Goal: Information Seeking & Learning: Learn about a topic

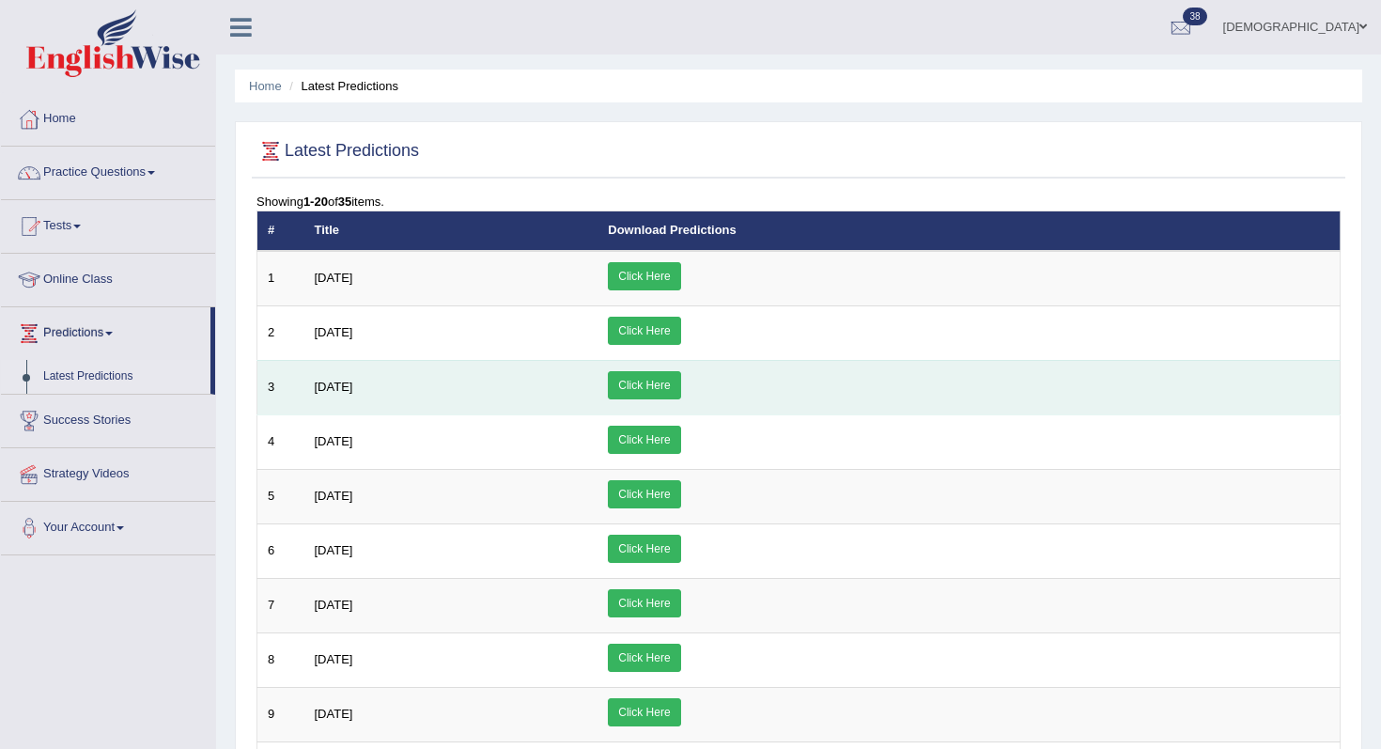
click at [344, 392] on span "[DATE]" at bounding box center [334, 386] width 39 height 14
click at [680, 386] on link "Click Here" at bounding box center [644, 385] width 72 height 28
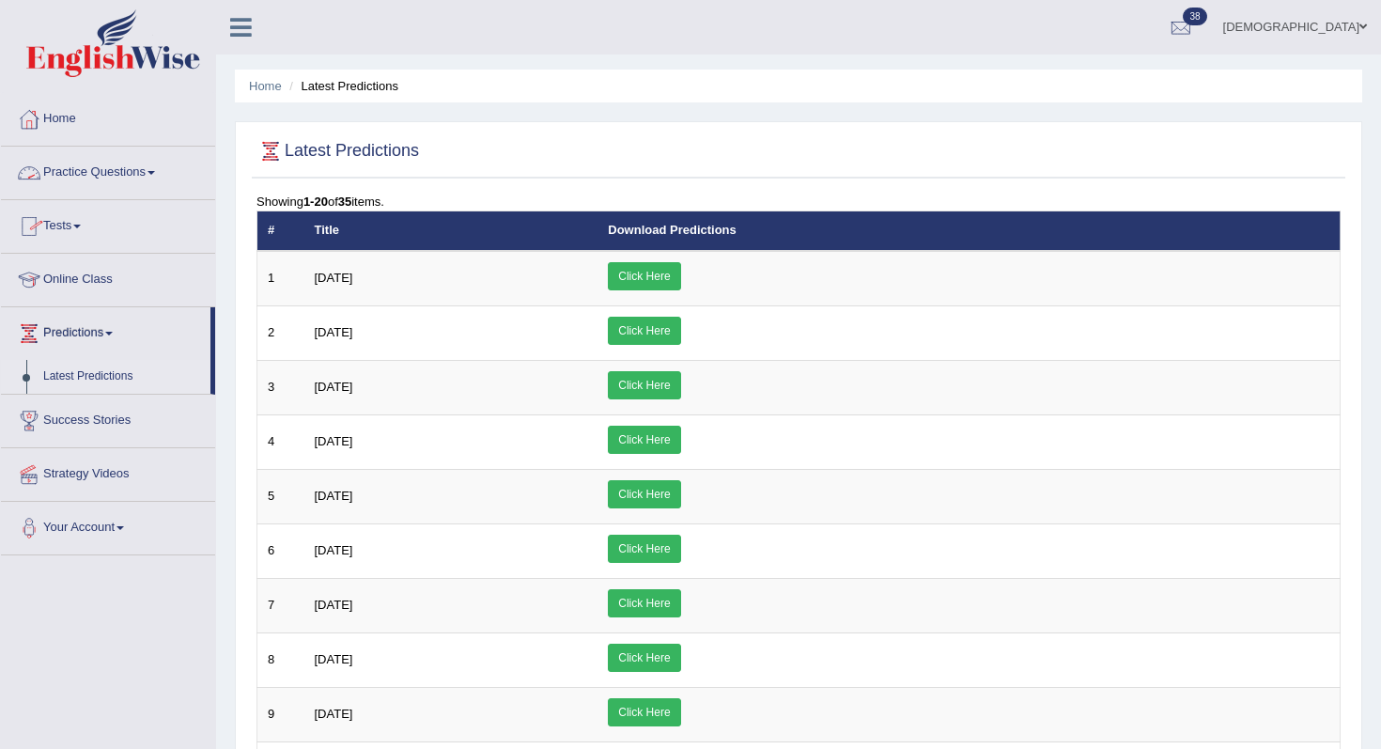
click at [155, 171] on span at bounding box center [151, 173] width 8 height 4
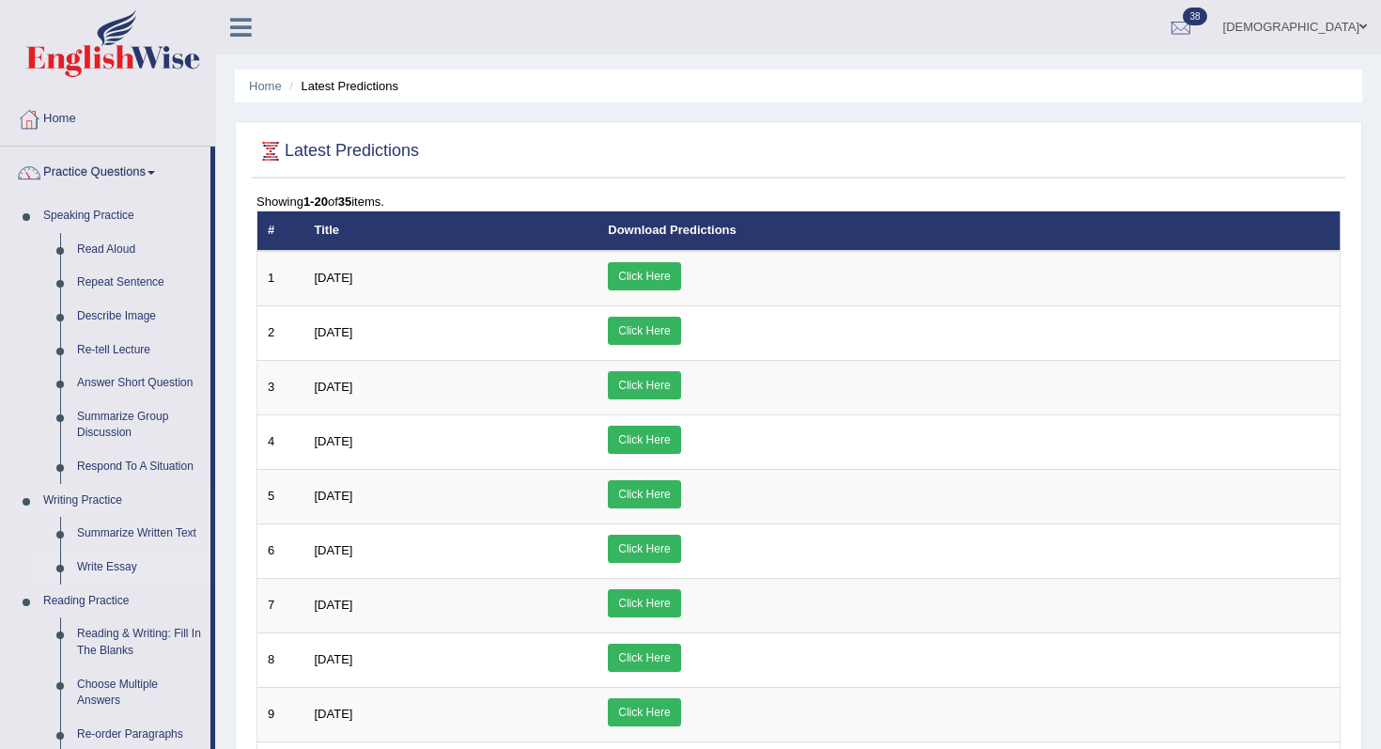
click at [106, 564] on link "Write Essay" at bounding box center [140, 567] width 142 height 34
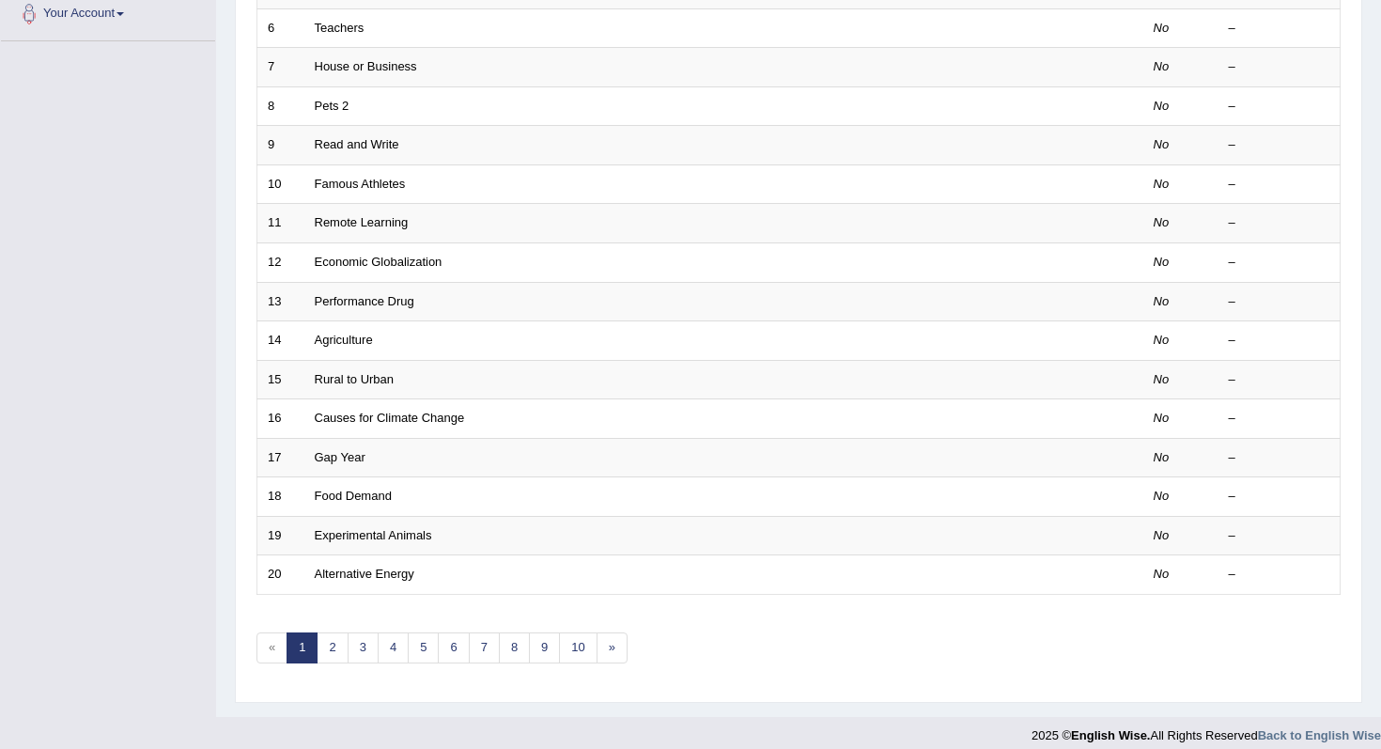
scroll to position [495, 0]
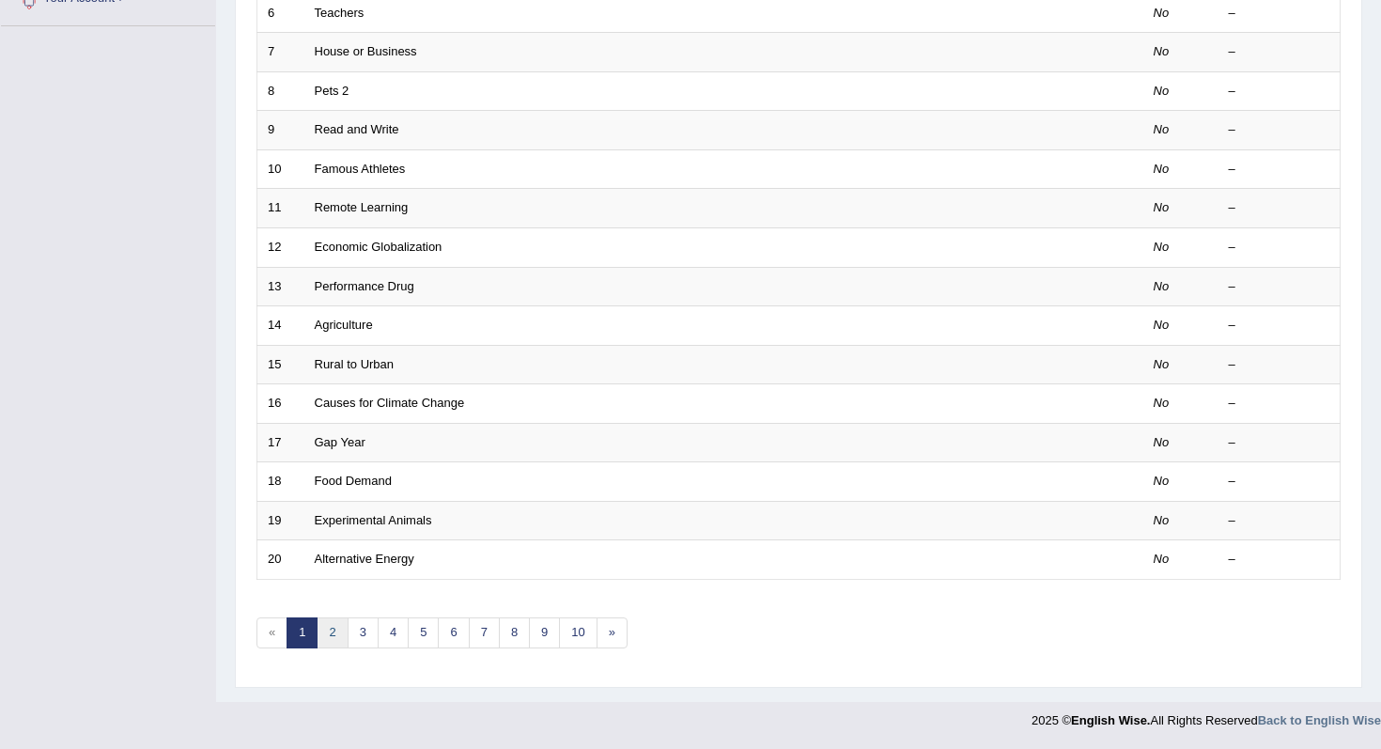
click at [340, 641] on link "2" at bounding box center [332, 632] width 31 height 31
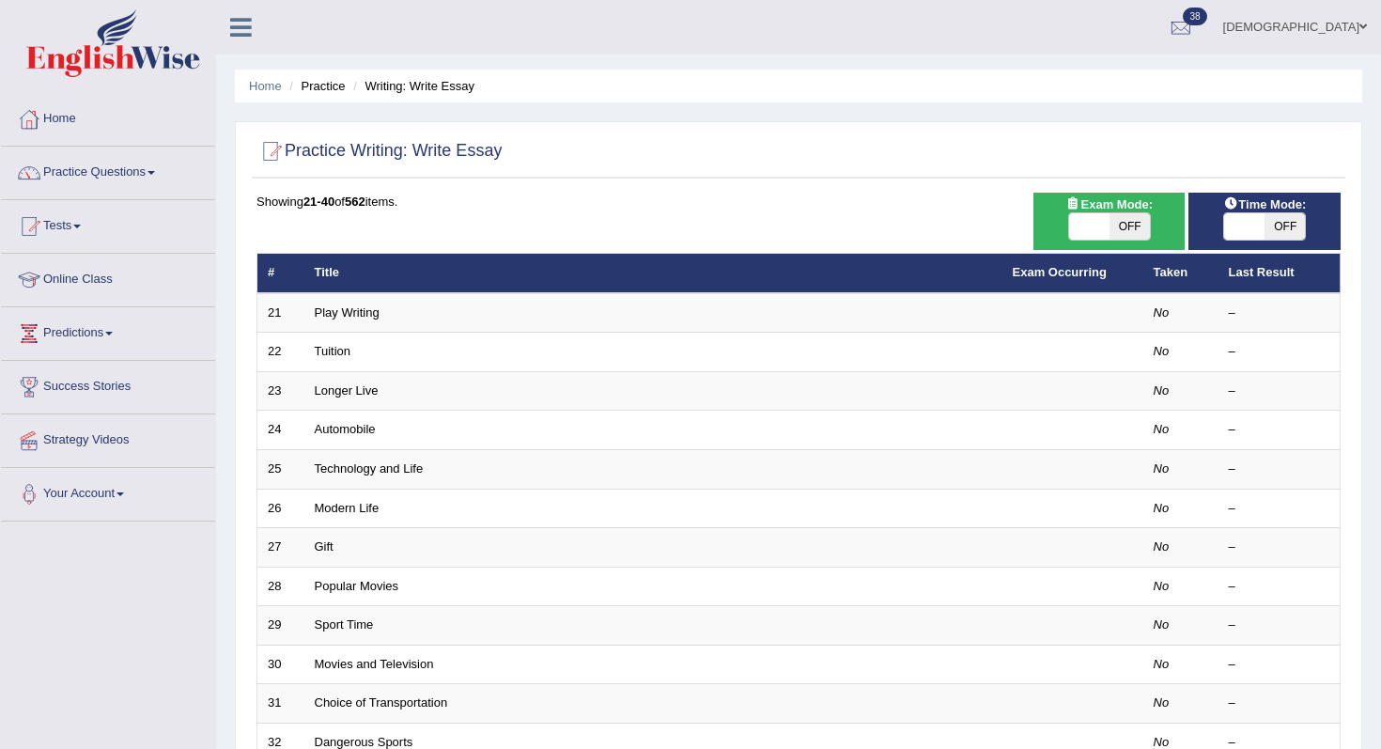
click at [690, 167] on div at bounding box center [798, 151] width 1084 height 39
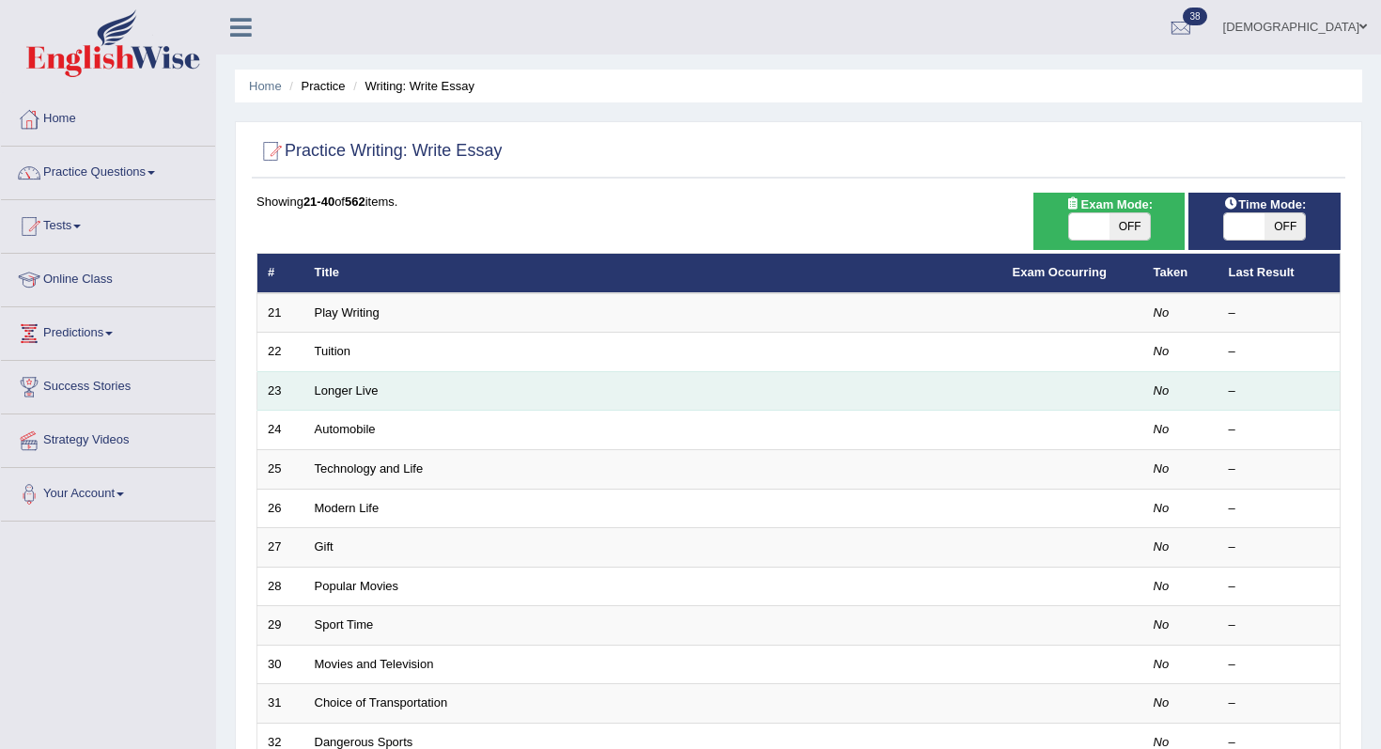
scroll to position [495, 0]
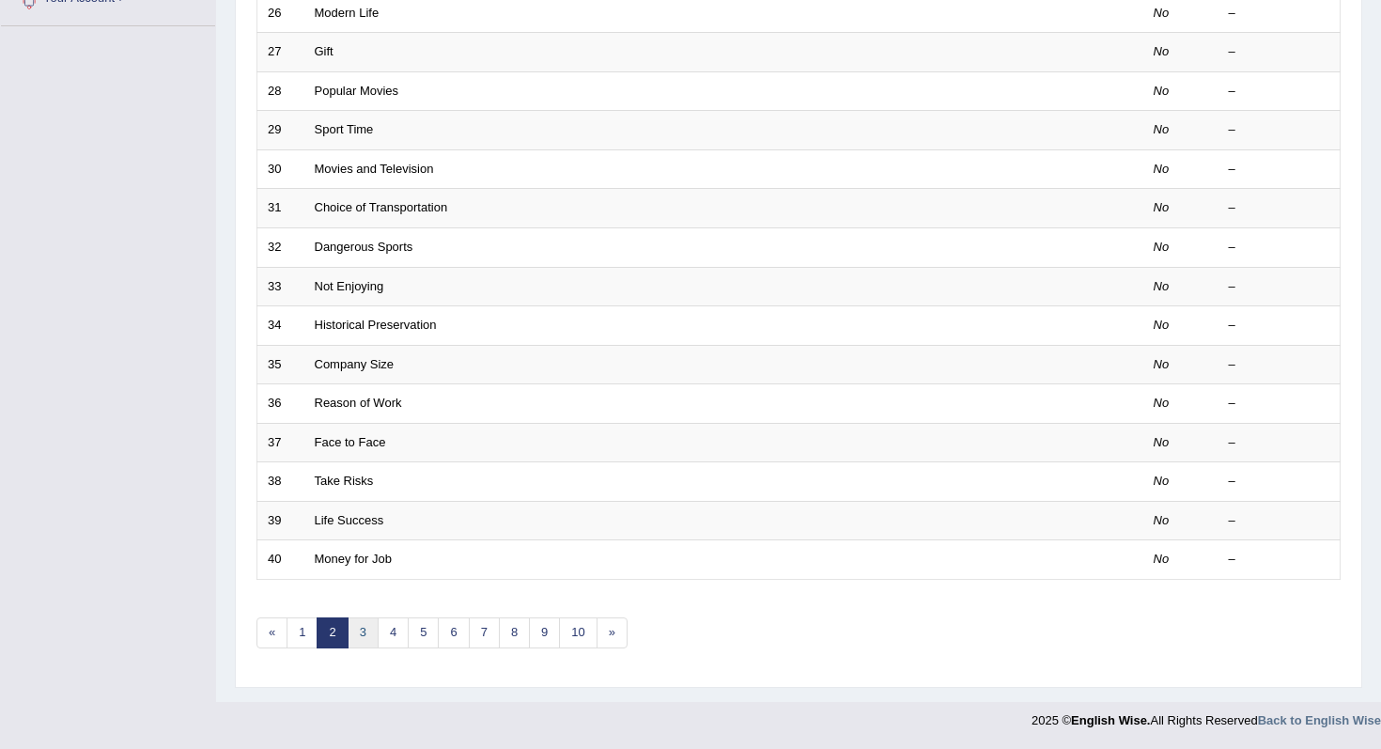
click at [373, 622] on link "3" at bounding box center [363, 632] width 31 height 31
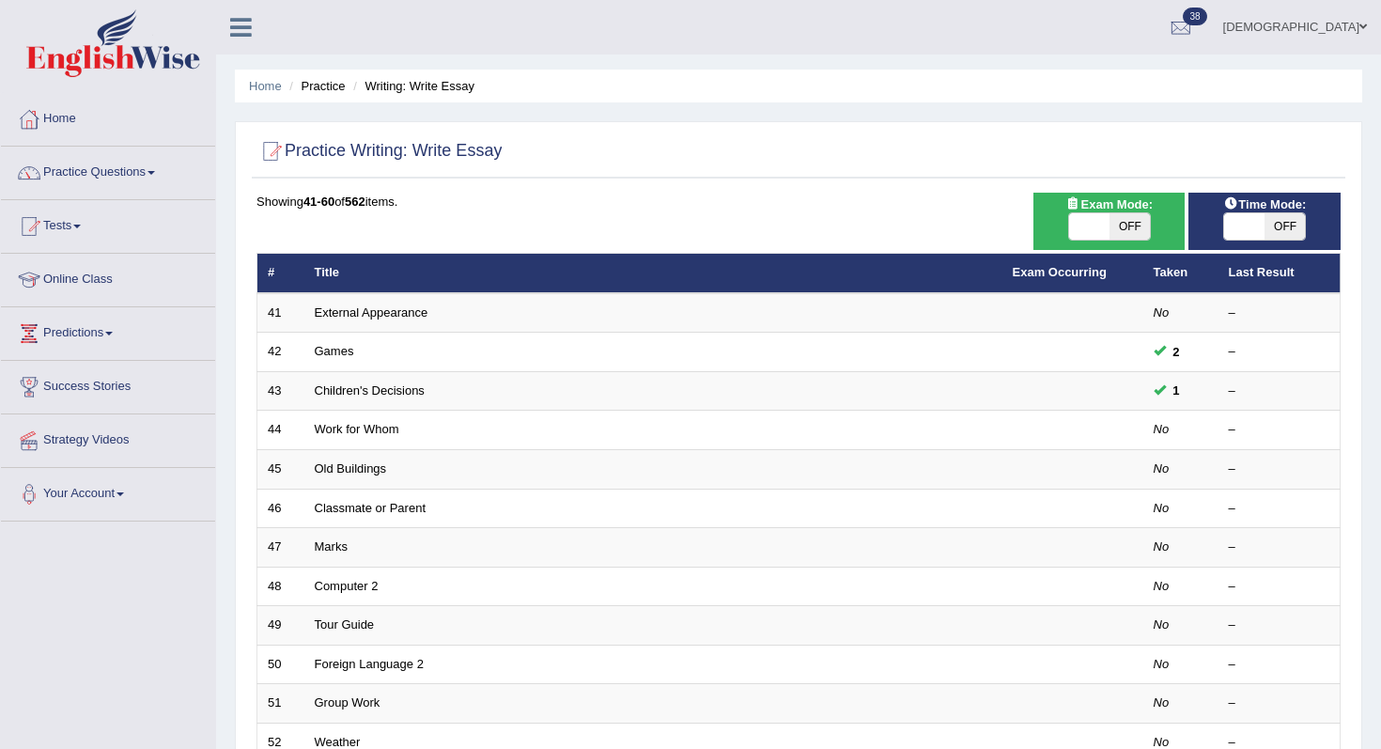
click at [996, 68] on div "Home Practice Writing: Write Essay Practice Writing: Write Essay Time Mode: ON …" at bounding box center [798, 598] width 1165 height 1197
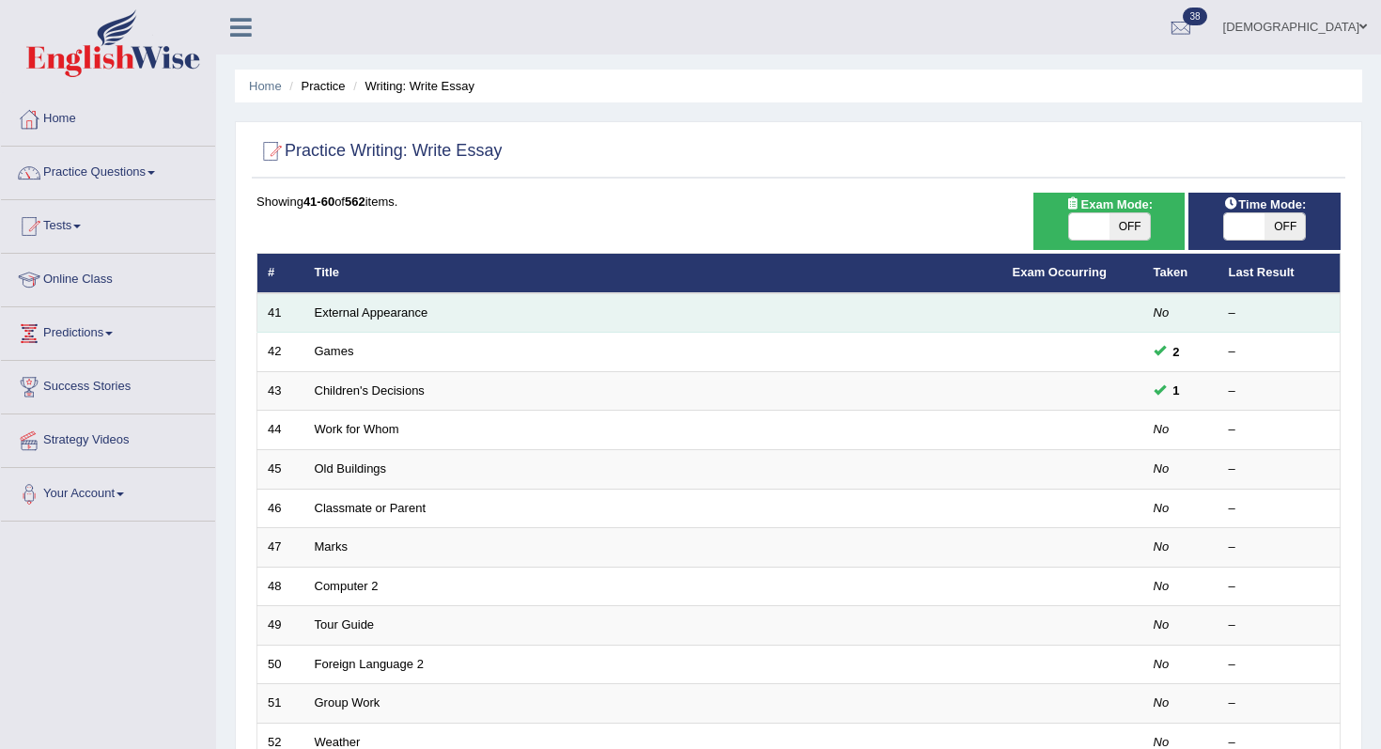
scroll to position [495, 0]
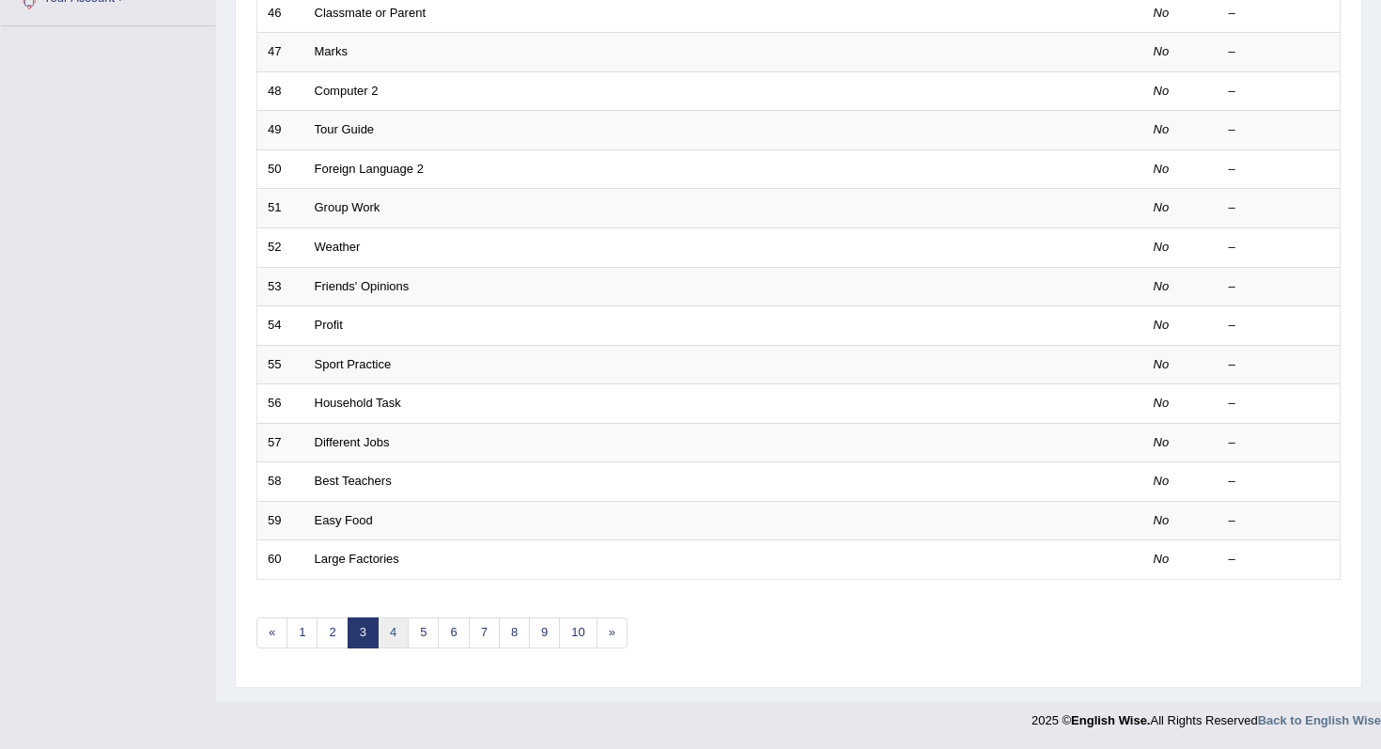
click at [394, 643] on link "4" at bounding box center [393, 632] width 31 height 31
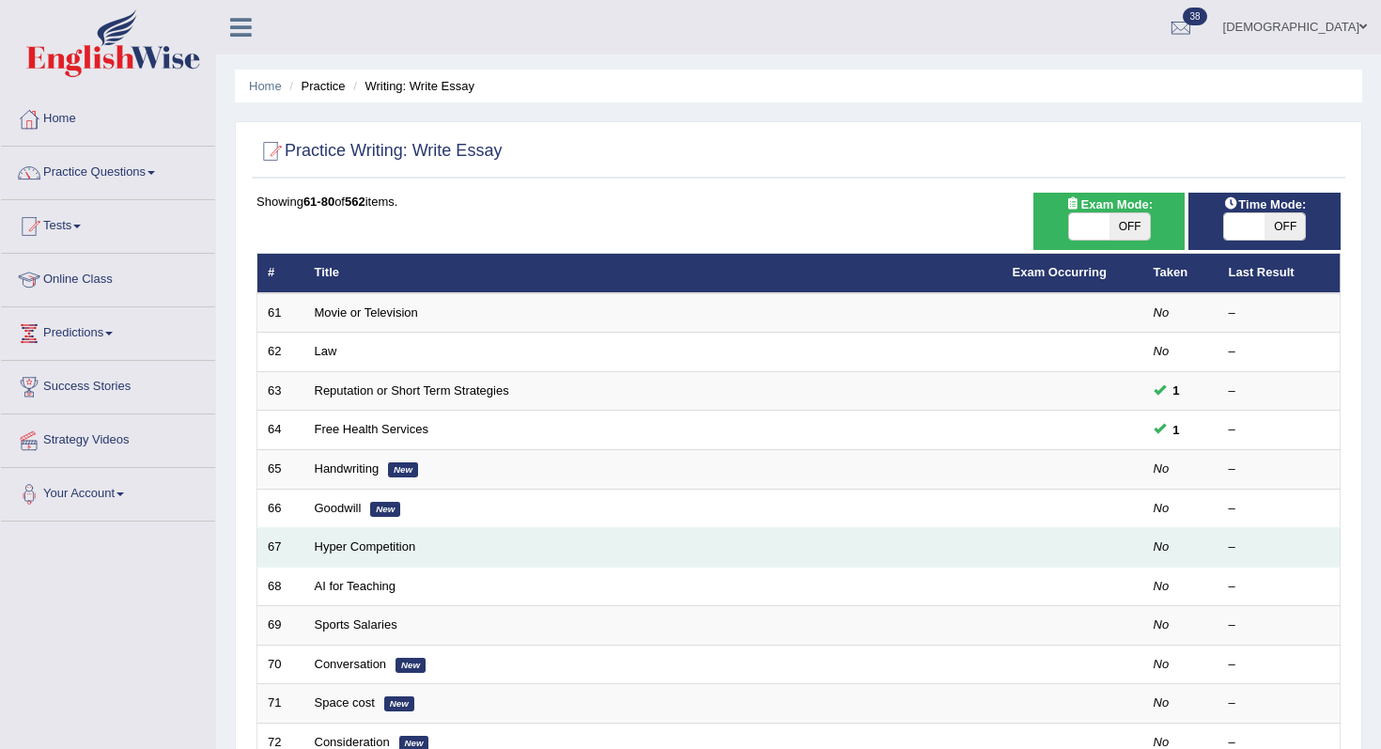
scroll to position [495, 0]
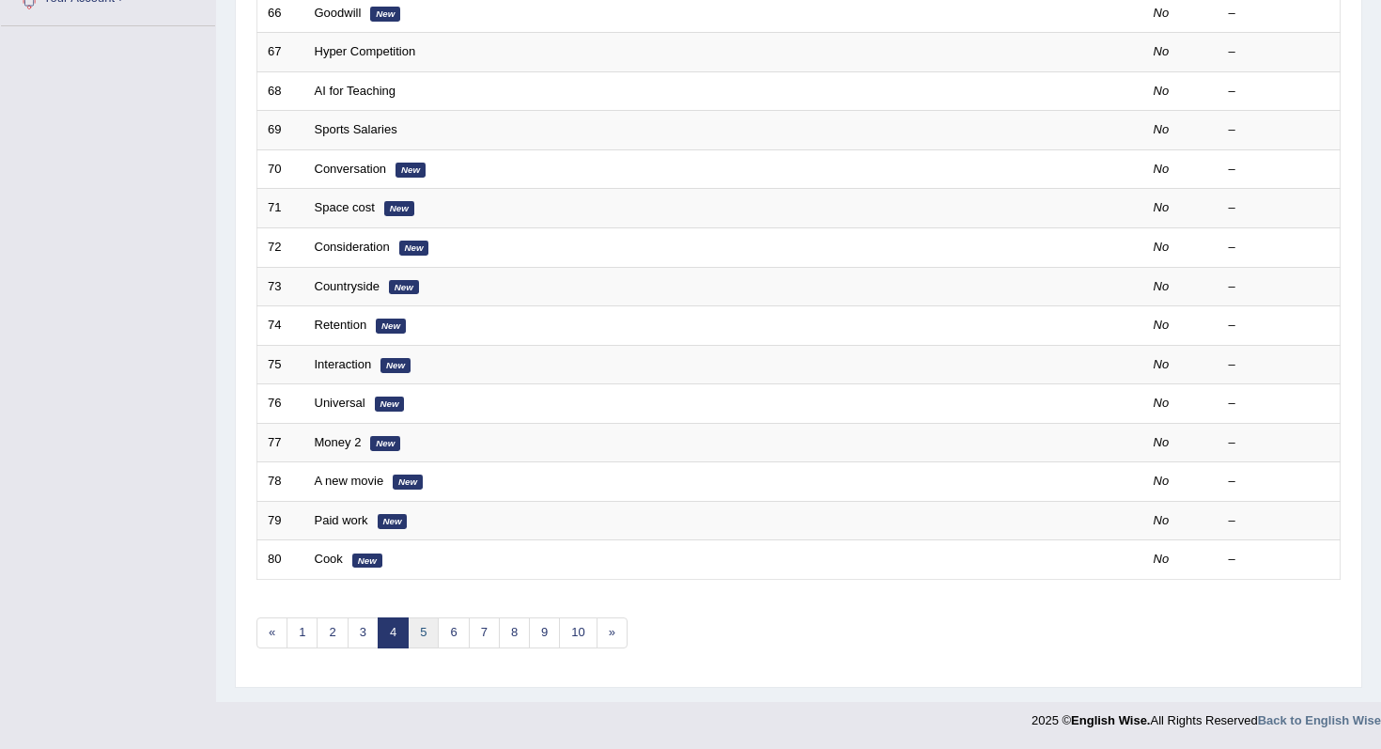
click at [418, 639] on link "5" at bounding box center [423, 632] width 31 height 31
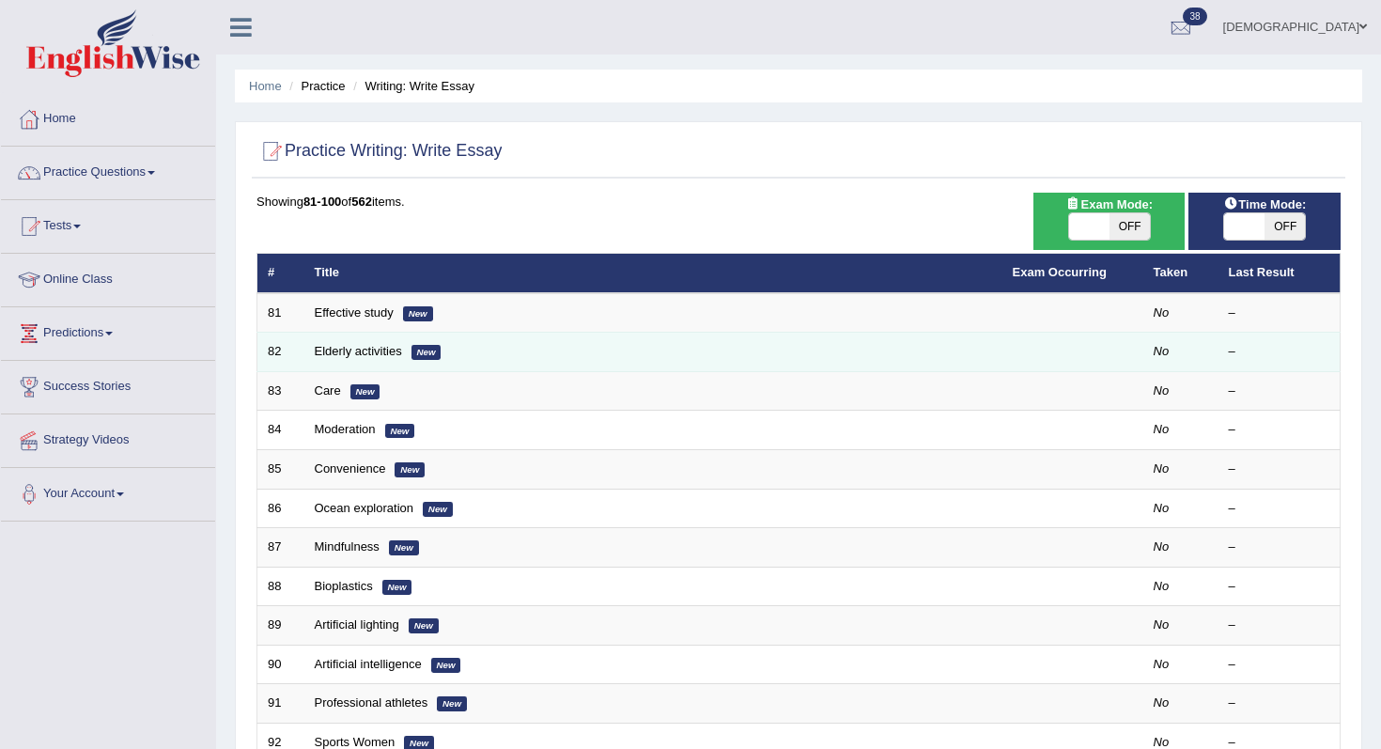
scroll to position [495, 0]
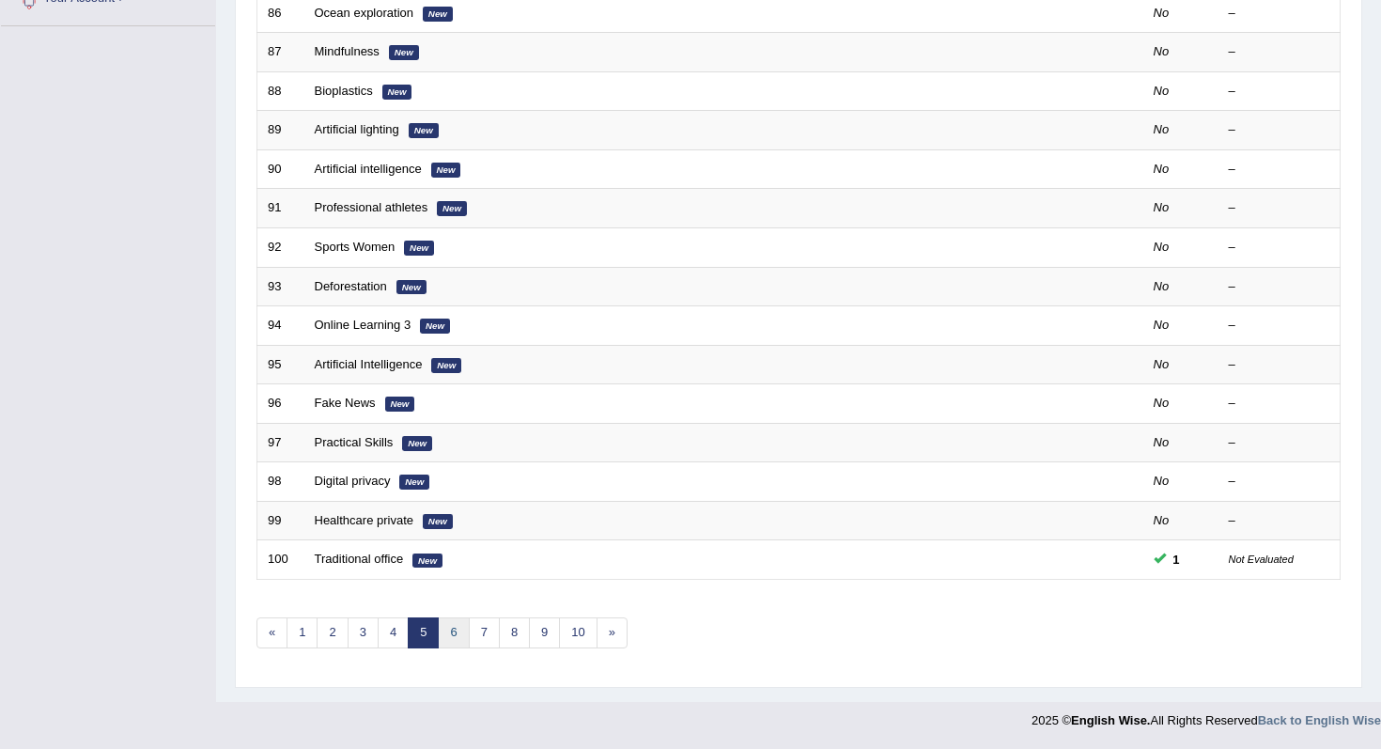
click at [452, 630] on link "6" at bounding box center [453, 632] width 31 height 31
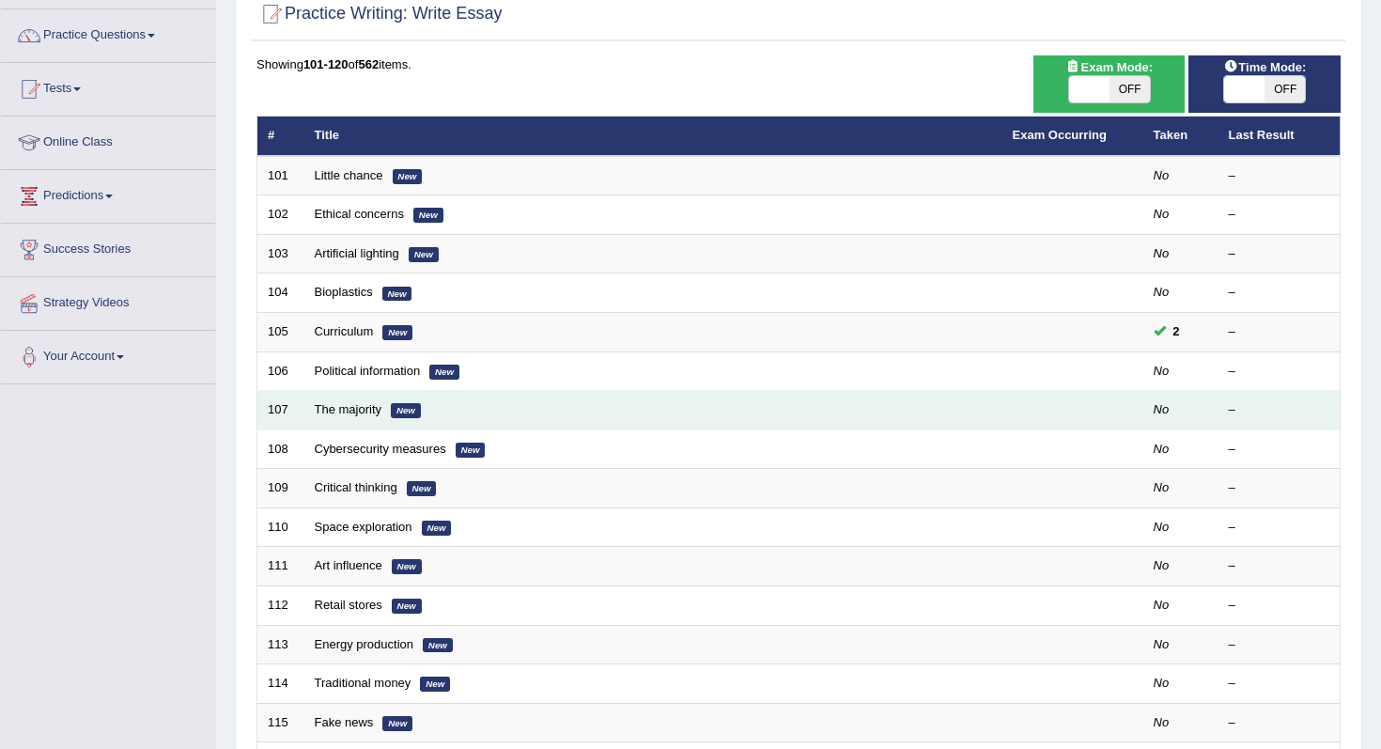
scroll to position [495, 0]
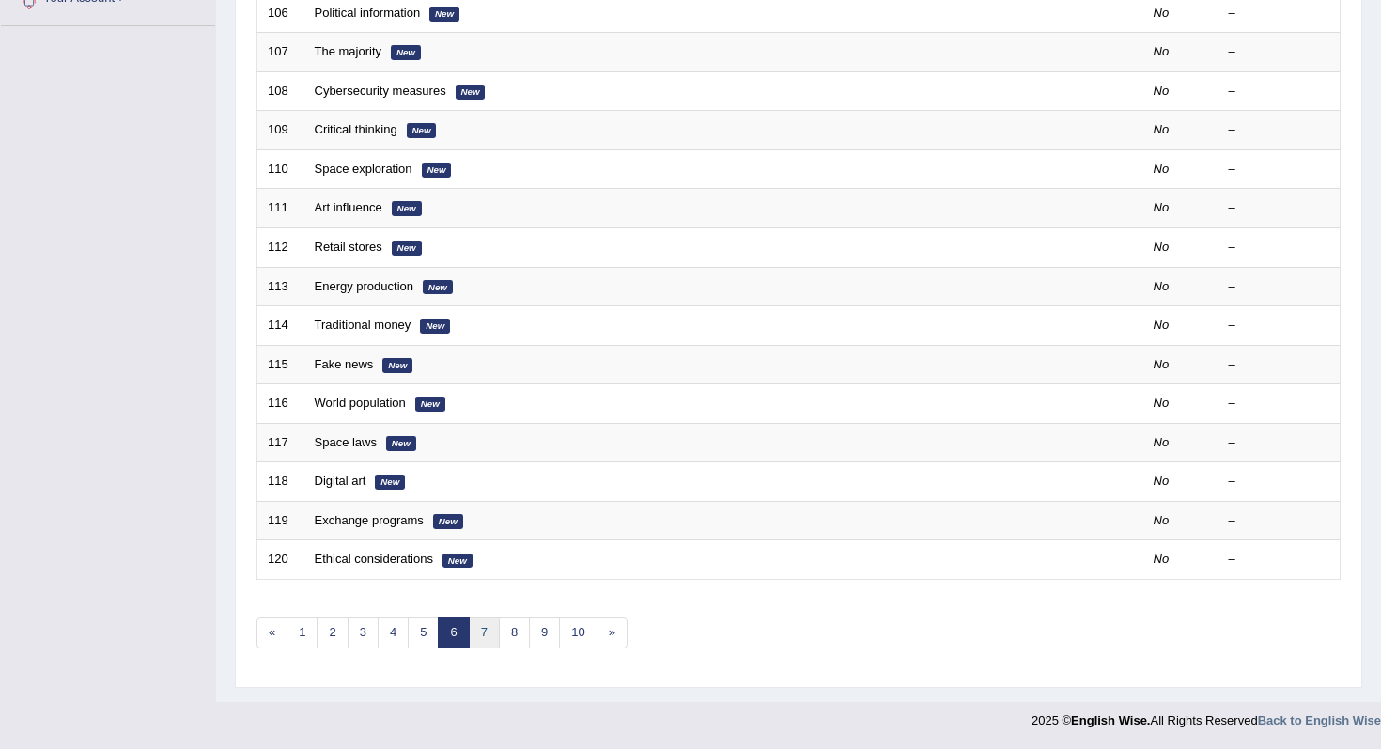
click at [485, 639] on link "7" at bounding box center [484, 632] width 31 height 31
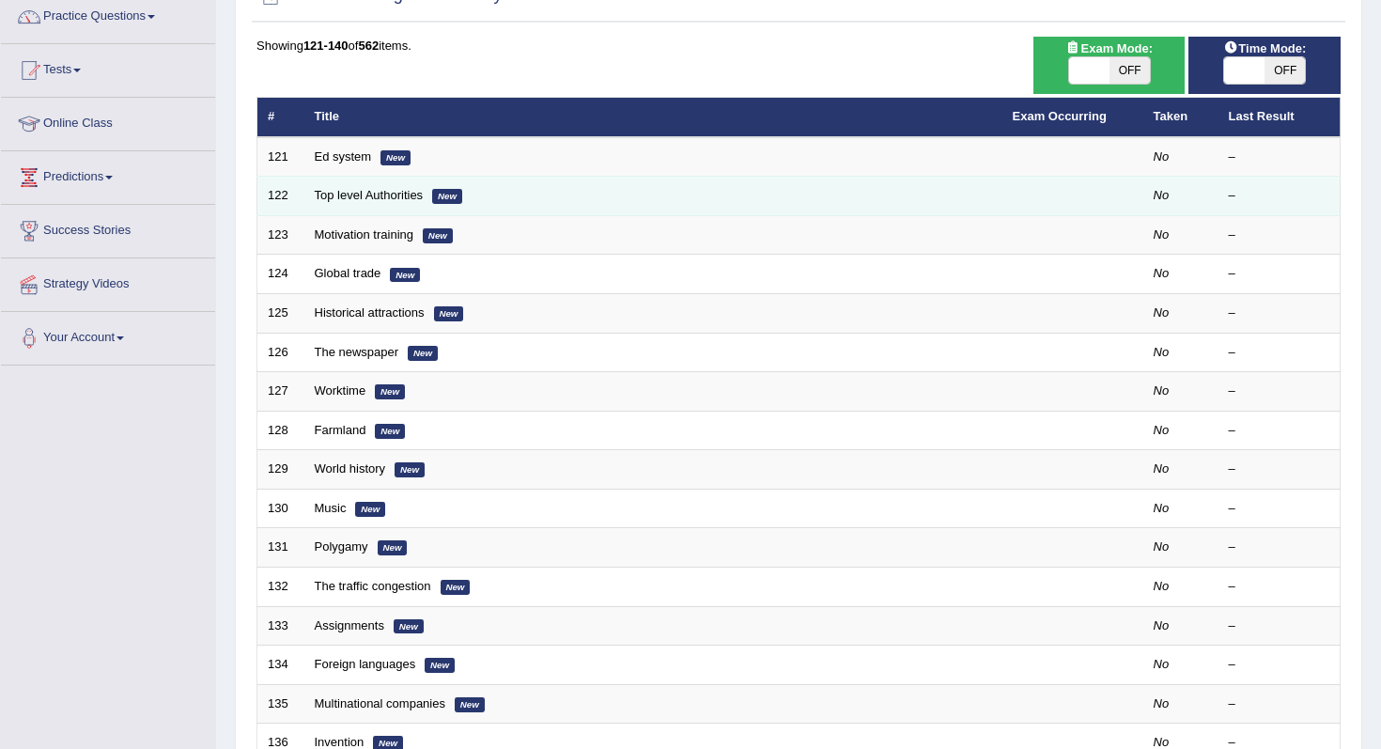
scroll to position [178, 0]
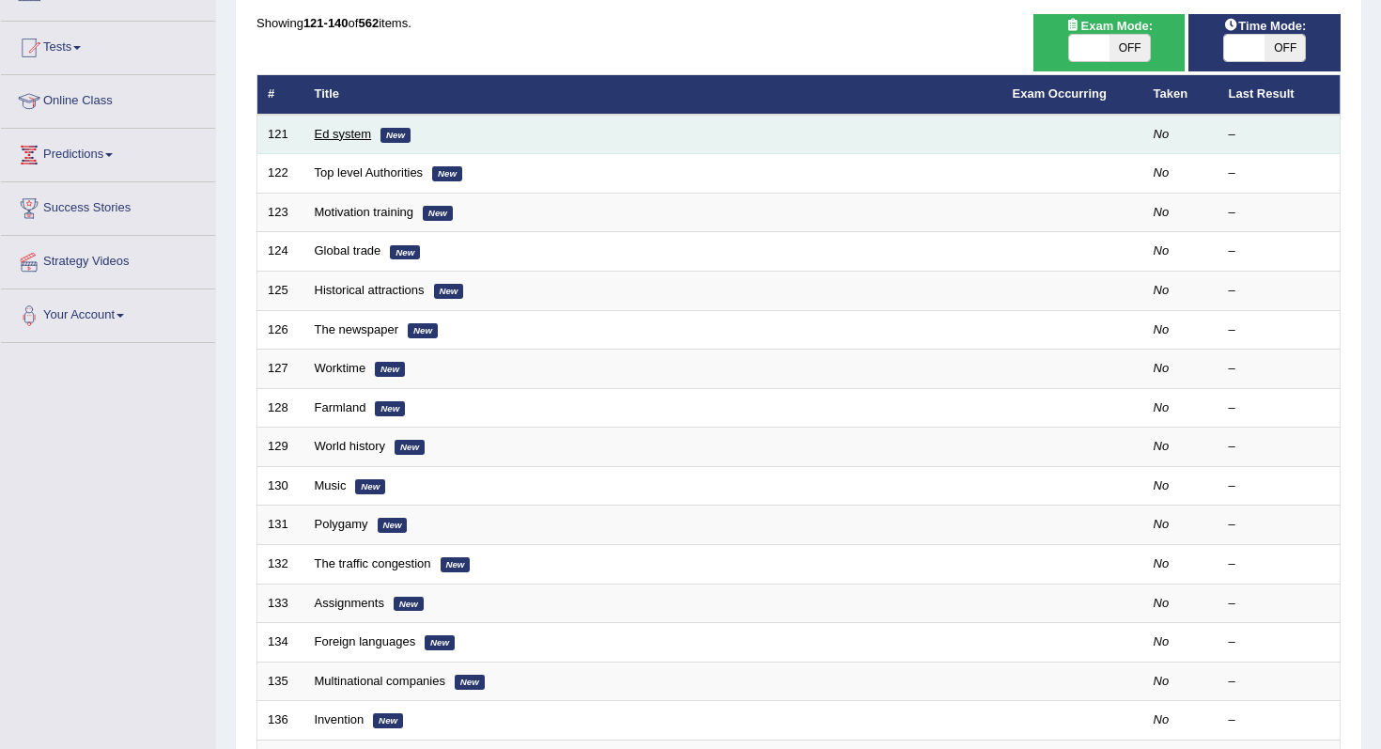
click at [334, 137] on link "Ed system" at bounding box center [343, 134] width 57 height 14
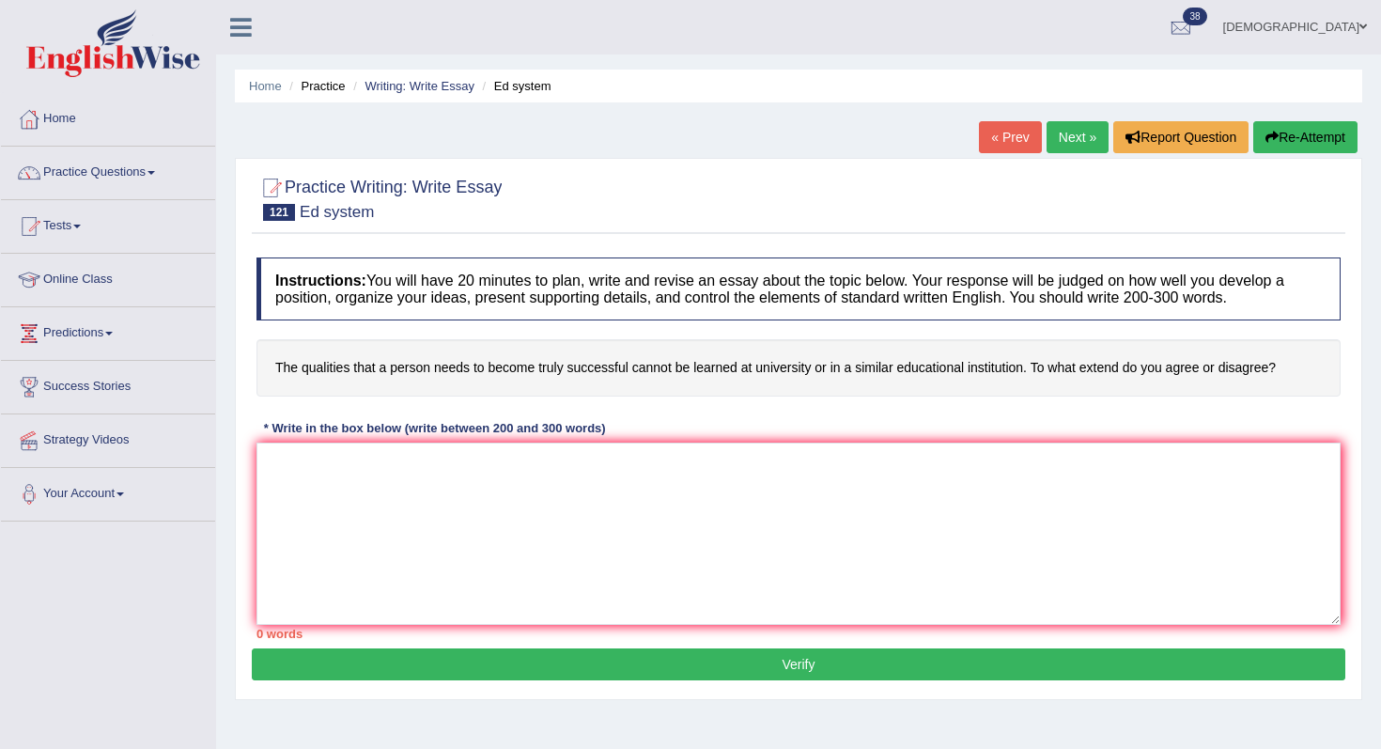
click at [1063, 133] on link "Next »" at bounding box center [1077, 137] width 62 height 32
click at [1070, 147] on link "Next »" at bounding box center [1077, 137] width 62 height 32
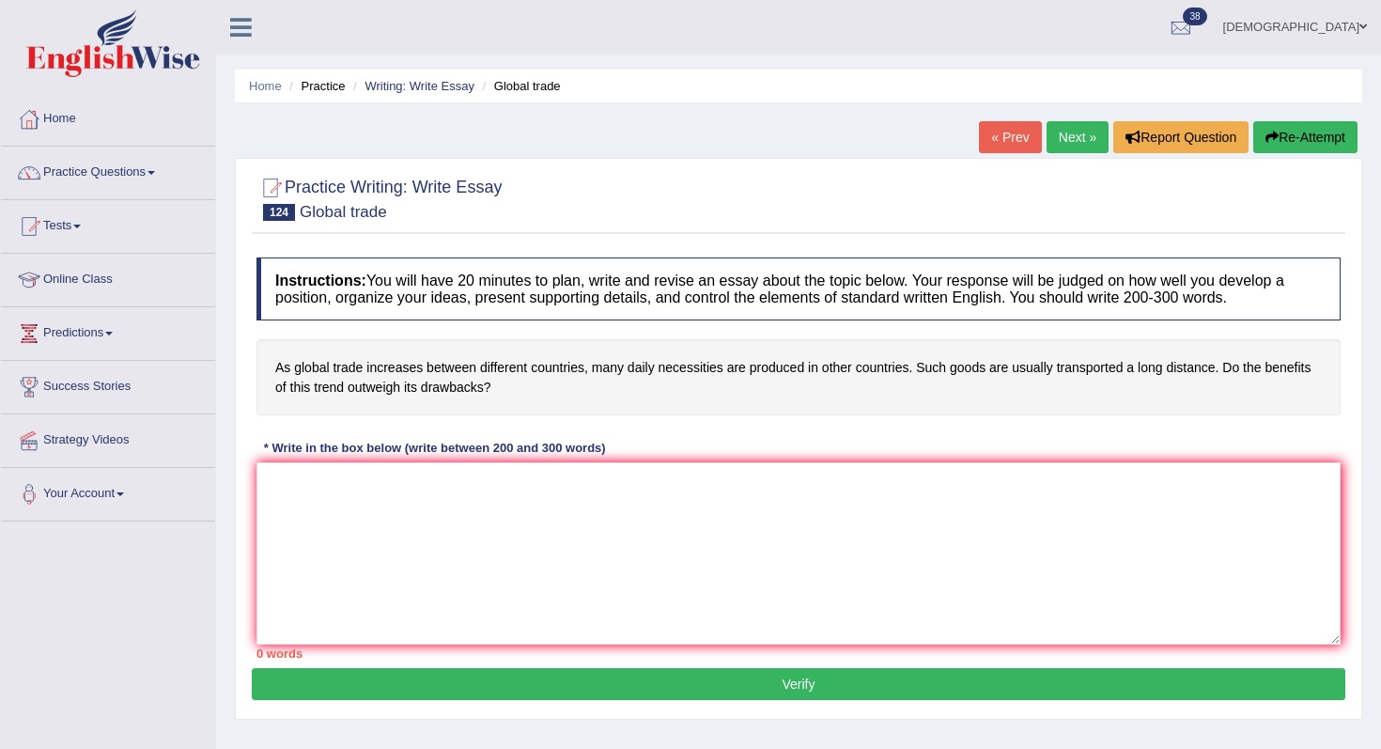
click at [1068, 141] on link "Next »" at bounding box center [1077, 137] width 62 height 32
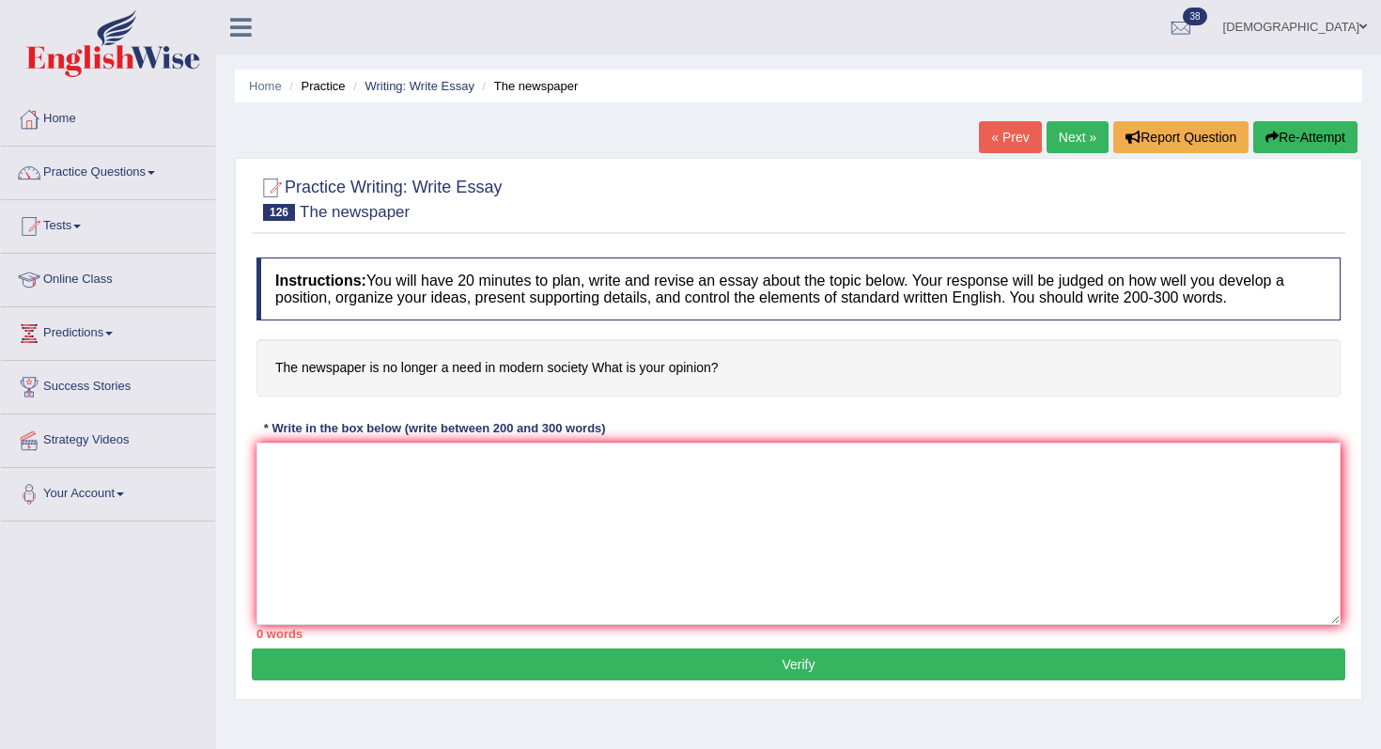
click at [1068, 141] on link "Next »" at bounding box center [1077, 137] width 62 height 32
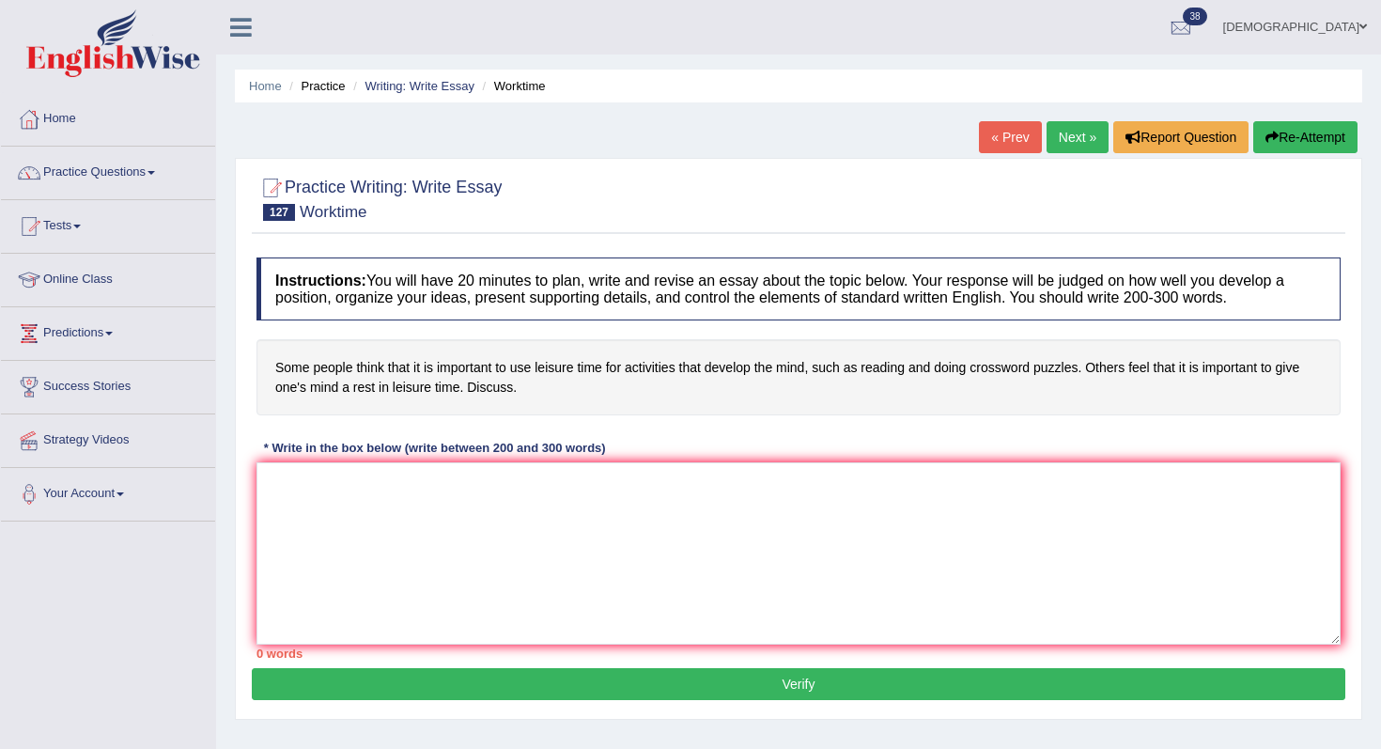
click at [1068, 141] on link "Next »" at bounding box center [1077, 137] width 62 height 32
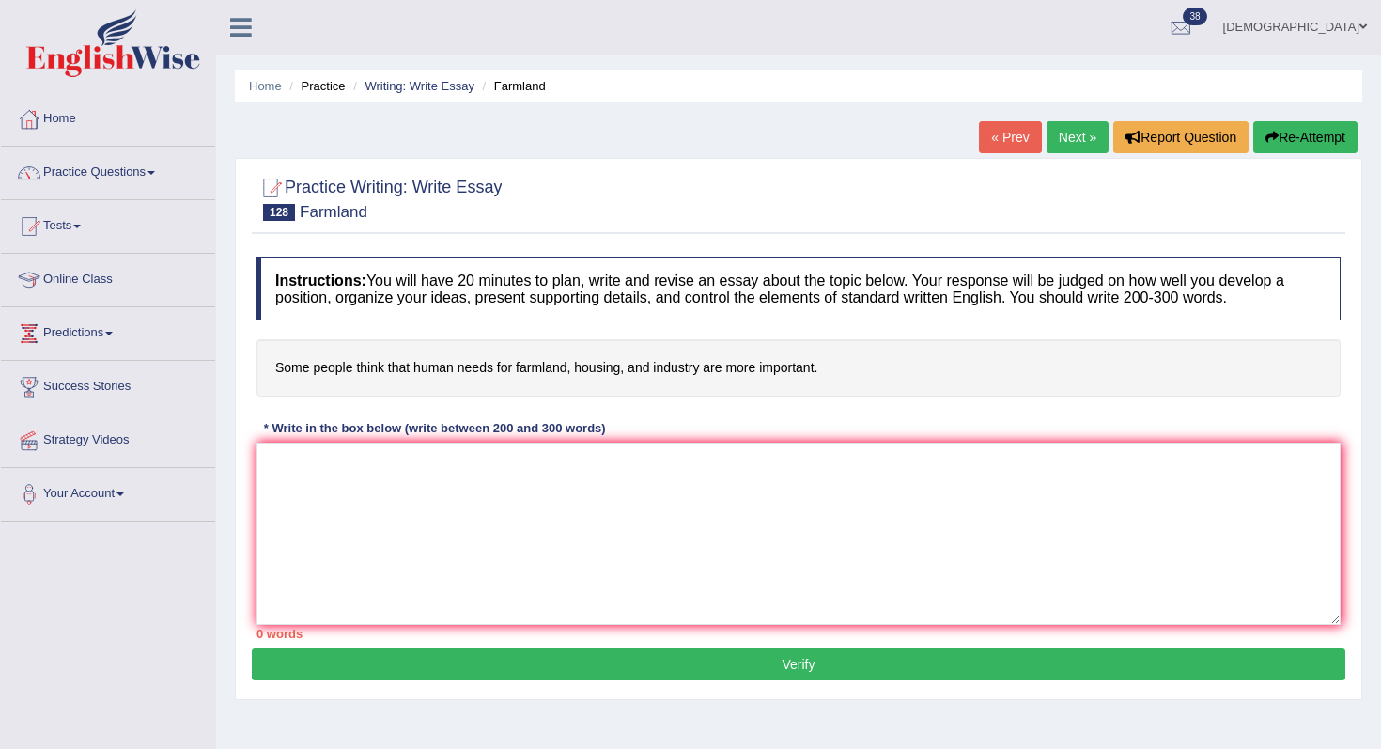
click at [1068, 141] on link "Next »" at bounding box center [1077, 137] width 62 height 32
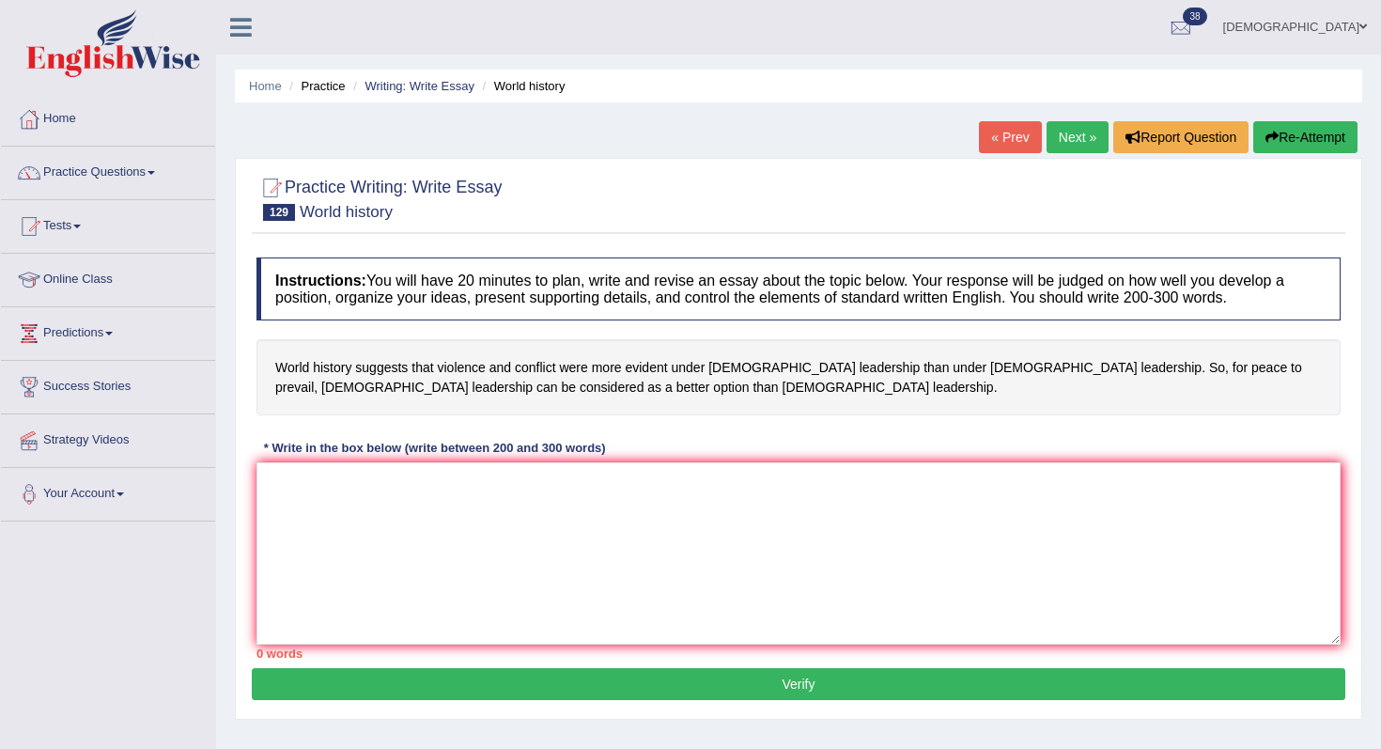
click at [1068, 141] on link "Next »" at bounding box center [1077, 137] width 62 height 32
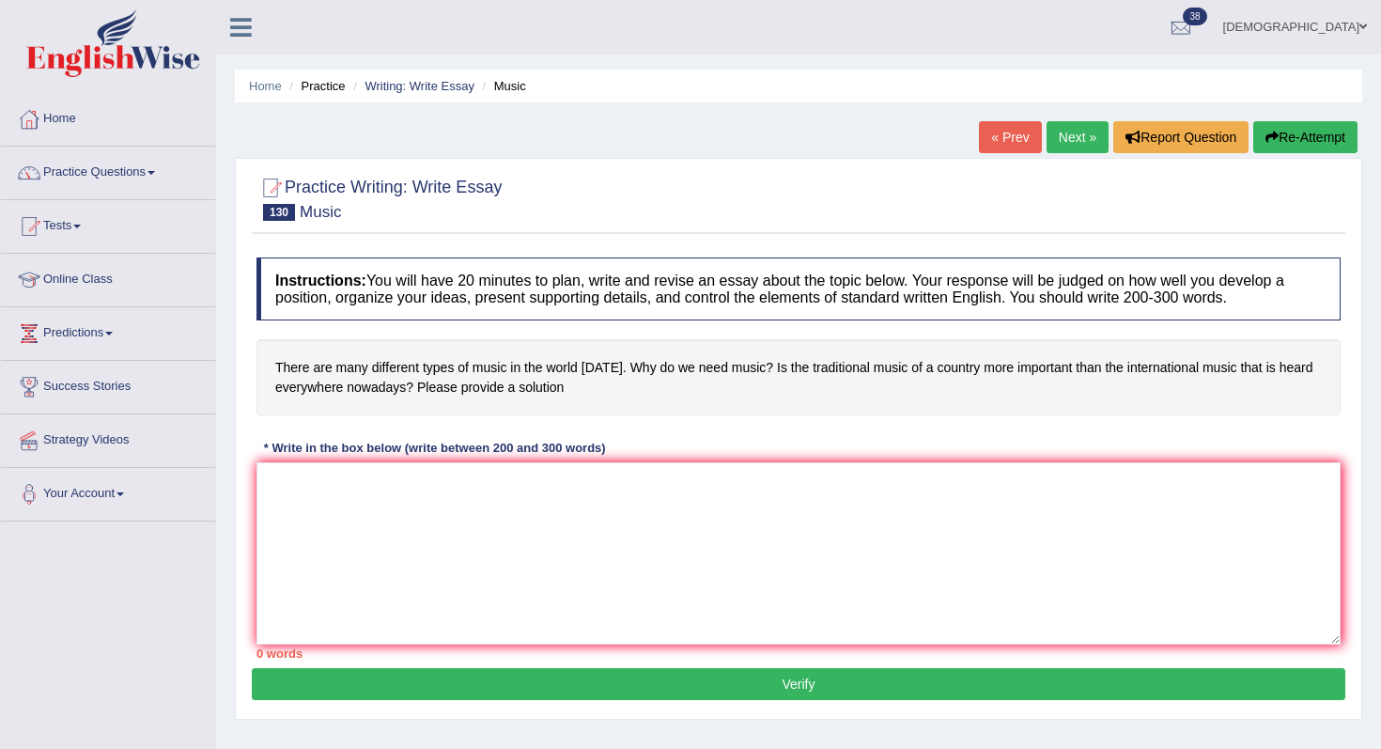
click at [1068, 141] on link "Next »" at bounding box center [1077, 137] width 62 height 32
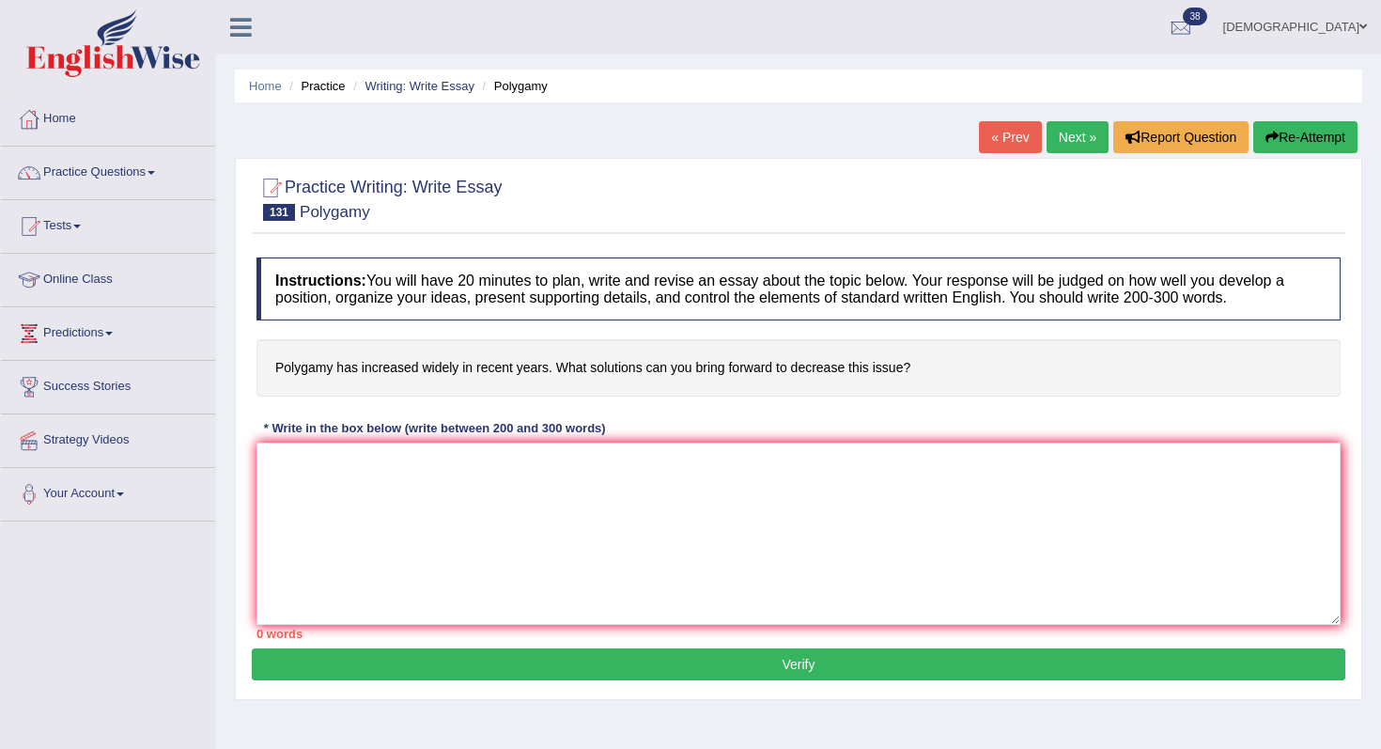
click at [1068, 141] on link "Next »" at bounding box center [1077, 137] width 62 height 32
drag, startPoint x: 0, startPoint y: 0, endPoint x: 1068, endPoint y: 141, distance: 1077.1
click at [1068, 141] on link "Next »" at bounding box center [1077, 137] width 62 height 32
click at [416, 87] on link "Writing: Write Essay" at bounding box center [419, 86] width 110 height 14
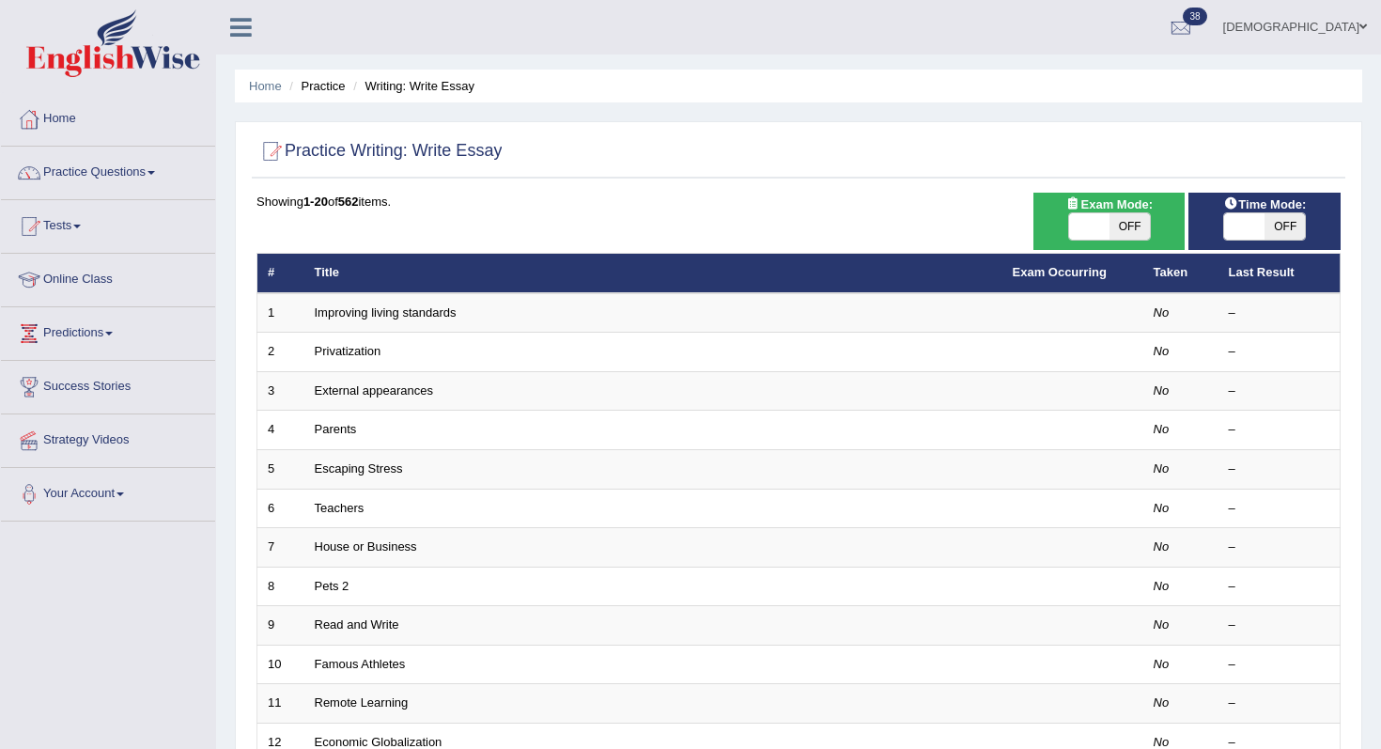
scroll to position [495, 0]
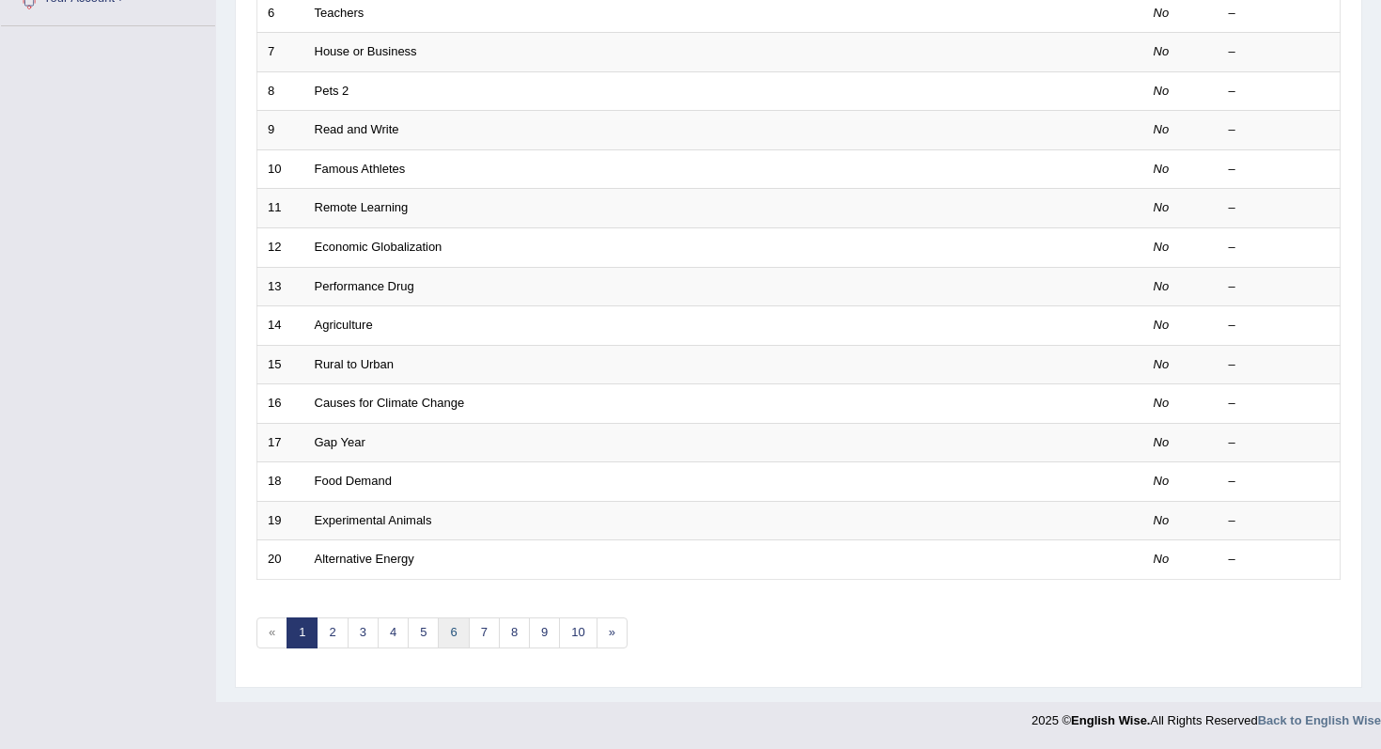
click at [446, 641] on link "6" at bounding box center [453, 632] width 31 height 31
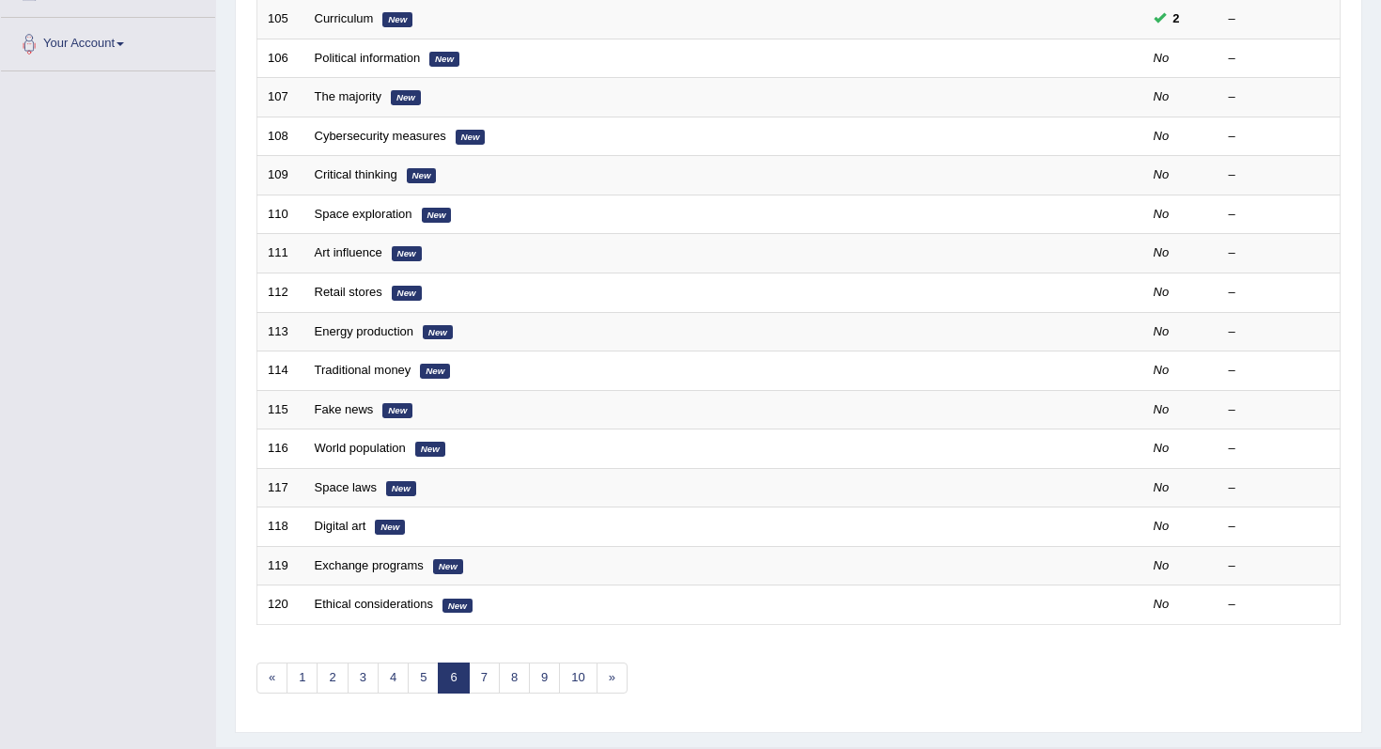
scroll to position [490, 0]
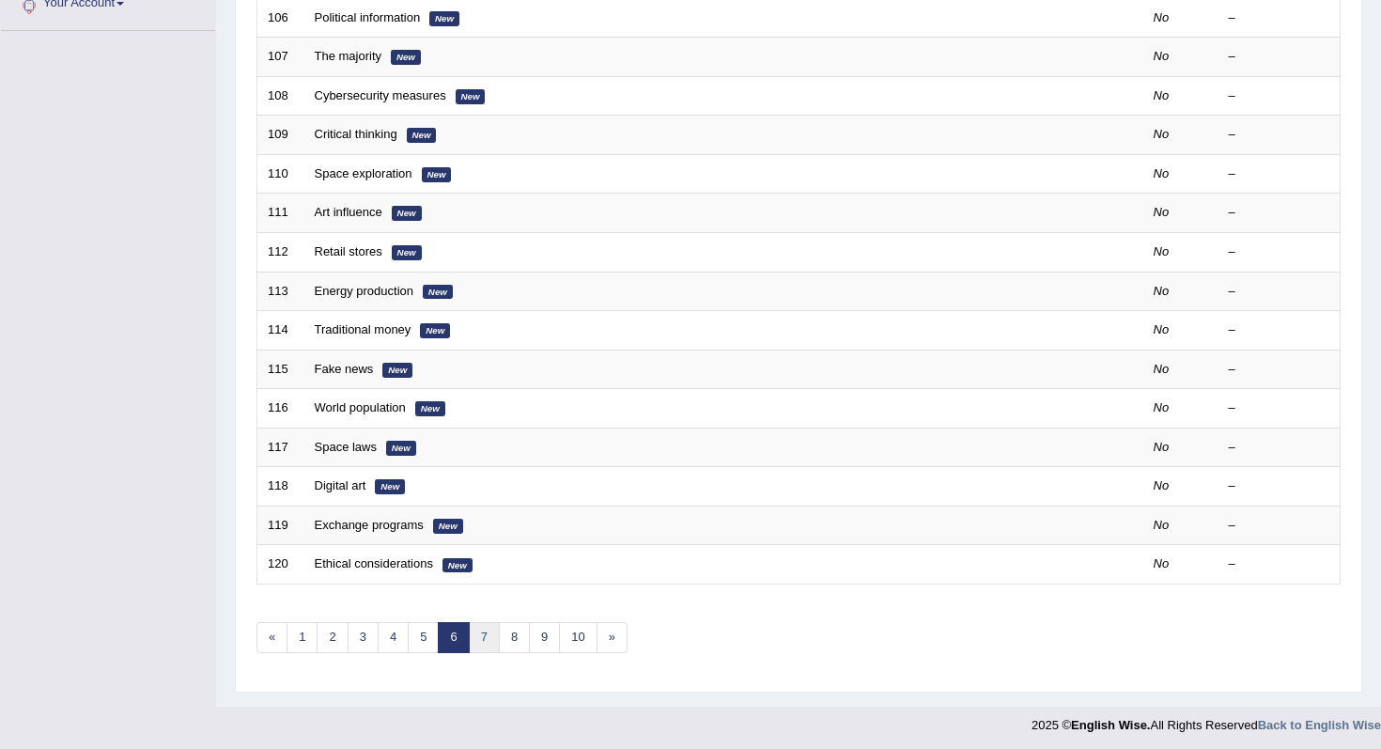
click at [485, 641] on link "7" at bounding box center [484, 637] width 31 height 31
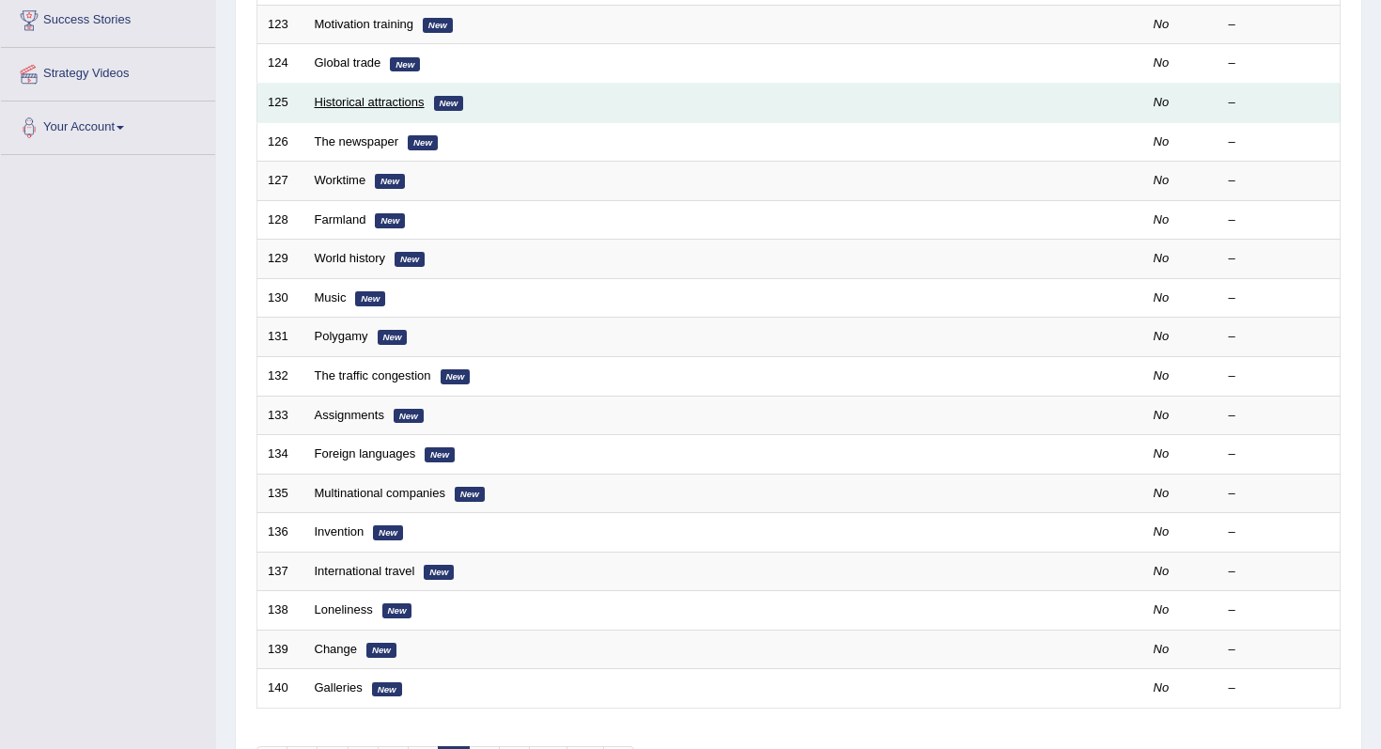
scroll to position [495, 0]
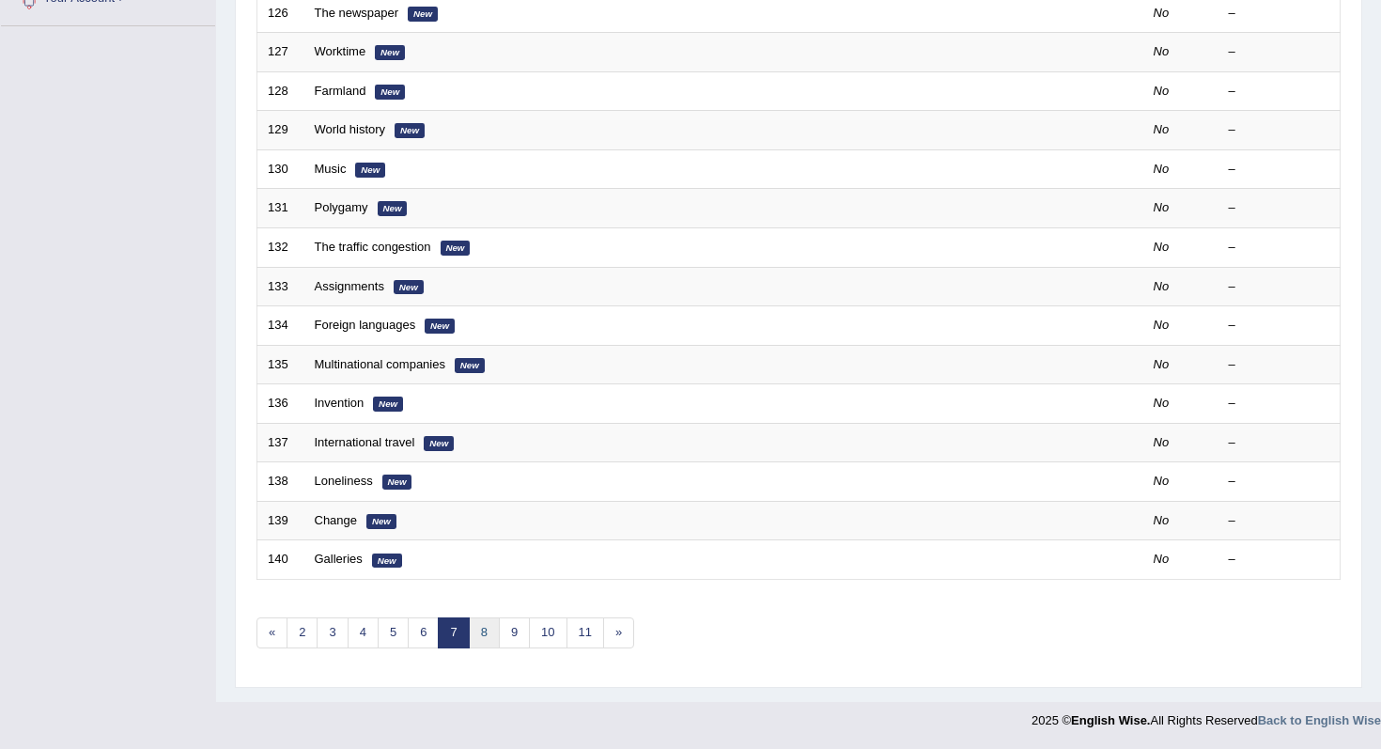
click at [481, 637] on link "8" at bounding box center [484, 632] width 31 height 31
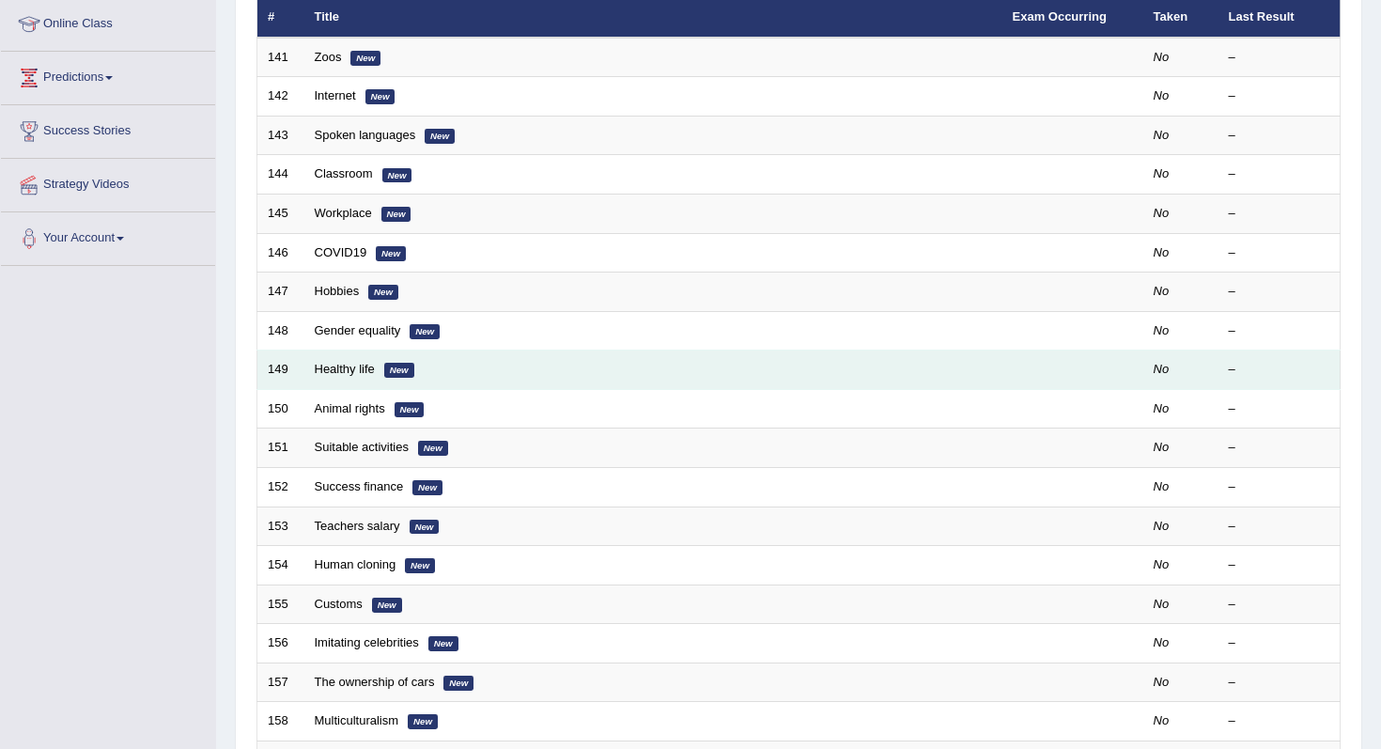
scroll to position [495, 0]
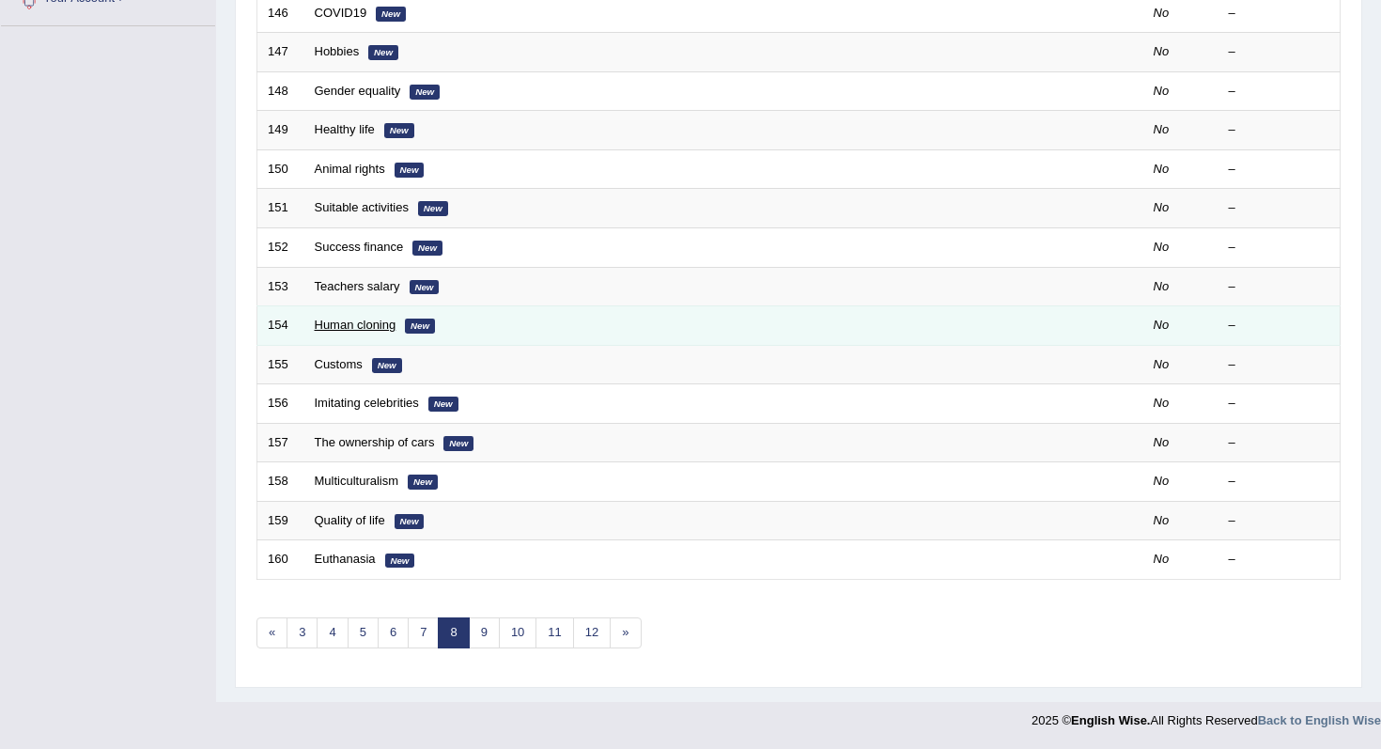
click at [353, 330] on link "Human cloning" at bounding box center [356, 324] width 82 height 14
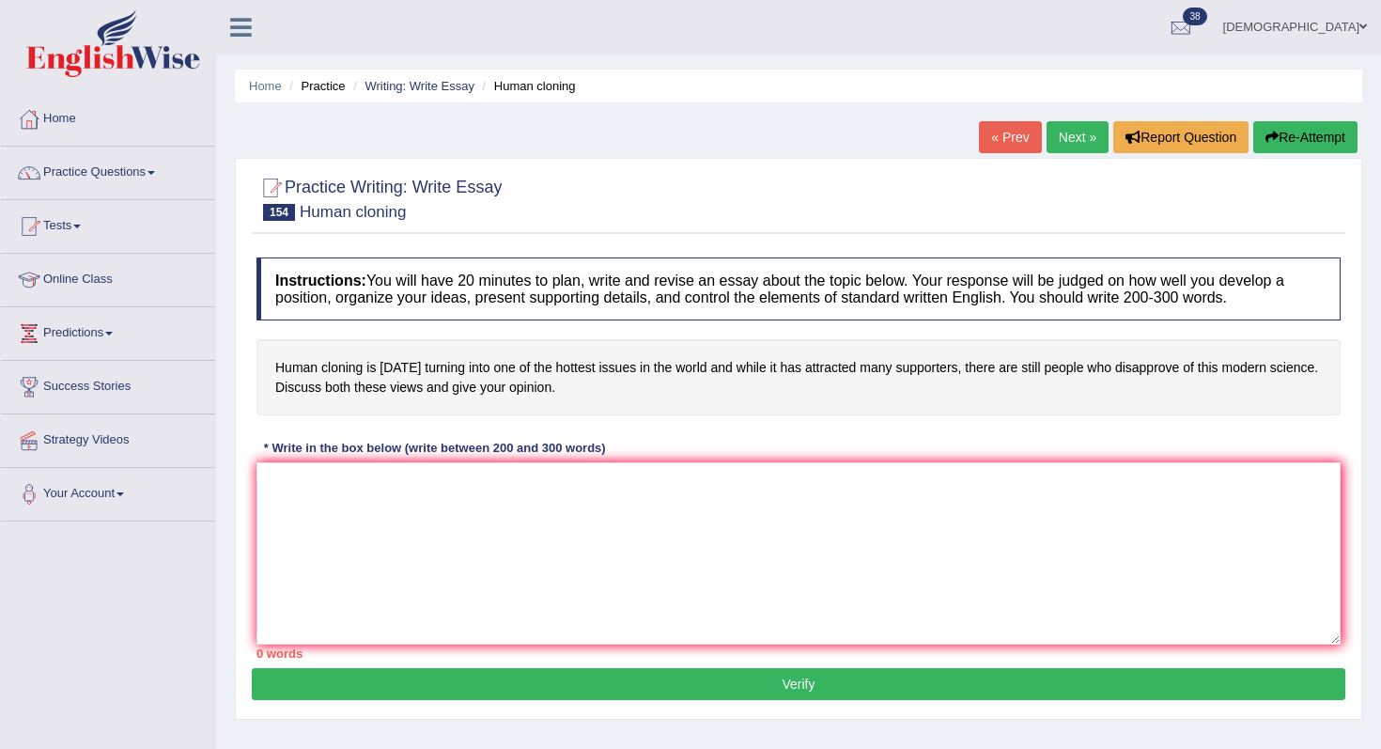
click at [1074, 152] on link "Next »" at bounding box center [1077, 137] width 62 height 32
click at [1071, 147] on link "Next »" at bounding box center [1077, 137] width 62 height 32
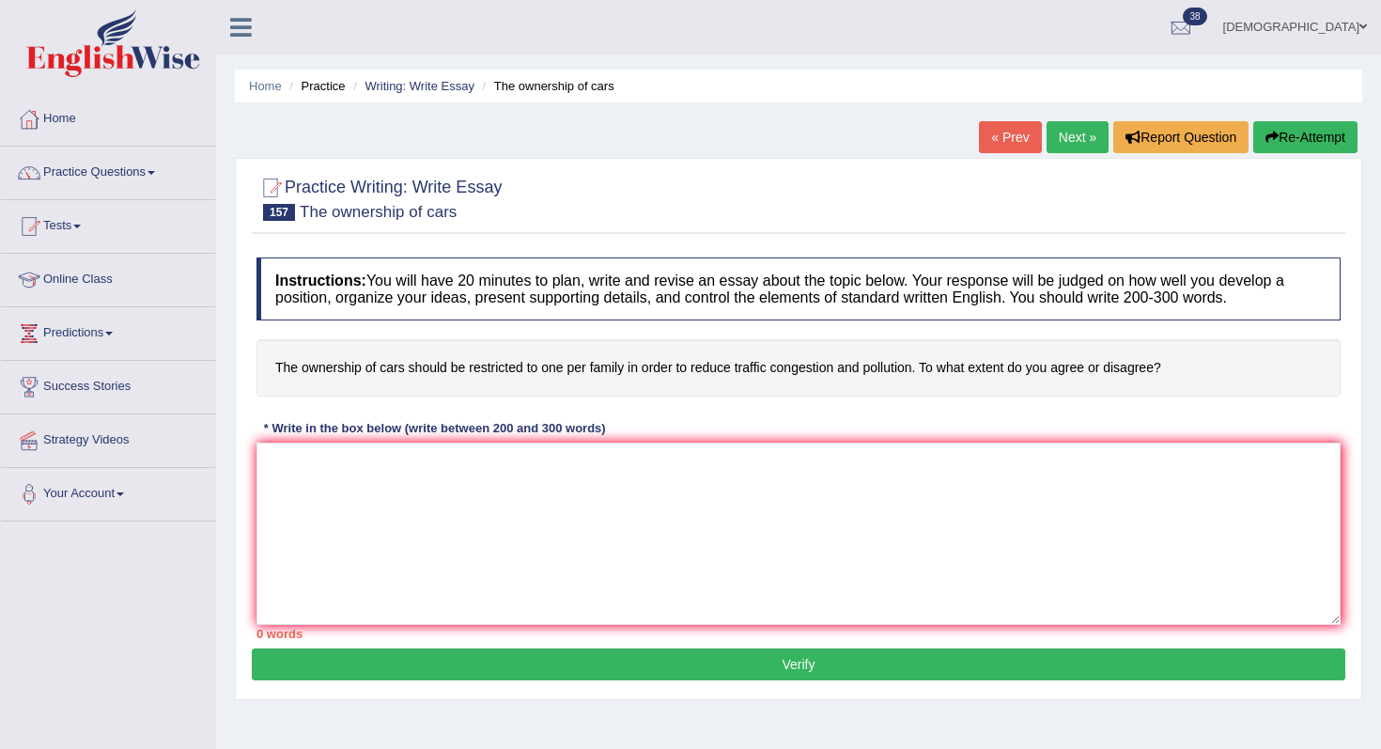
click at [1071, 147] on link "Next »" at bounding box center [1077, 137] width 62 height 32
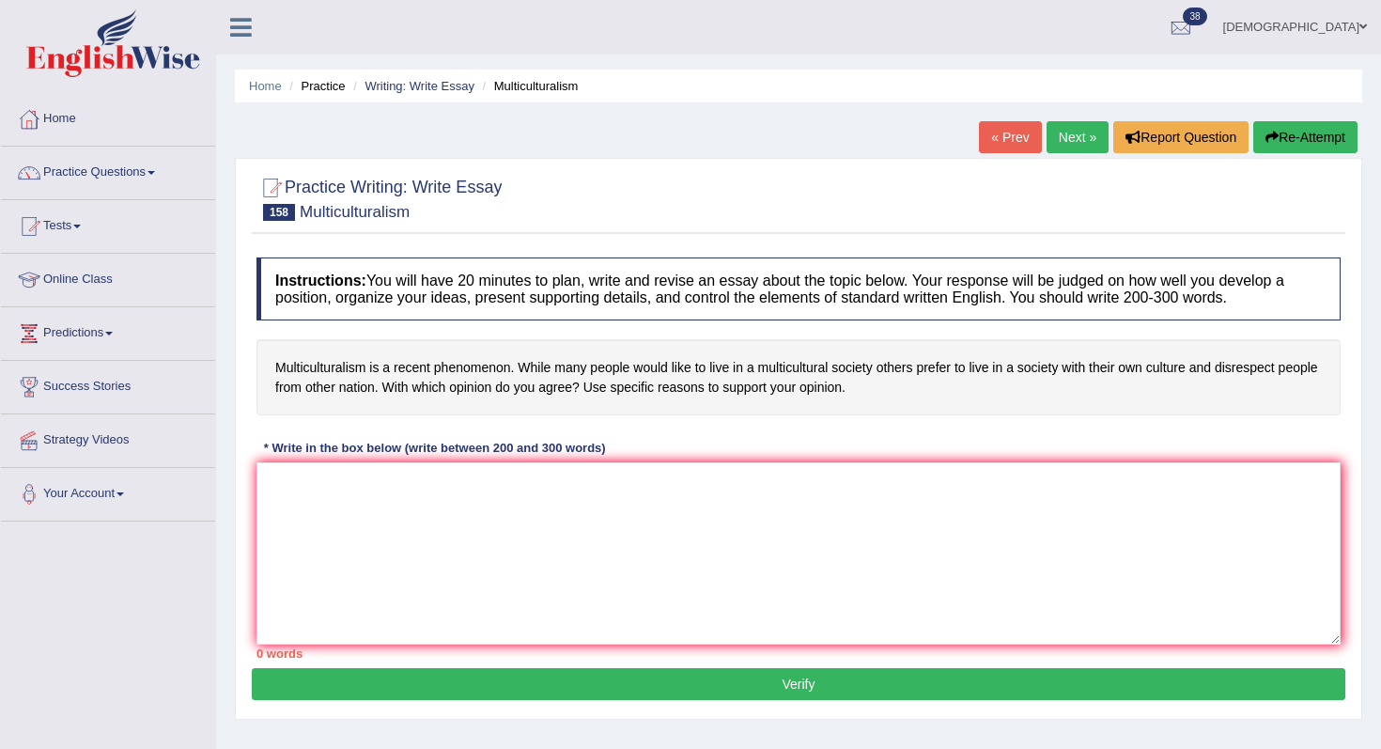
click at [1073, 131] on link "Next »" at bounding box center [1077, 137] width 62 height 32
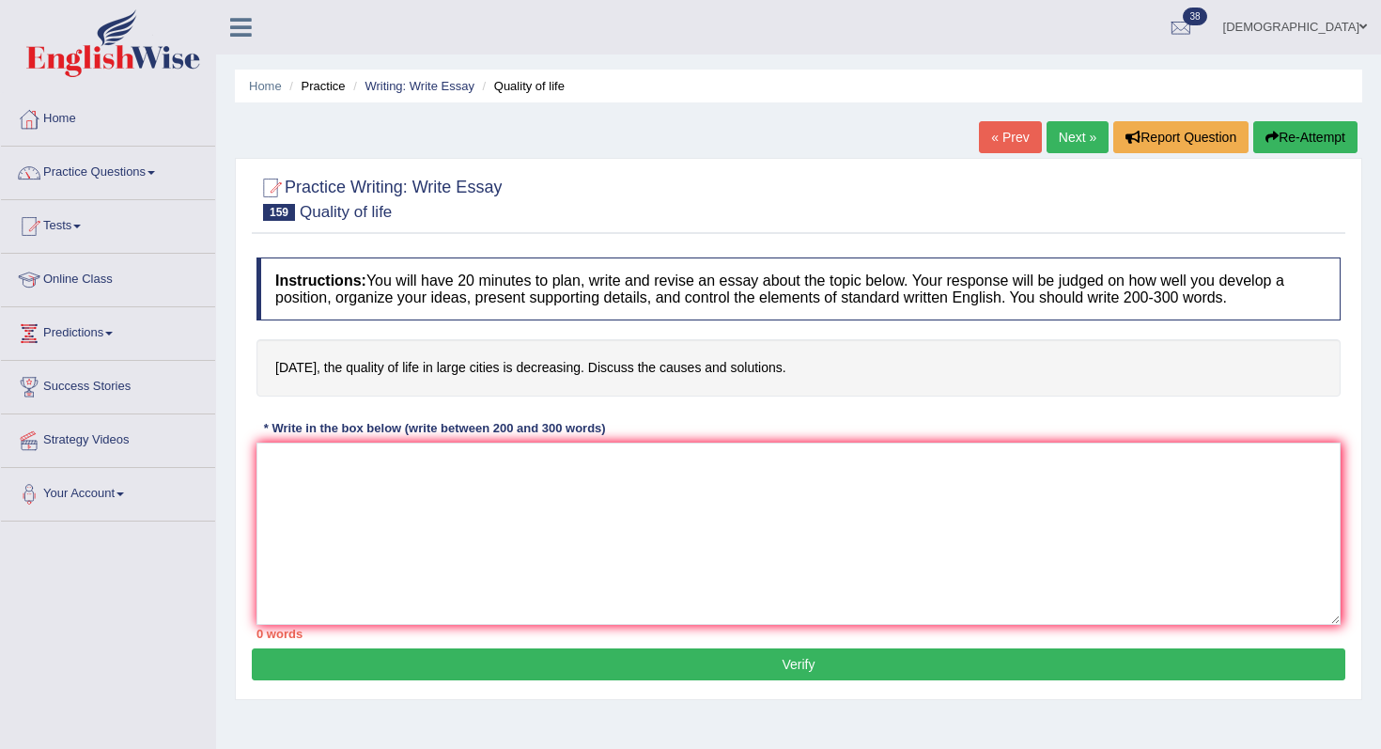
click at [1073, 131] on link "Next »" at bounding box center [1077, 137] width 62 height 32
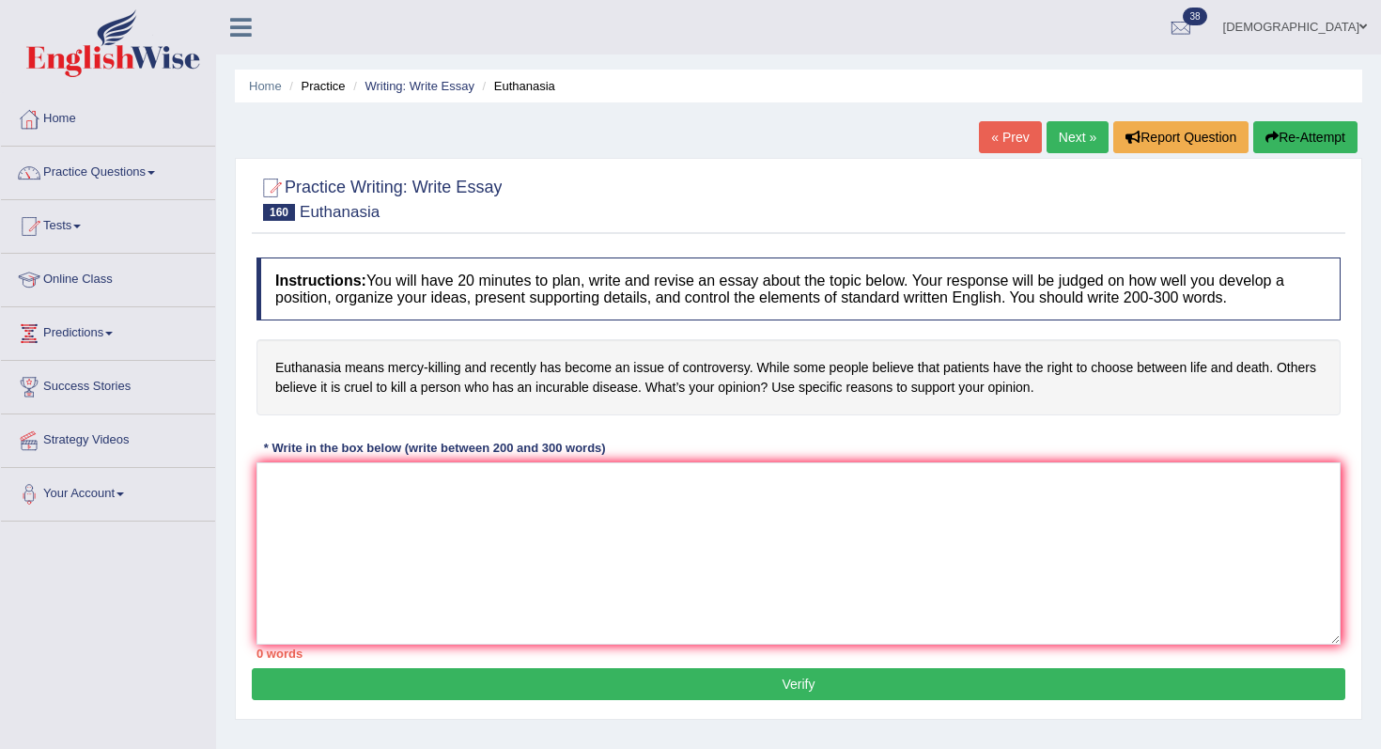
click at [1073, 131] on link "Next »" at bounding box center [1077, 137] width 62 height 32
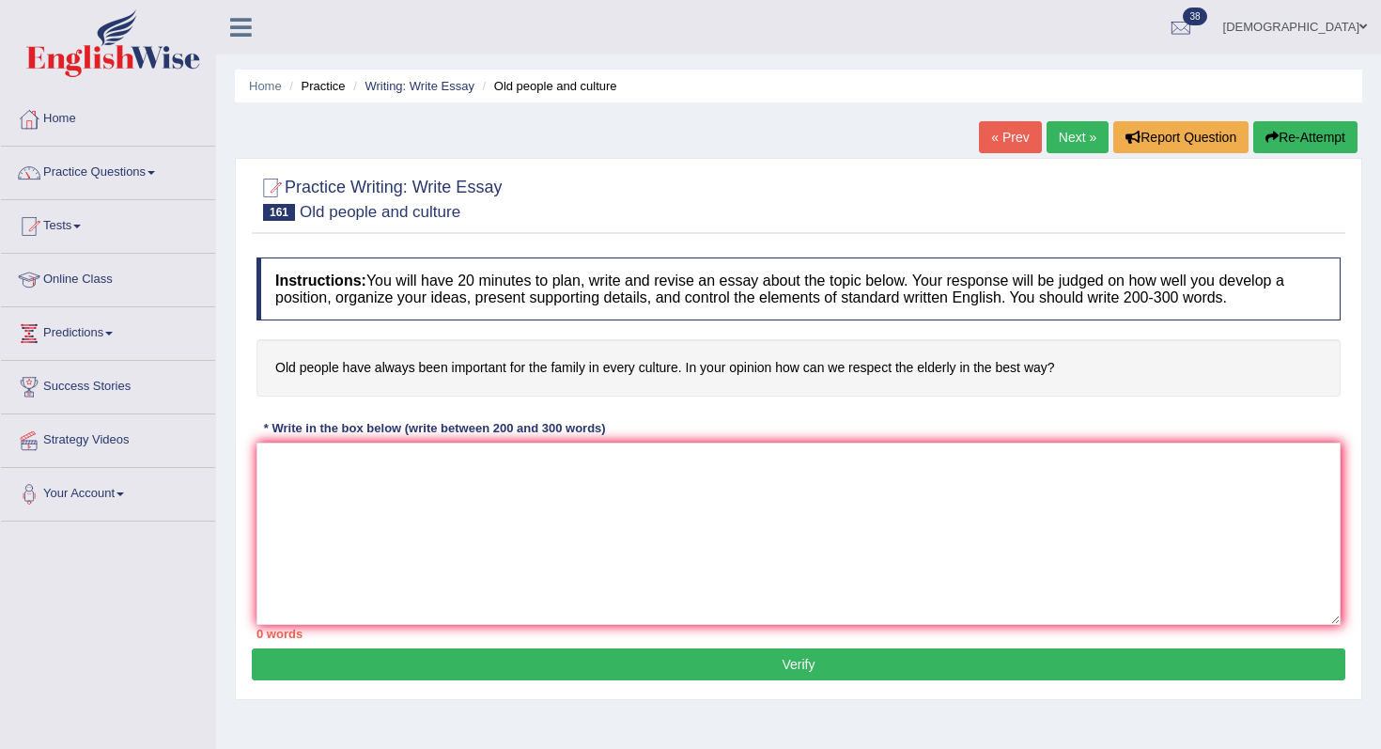
click at [1073, 131] on link "Next »" at bounding box center [1077, 137] width 62 height 32
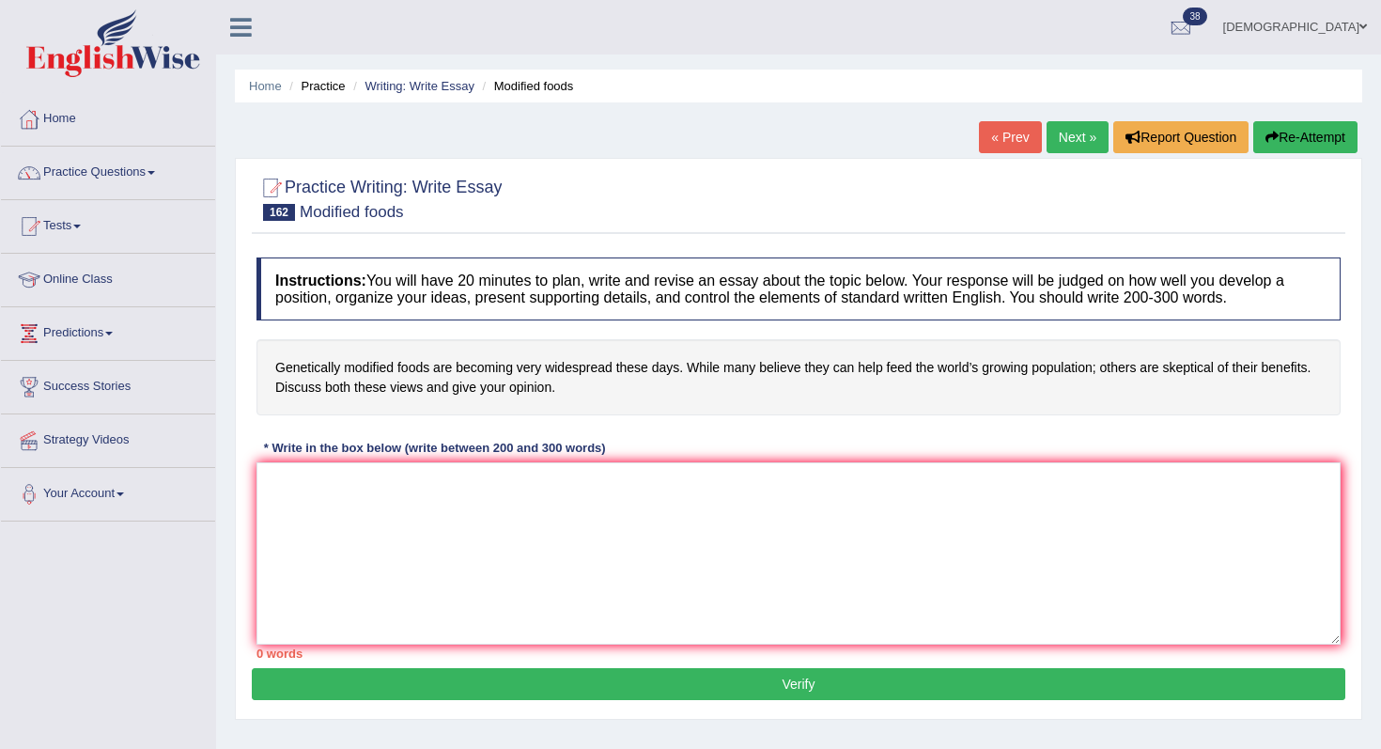
click at [1073, 131] on link "Next »" at bounding box center [1077, 137] width 62 height 32
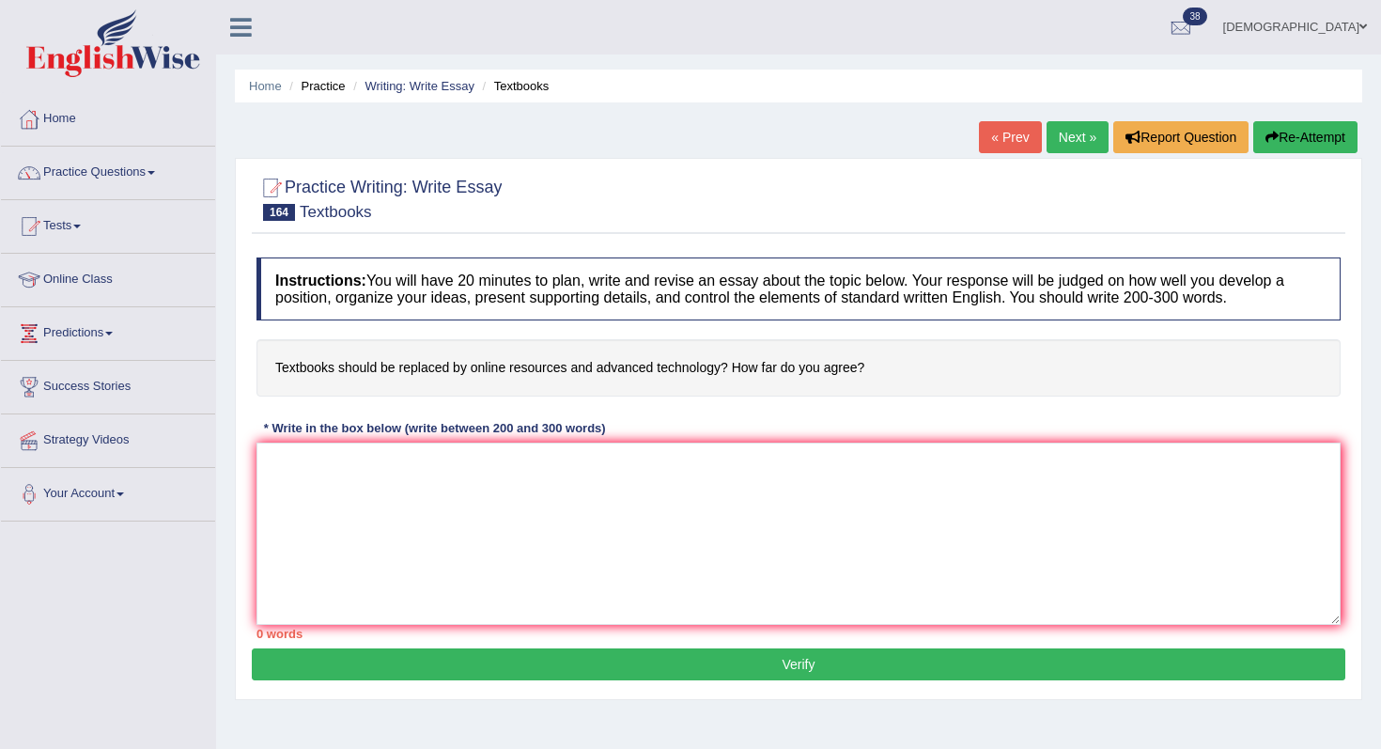
click at [1073, 131] on link "Next »" at bounding box center [1077, 137] width 62 height 32
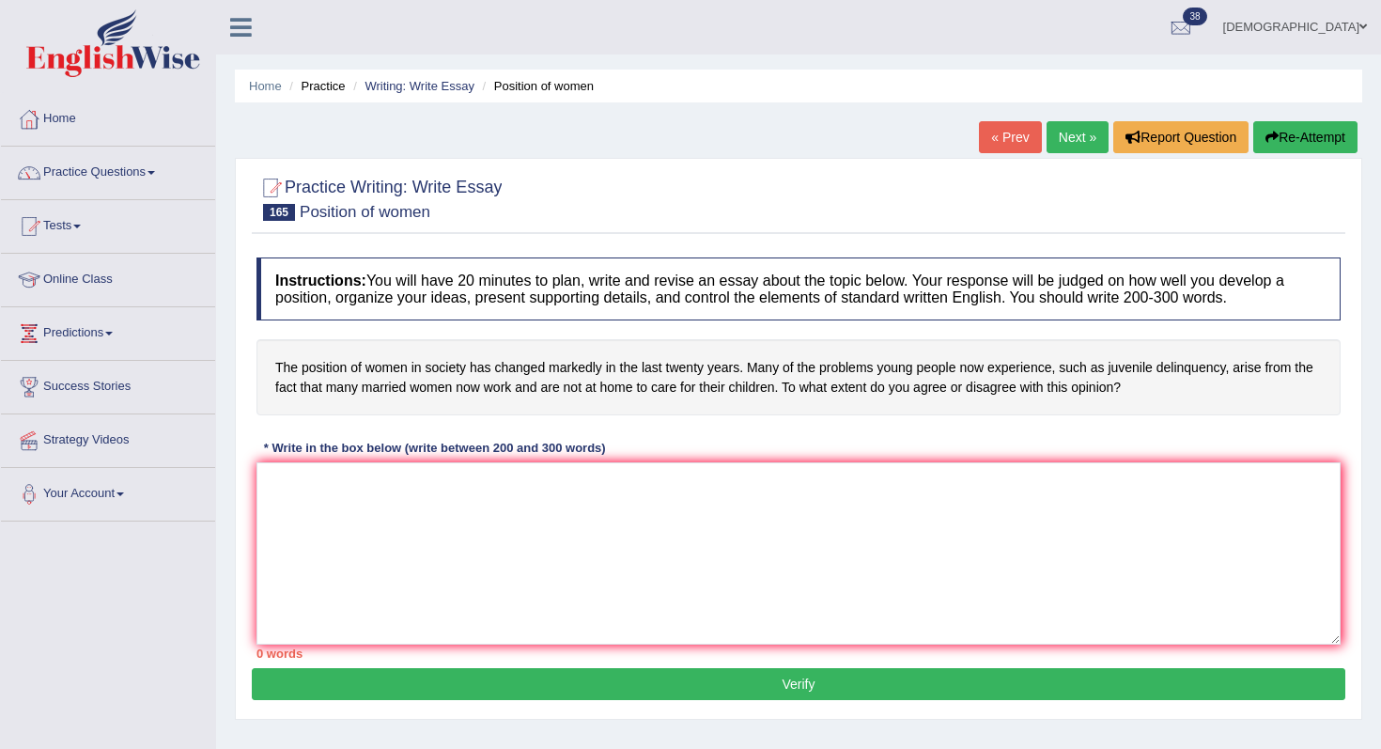
click at [1073, 131] on link "Next »" at bounding box center [1077, 137] width 62 height 32
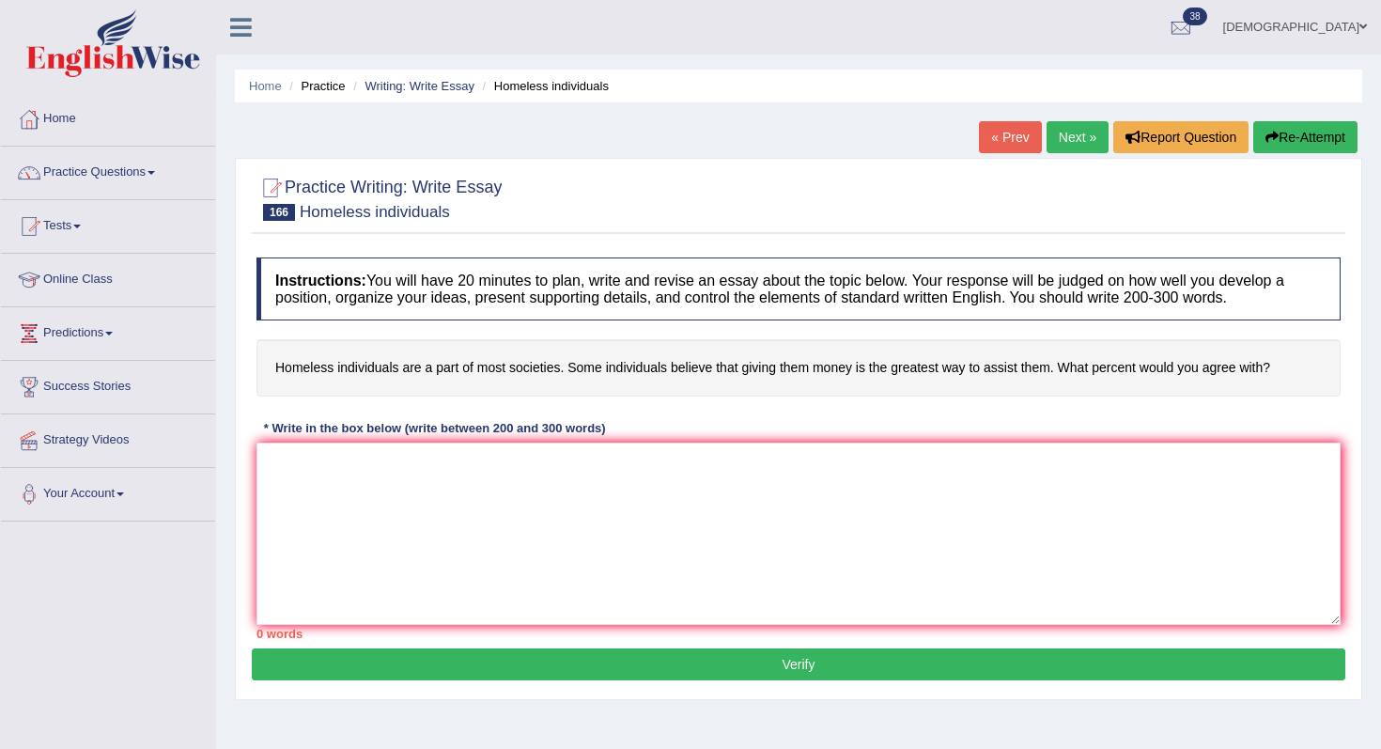
click at [1073, 131] on link "Next »" at bounding box center [1077, 137] width 62 height 32
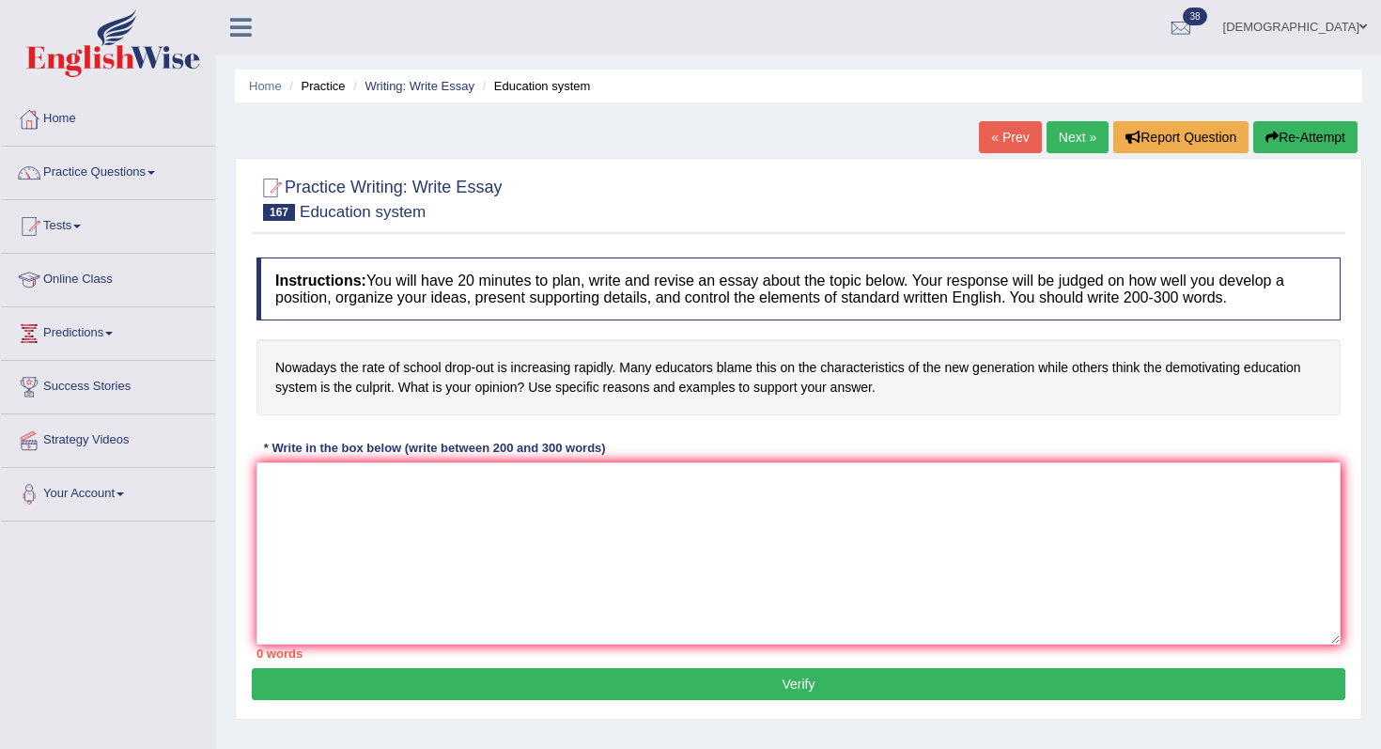
click at [1073, 131] on link "Next »" at bounding box center [1077, 137] width 62 height 32
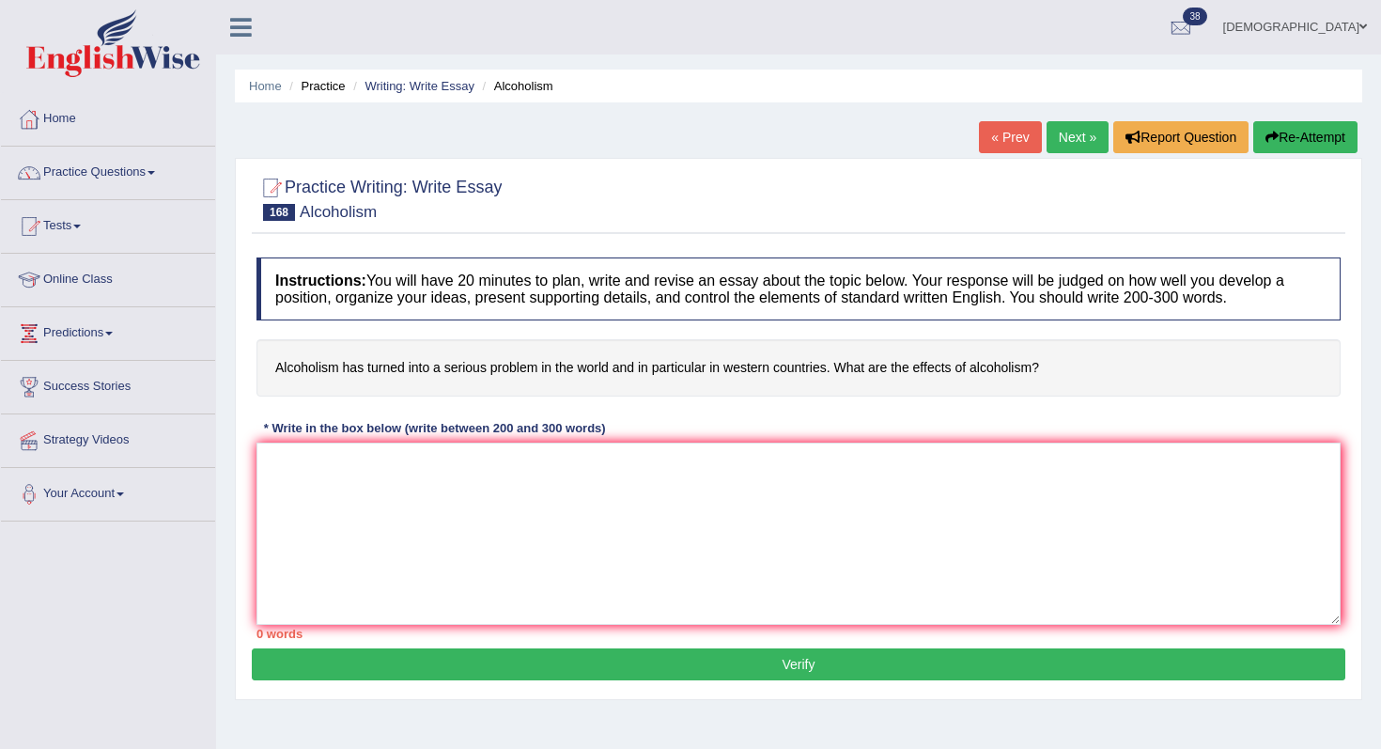
click at [1073, 131] on link "Next »" at bounding box center [1077, 137] width 62 height 32
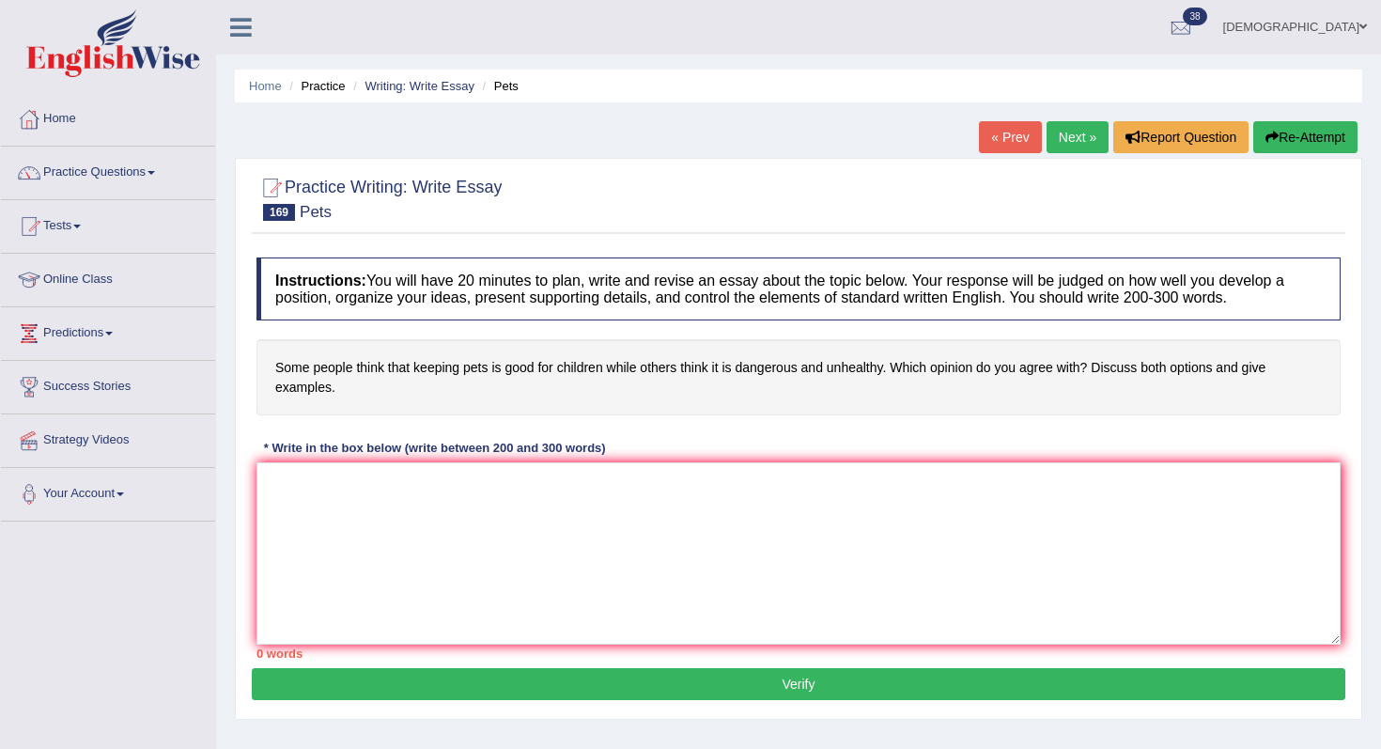
click at [1073, 131] on link "Next »" at bounding box center [1077, 137] width 62 height 32
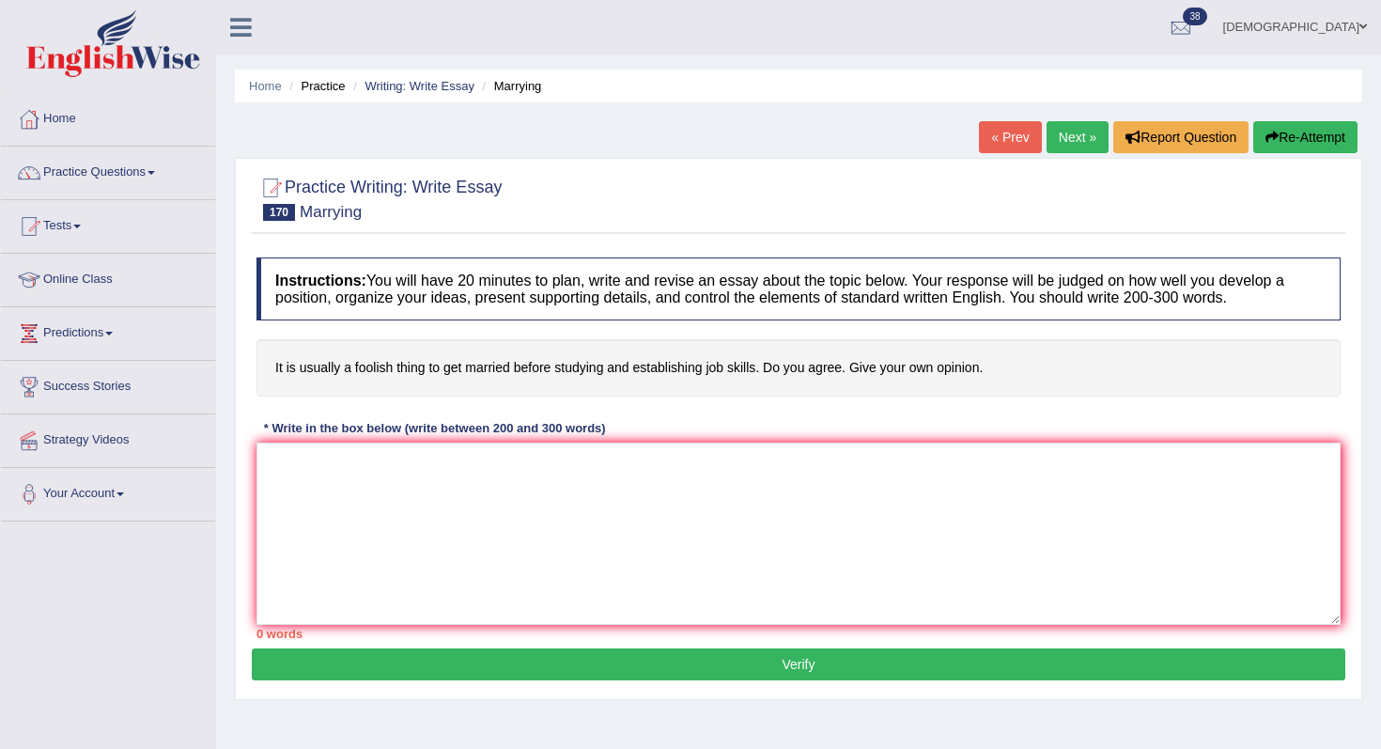
click at [1073, 131] on link "Next »" at bounding box center [1077, 137] width 62 height 32
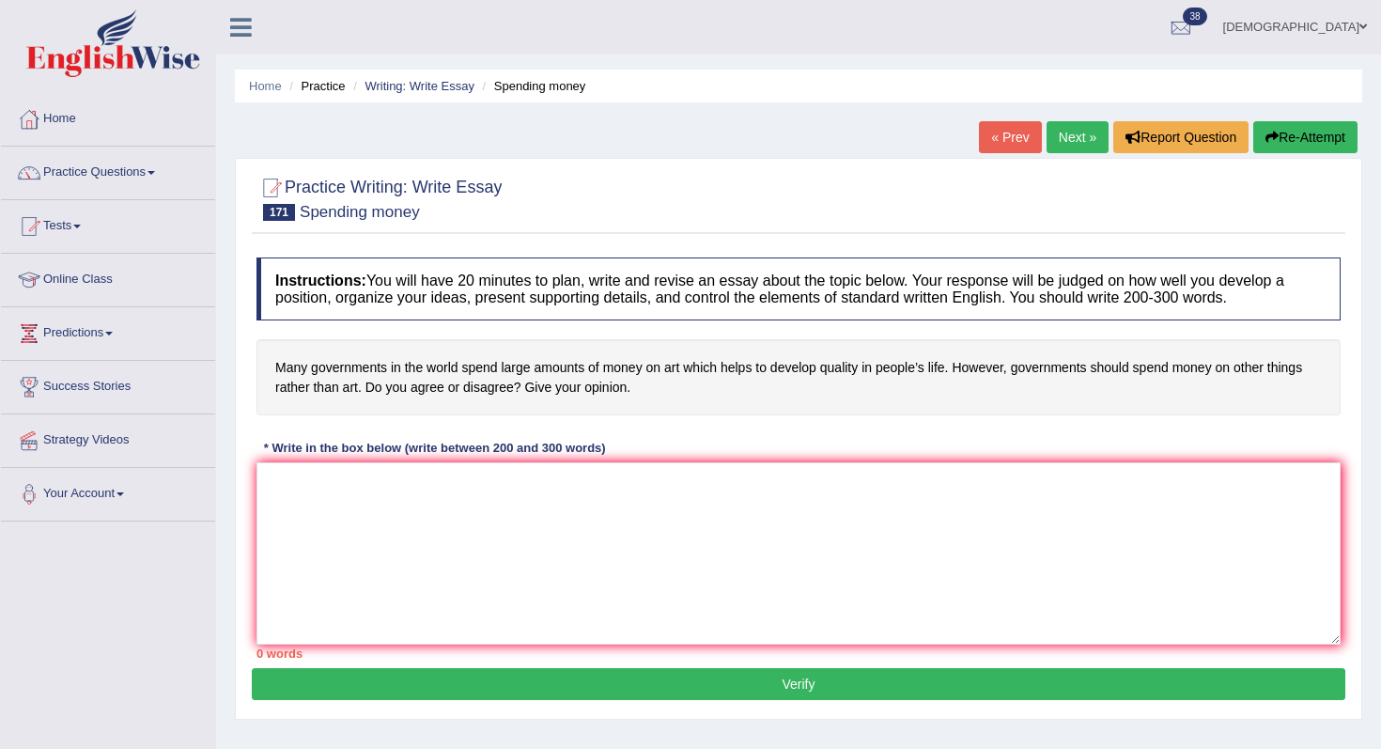
click at [1073, 131] on link "Next »" at bounding box center [1077, 137] width 62 height 32
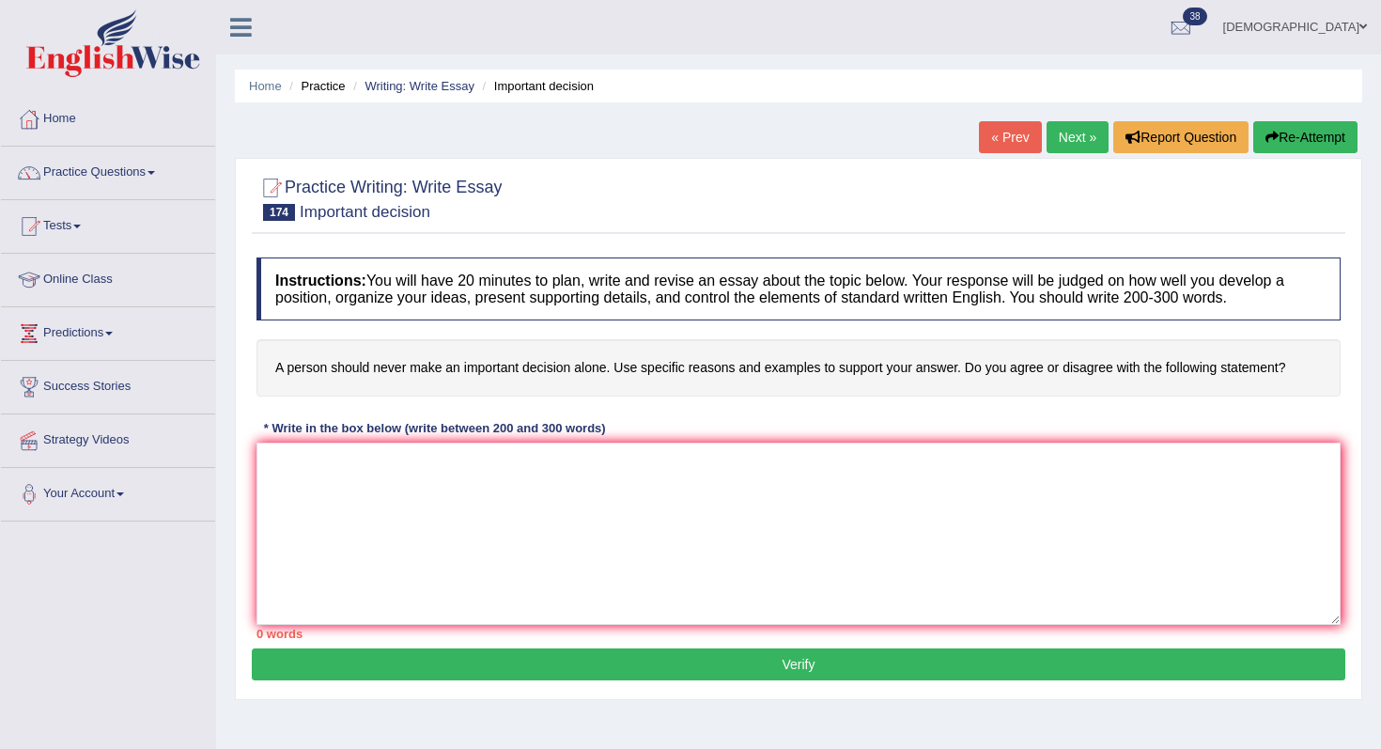
click at [1073, 131] on link "Next »" at bounding box center [1077, 137] width 62 height 32
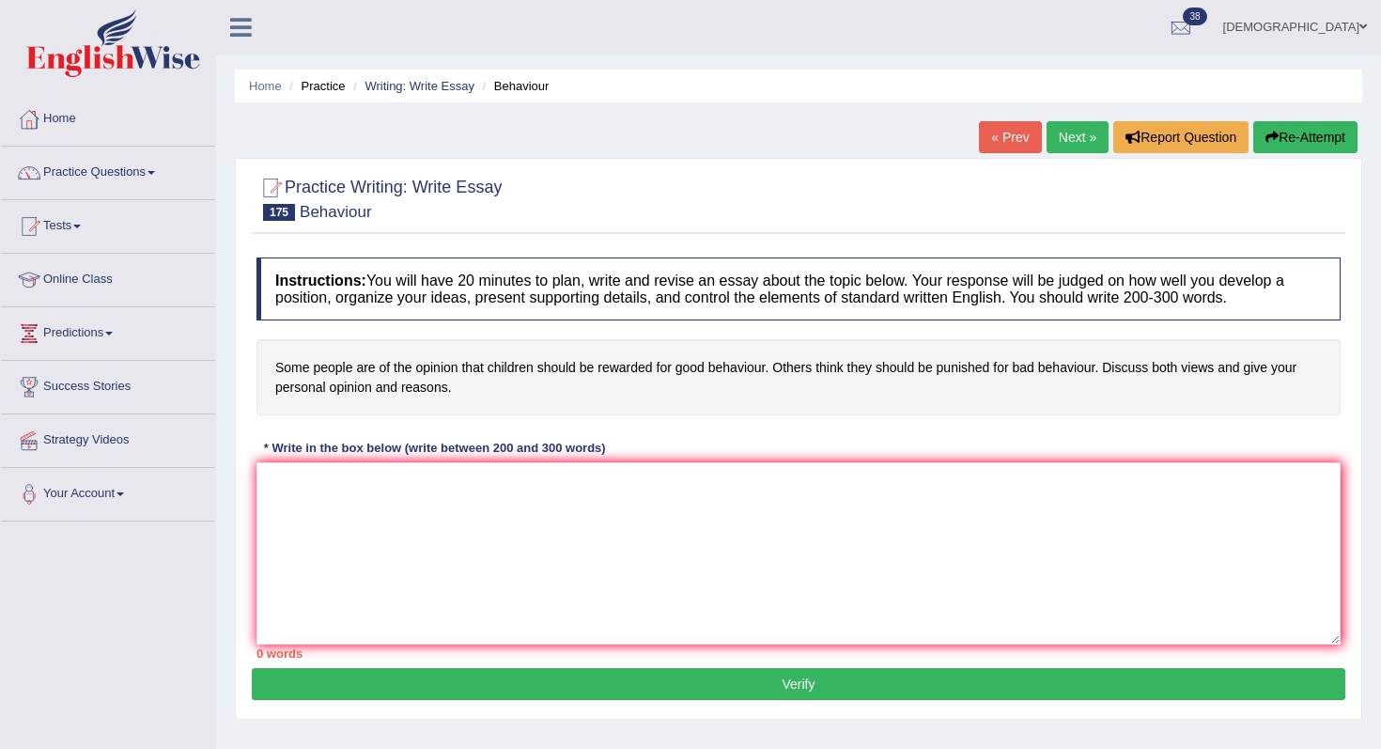
click at [1070, 136] on link "Next »" at bounding box center [1077, 137] width 62 height 32
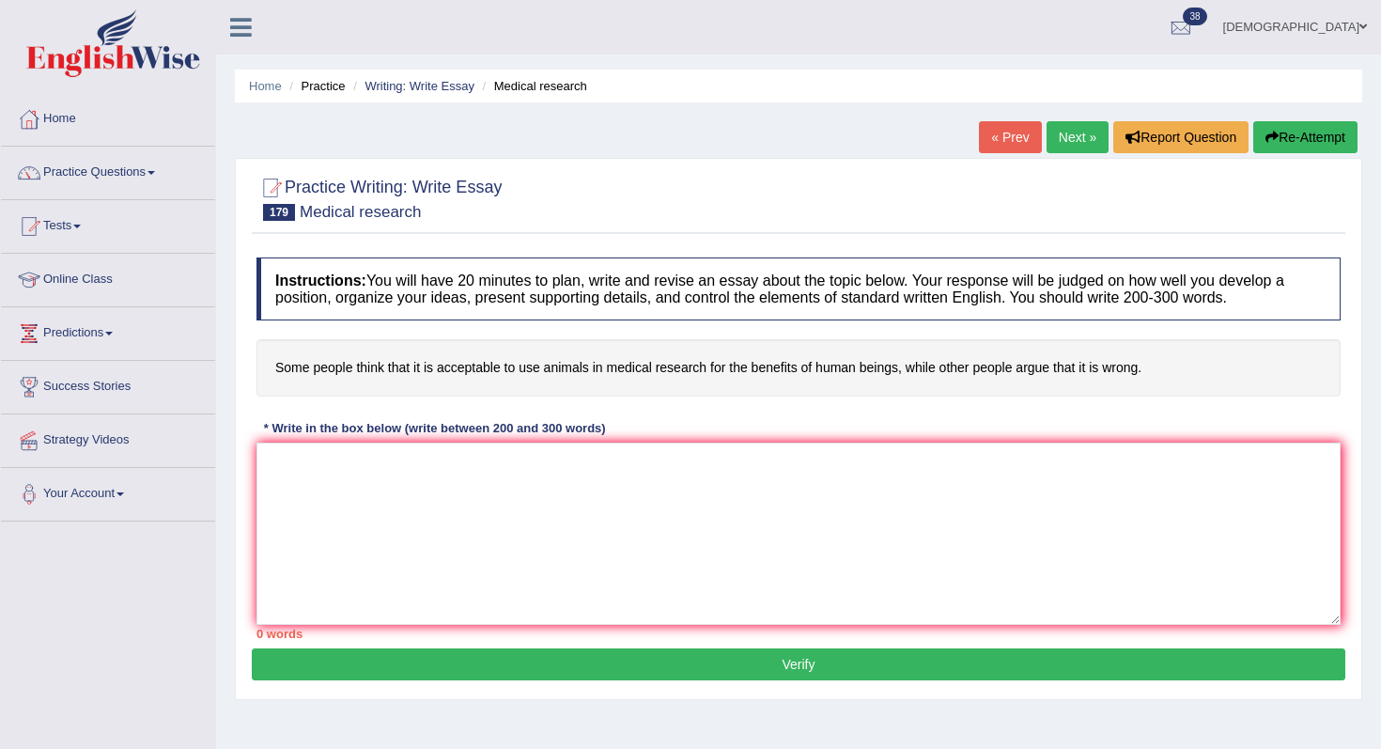
click at [1070, 136] on link "Next »" at bounding box center [1077, 137] width 62 height 32
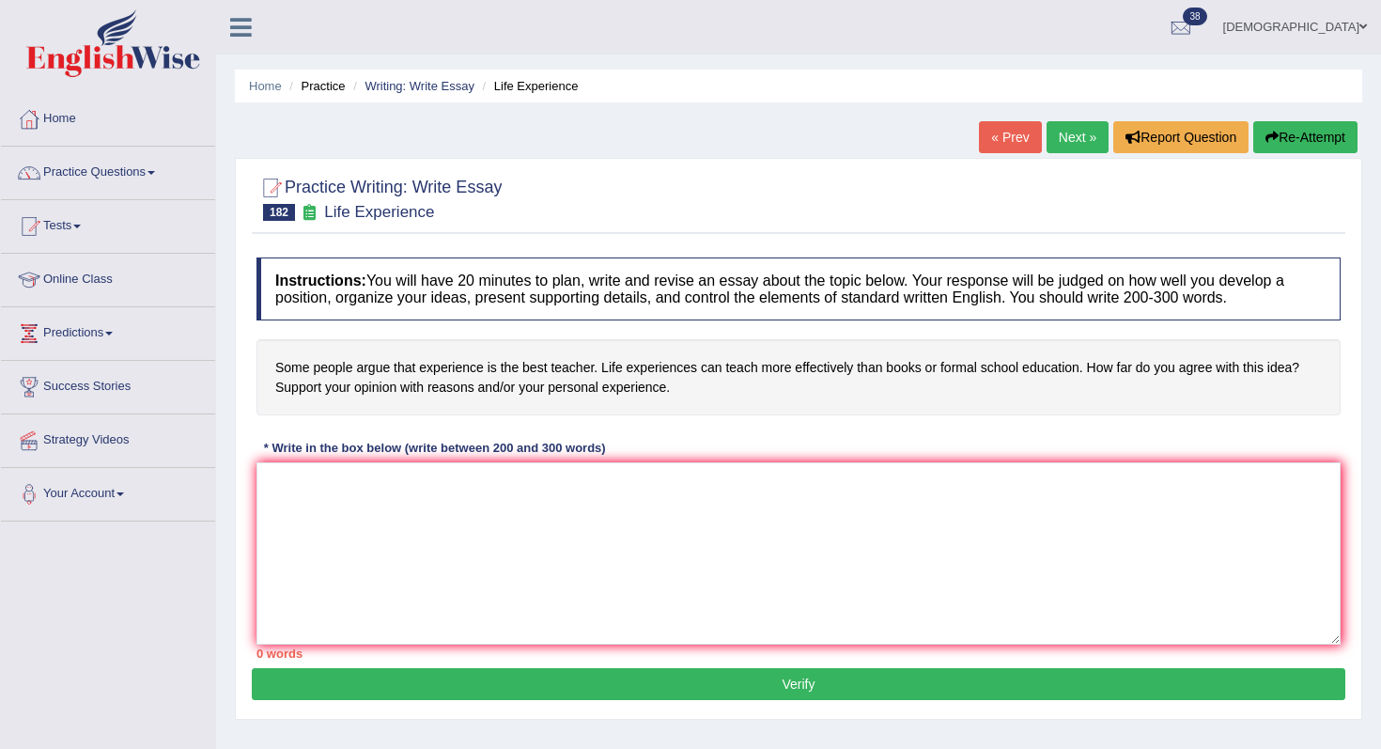
click at [1070, 136] on link "Next »" at bounding box center [1077, 137] width 62 height 32
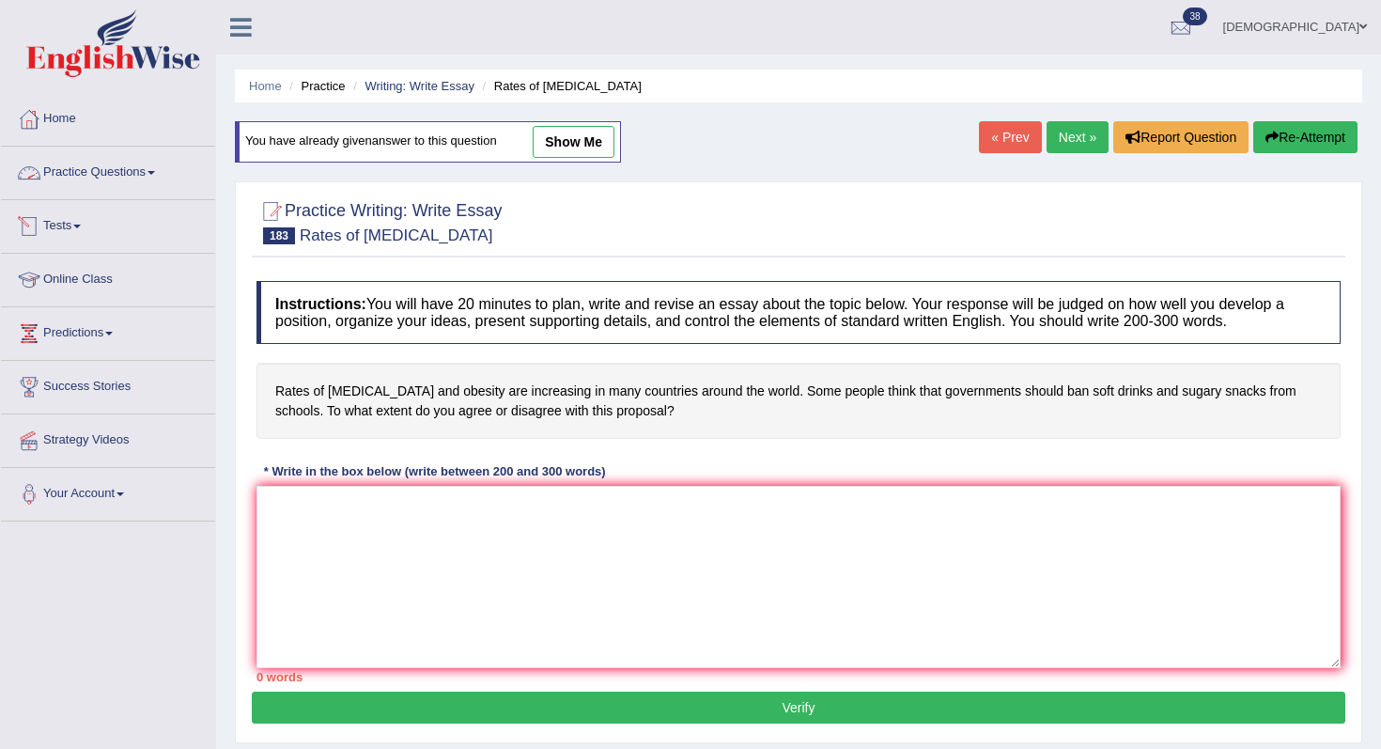
click at [162, 168] on link "Practice Questions" at bounding box center [108, 170] width 214 height 47
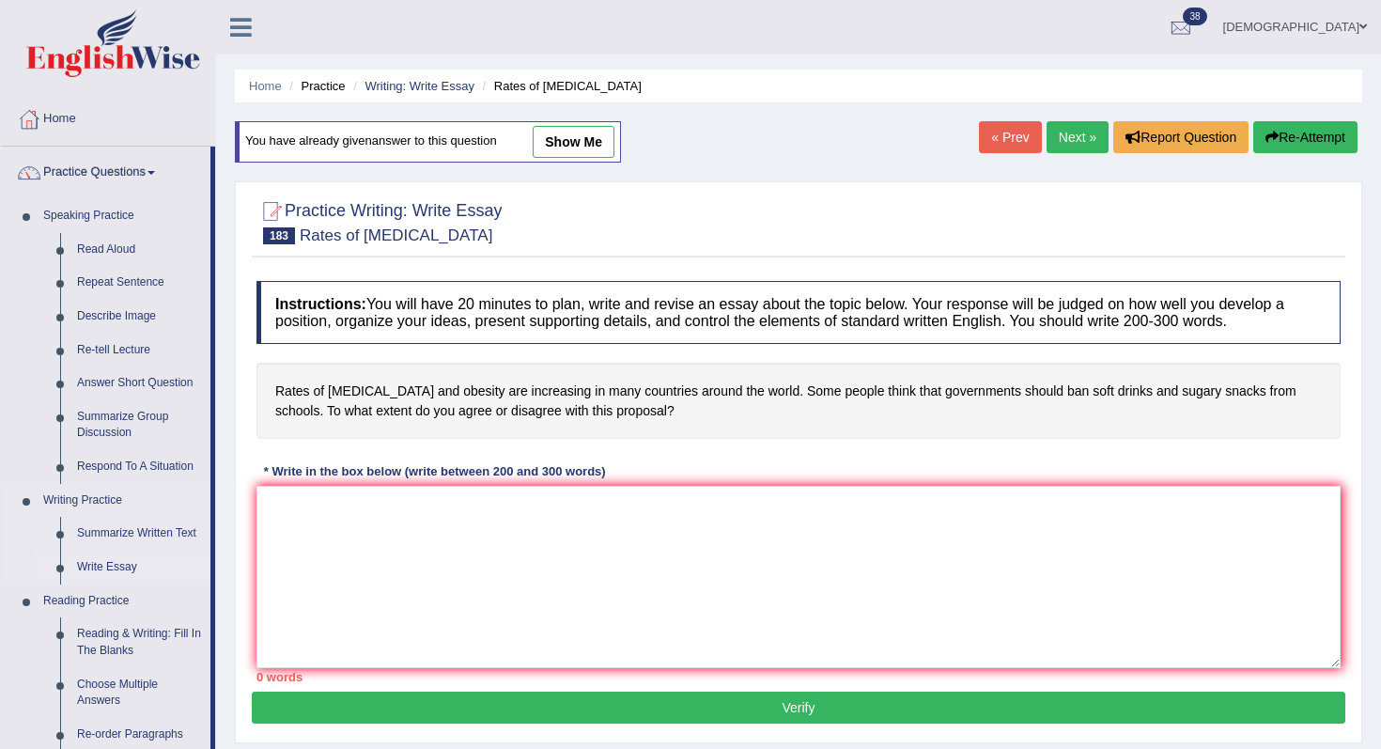
click at [100, 573] on link "Write Essay" at bounding box center [140, 567] width 142 height 34
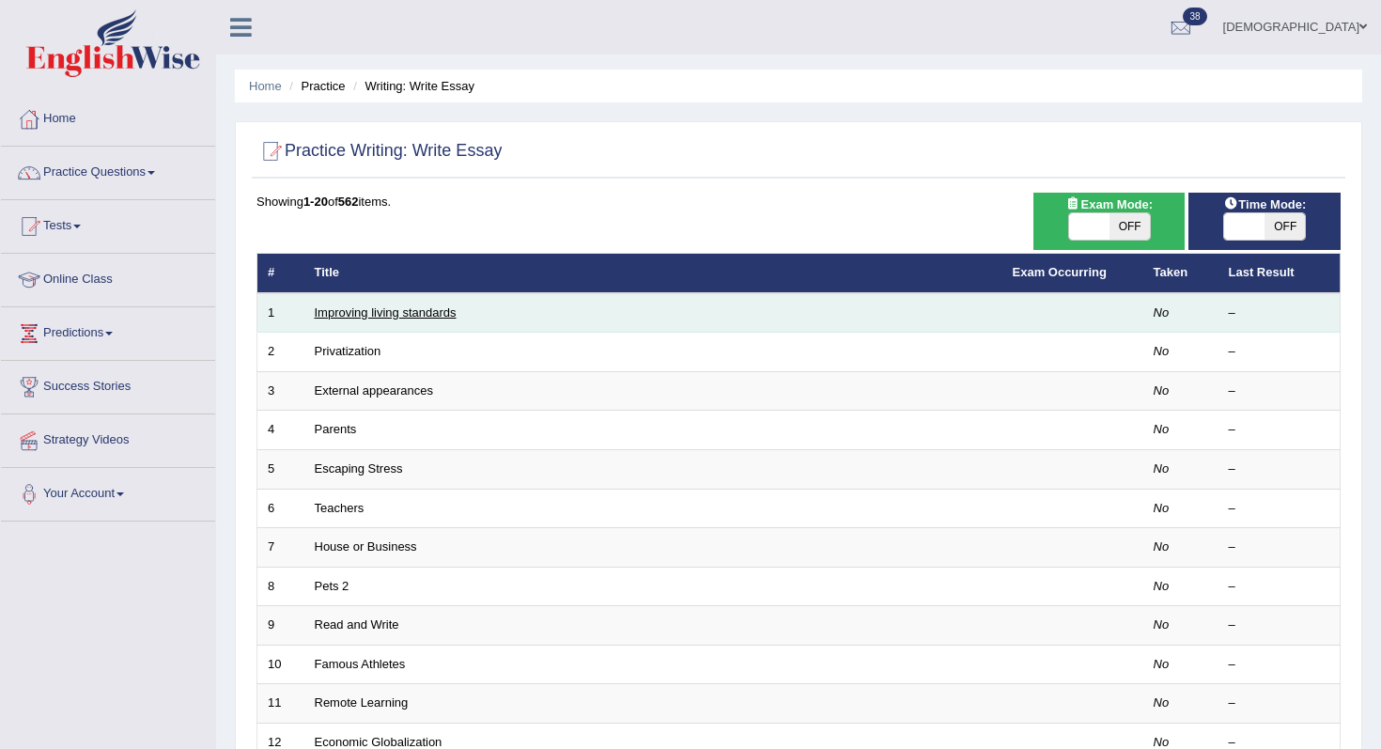
click at [377, 313] on link "Improving living standards" at bounding box center [386, 312] width 142 height 14
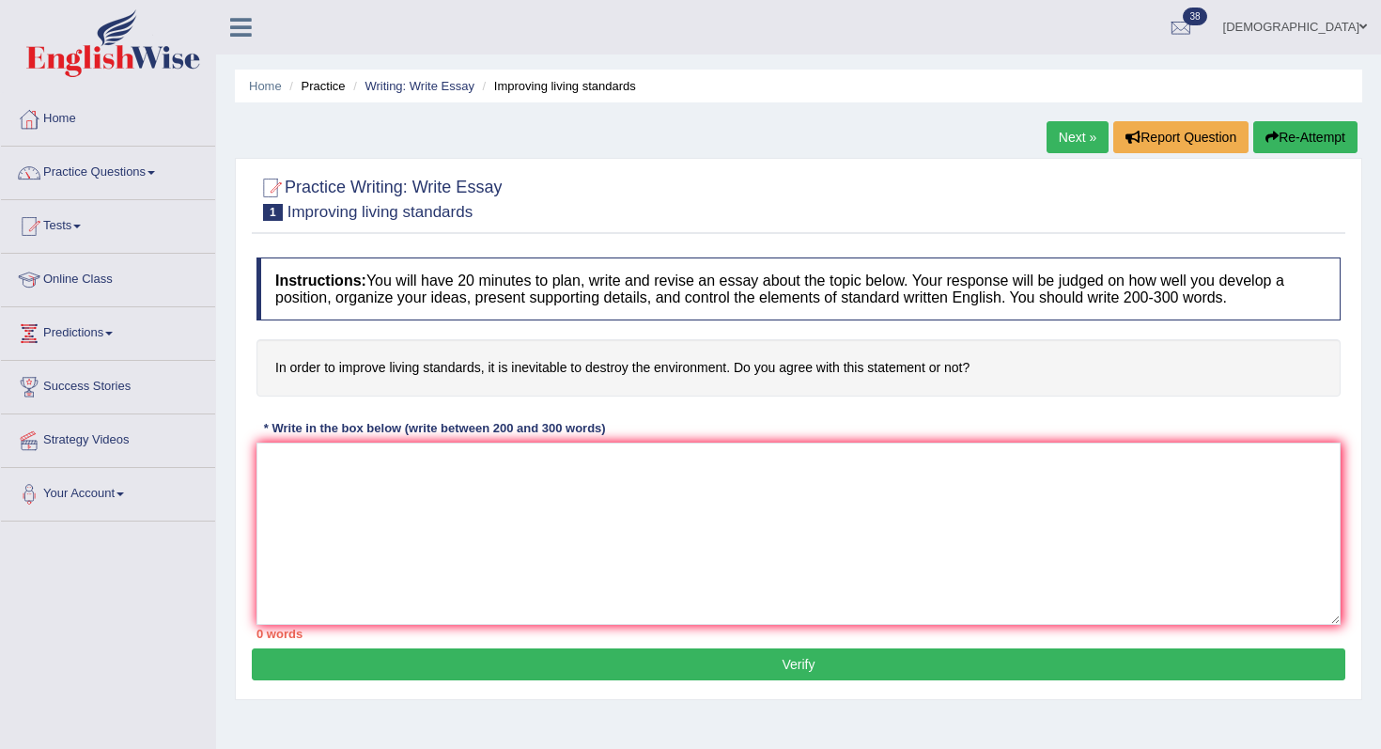
click at [1074, 135] on link "Next »" at bounding box center [1077, 137] width 62 height 32
click at [1071, 137] on link "Next »" at bounding box center [1077, 137] width 62 height 32
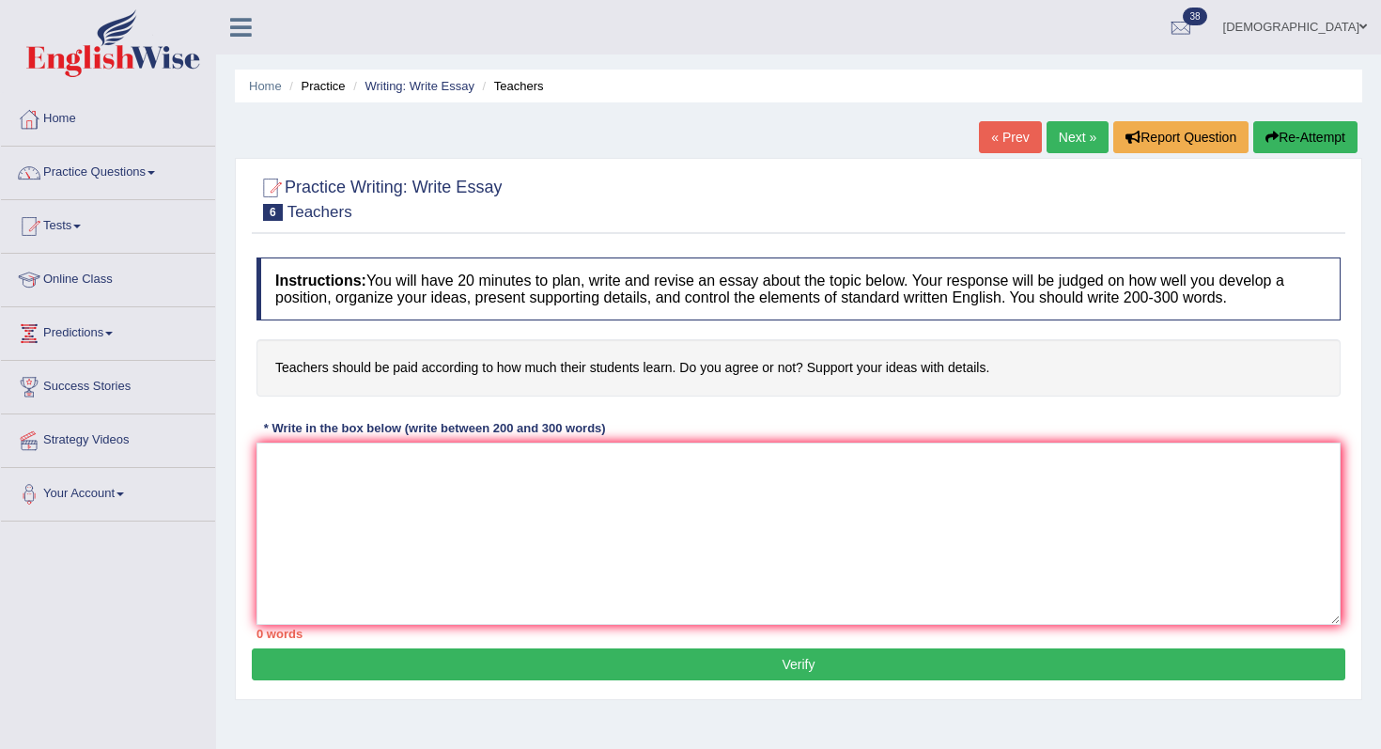
click at [1071, 137] on link "Next »" at bounding box center [1077, 137] width 62 height 32
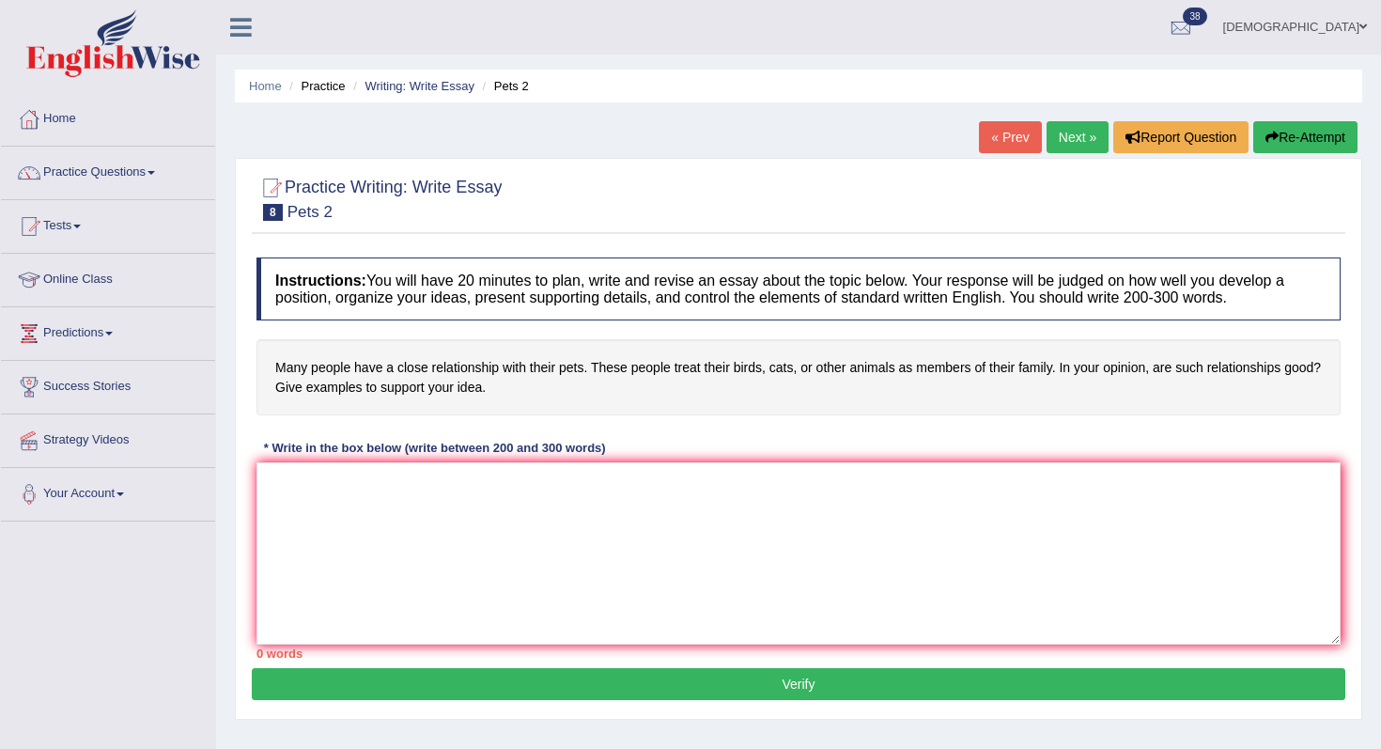
click at [1071, 137] on link "Next »" at bounding box center [1077, 137] width 62 height 32
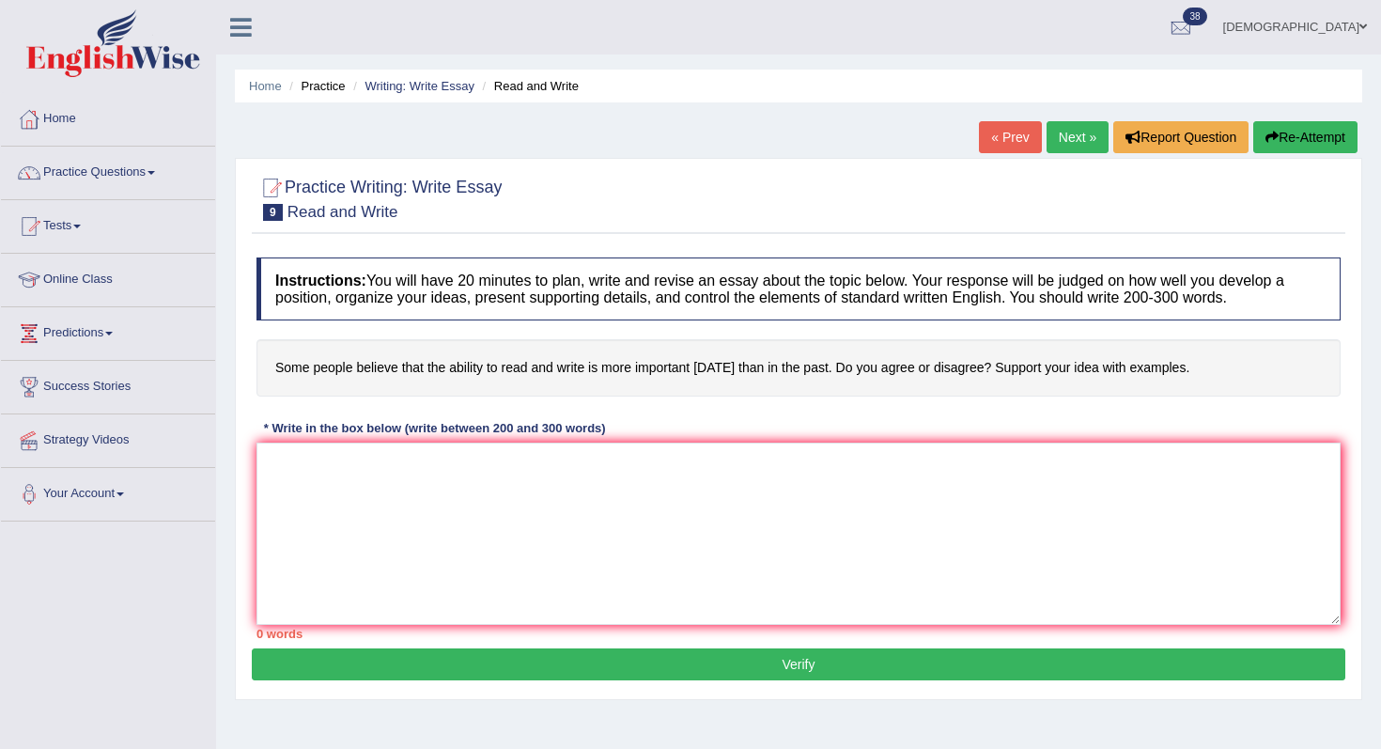
click at [1071, 137] on link "Next »" at bounding box center [1077, 137] width 62 height 32
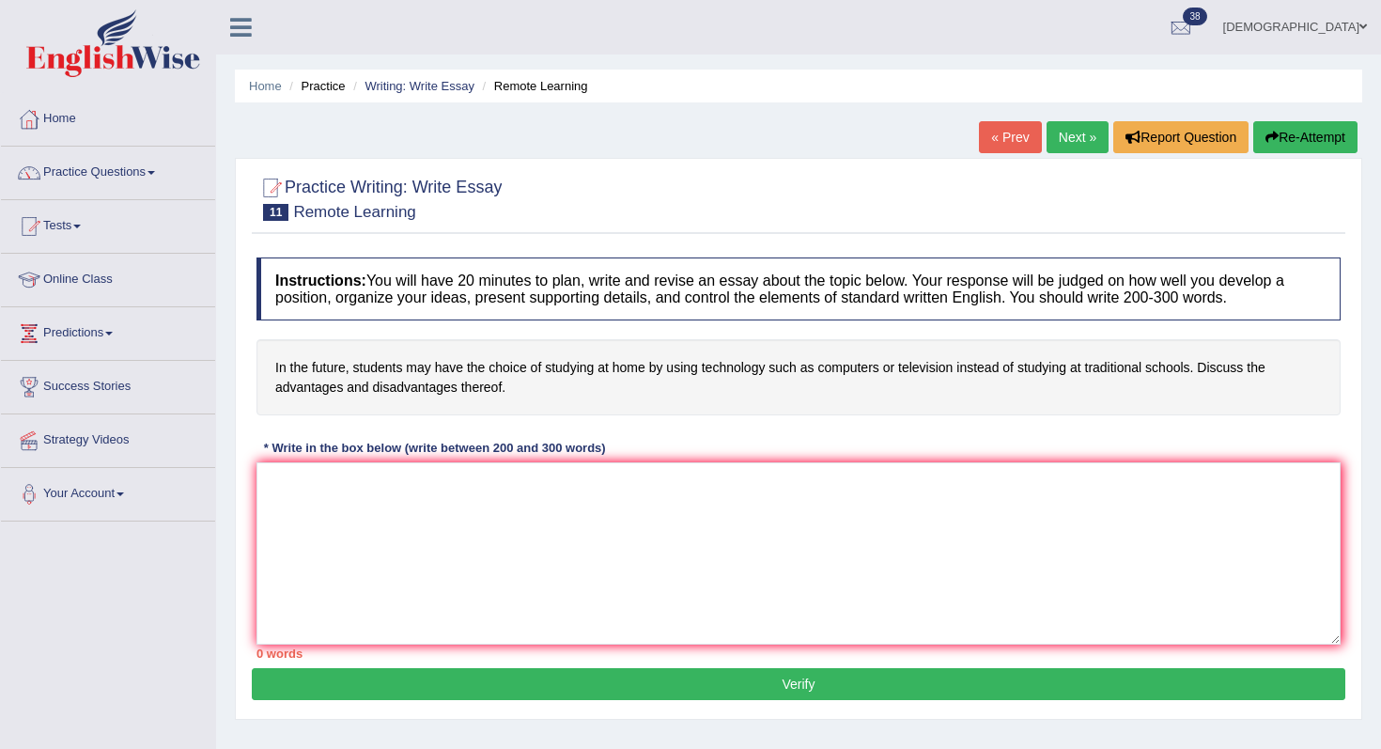
click at [1071, 137] on link "Next »" at bounding box center [1077, 137] width 62 height 32
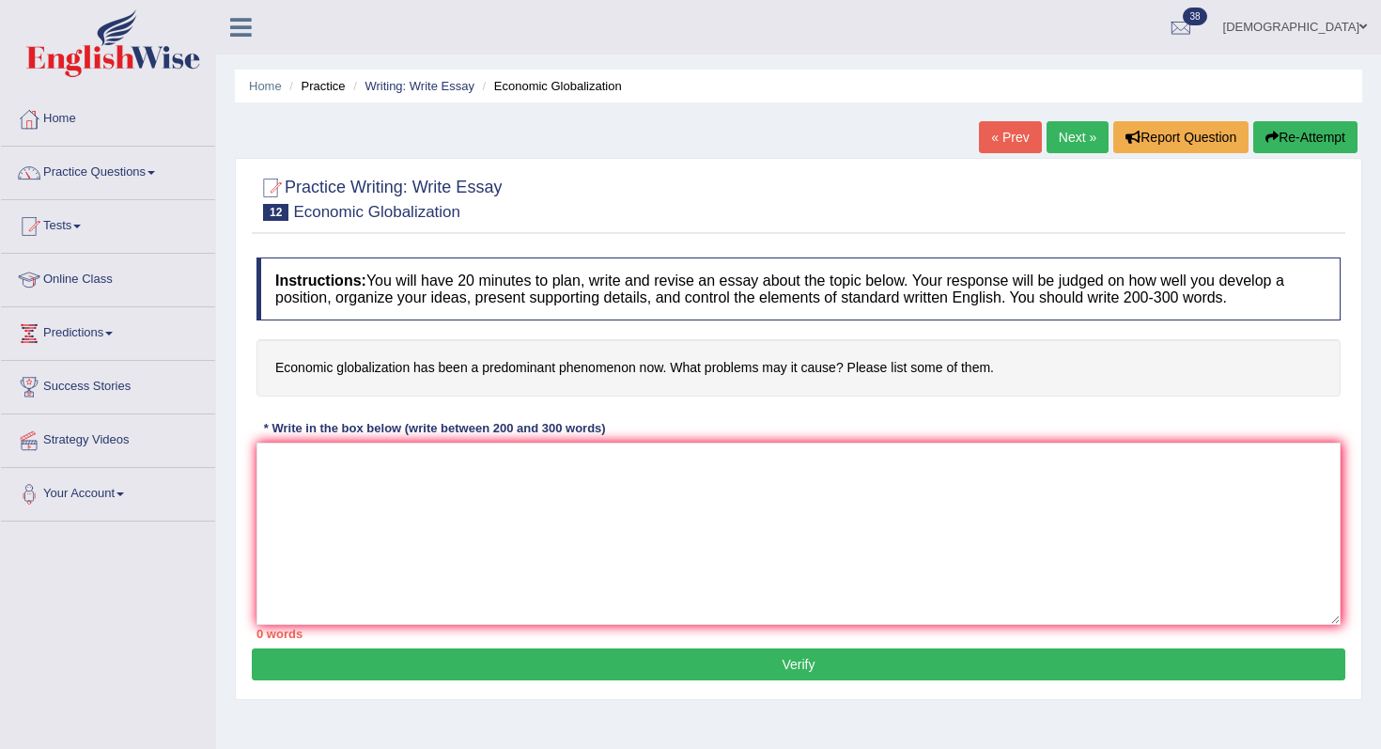
click at [996, 134] on link "« Prev" at bounding box center [1010, 137] width 62 height 32
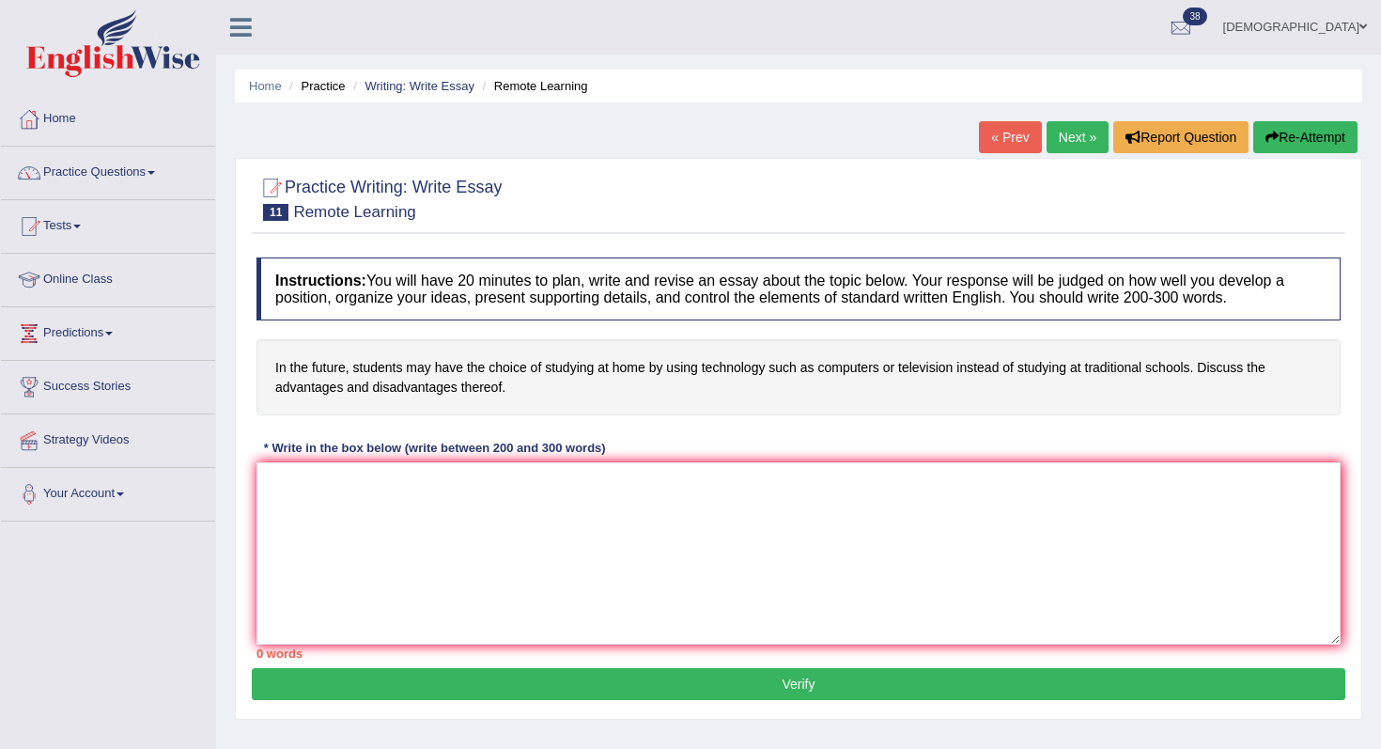
drag, startPoint x: 416, startPoint y: 217, endPoint x: 308, endPoint y: 224, distance: 108.2
click at [308, 224] on div "Practice Writing: Write Essay 11 Remote Learning" at bounding box center [798, 201] width 1093 height 66
drag, startPoint x: 293, startPoint y: 208, endPoint x: 424, endPoint y: 240, distance: 134.4
click at [424, 240] on div "Practice Writing: Write Essay 11 Remote Learning Instructions: You will have 20…" at bounding box center [798, 439] width 1127 height 562
drag, startPoint x: 515, startPoint y: 383, endPoint x: 303, endPoint y: 363, distance: 212.2
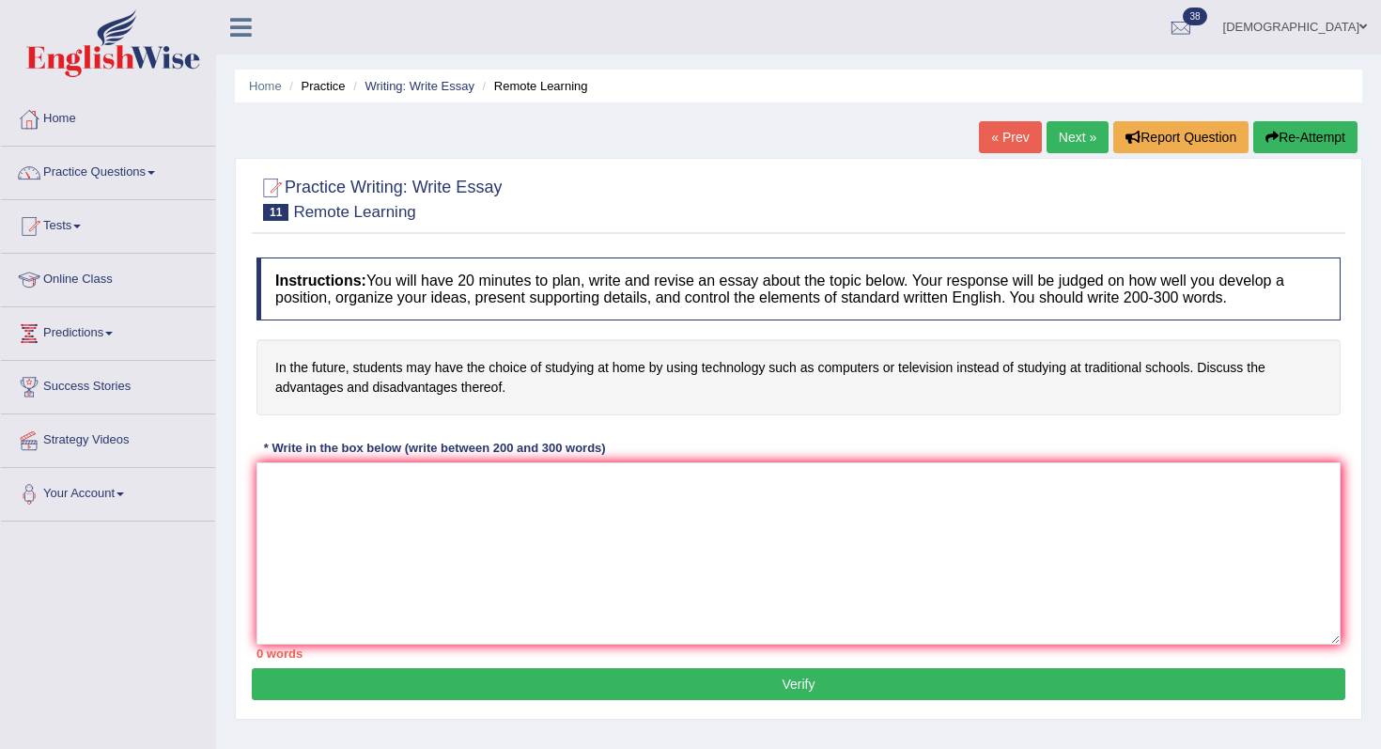
click at [303, 363] on h4 "In the future, students may have the choice of studying at home by using techno…" at bounding box center [798, 377] width 1084 height 76
click at [516, 560] on textarea at bounding box center [798, 553] width 1084 height 182
paste textarea "With rapid changes in society, the topic of students studying at home using tec…"
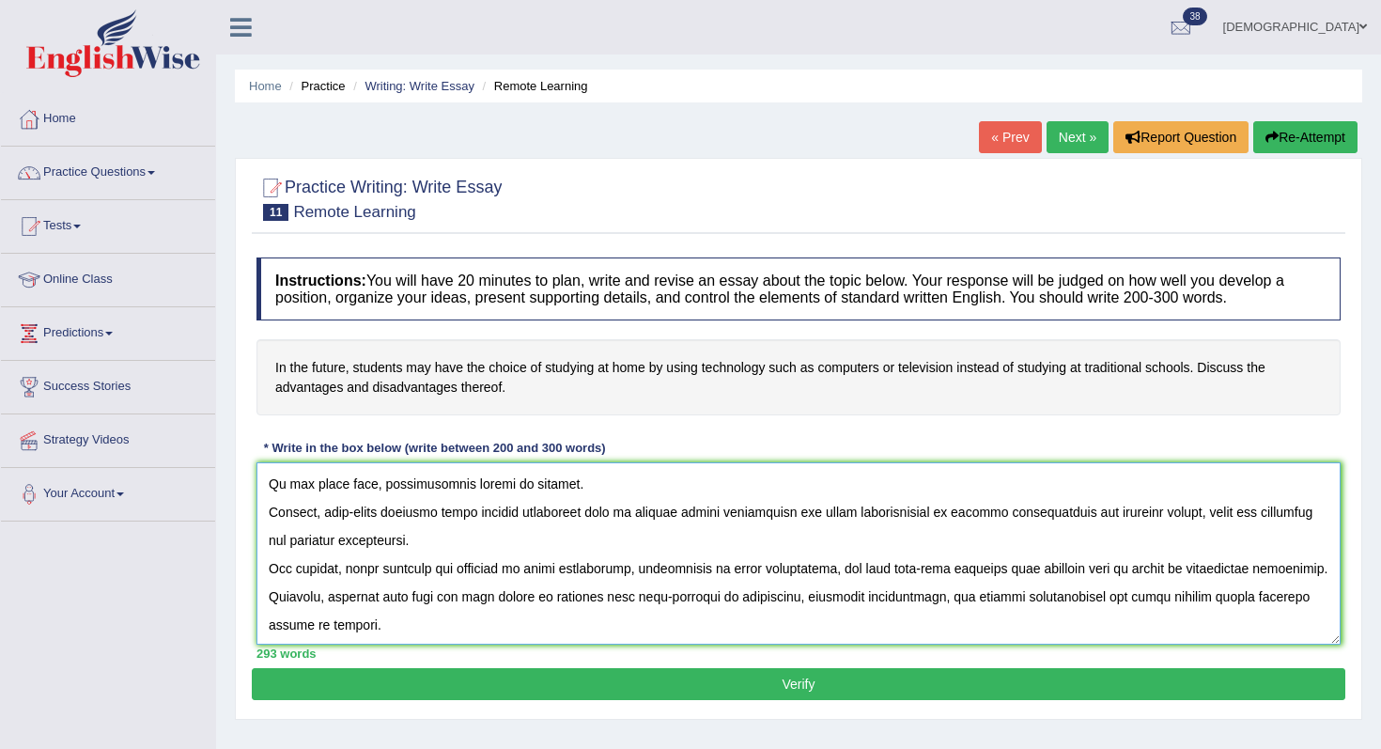
scroll to position [451, 0]
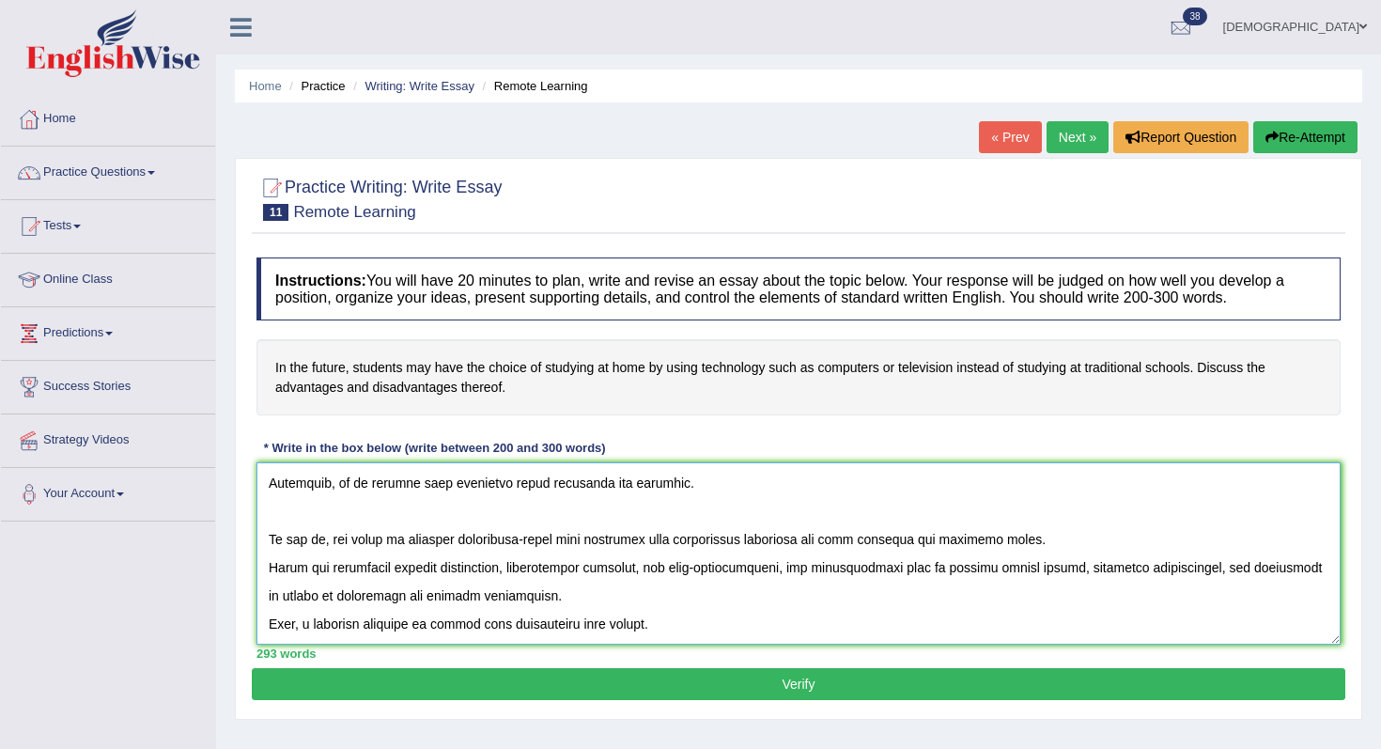
type textarea "With rapid changes in society, the topic of students studying at home using tec…"
click at [806, 690] on button "Verify" at bounding box center [798, 684] width 1093 height 32
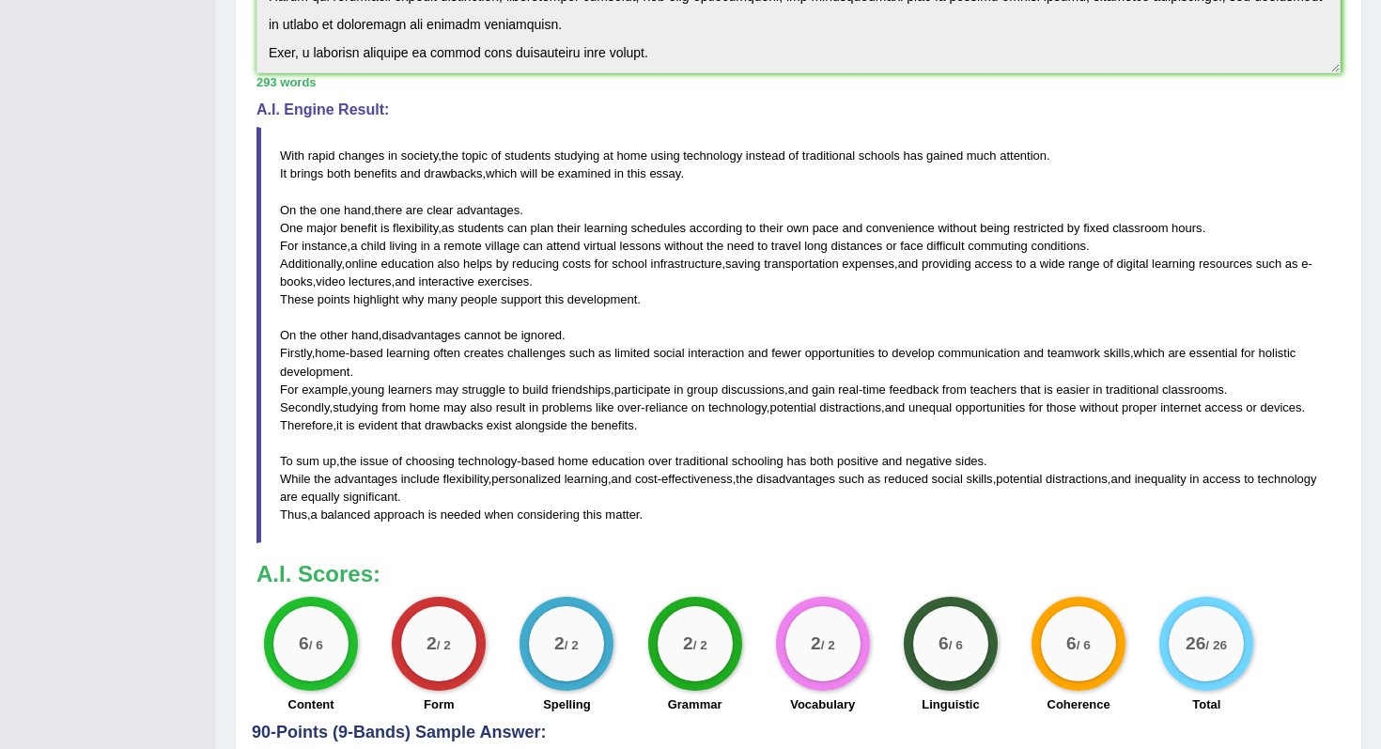
scroll to position [0, 0]
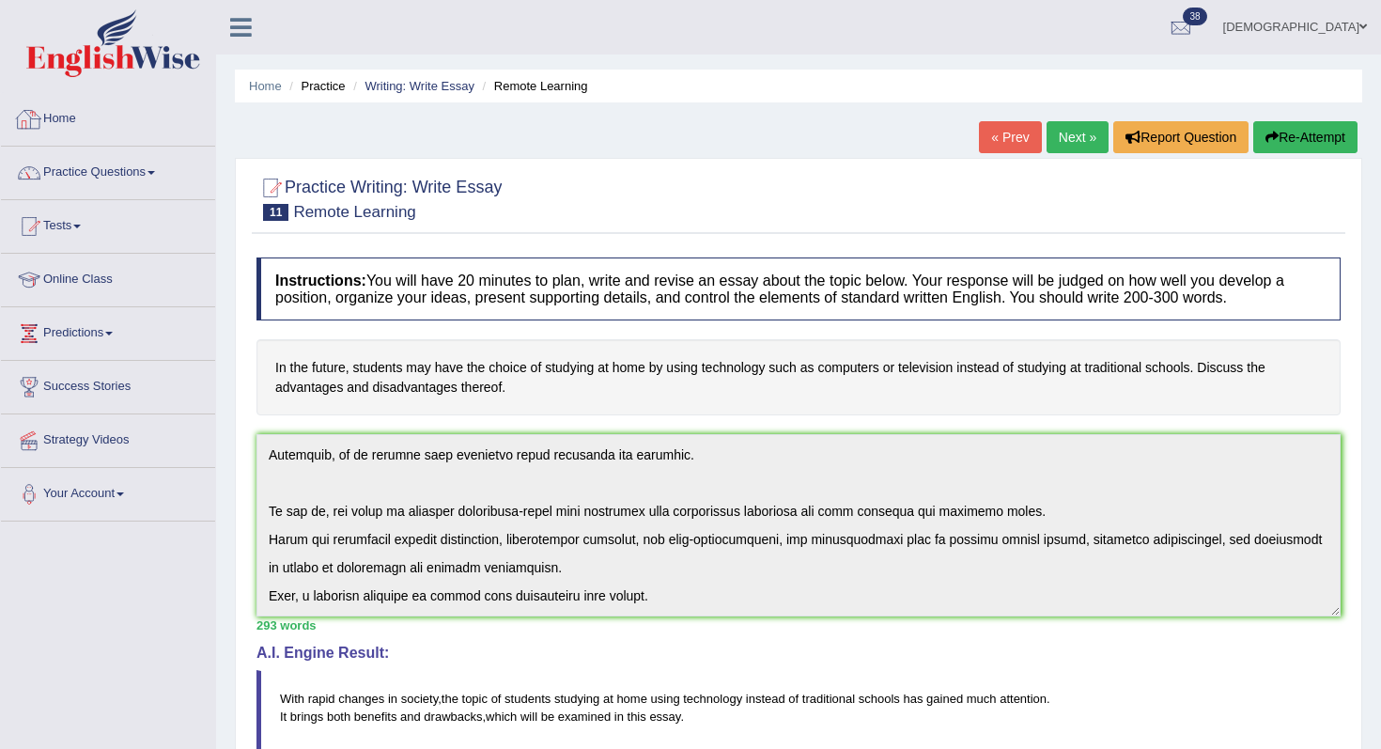
click at [86, 65] on img at bounding box center [113, 43] width 174 height 68
